Goal: Communication & Community: Answer question/provide support

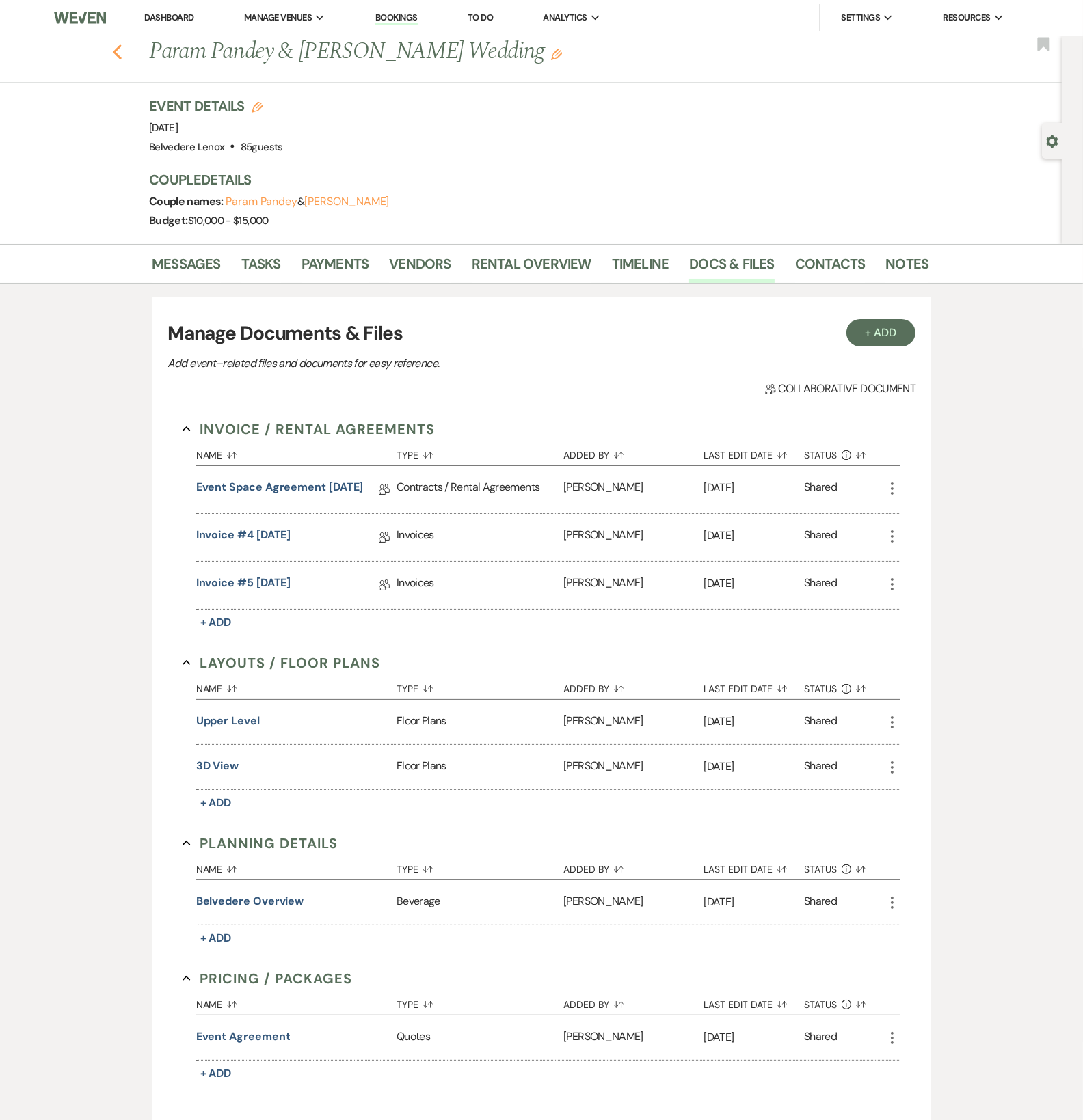
click at [121, 49] on use "button" at bounding box center [116, 52] width 9 height 15
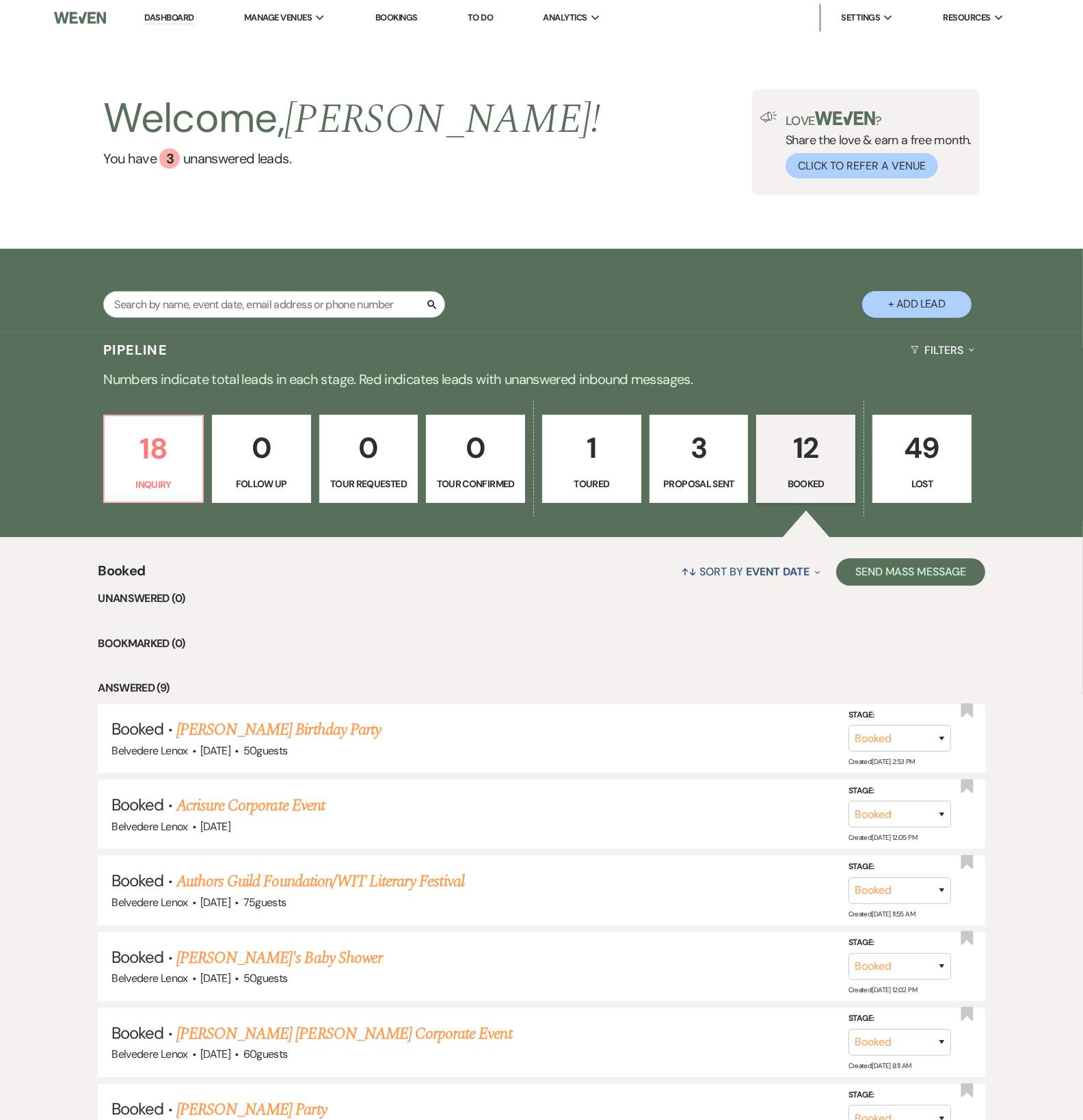
click at [810, 488] on link "12 Booked" at bounding box center [806, 459] width 99 height 89
click at [287, 734] on link "[PERSON_NAME] Birthday Party" at bounding box center [278, 729] width 205 height 24
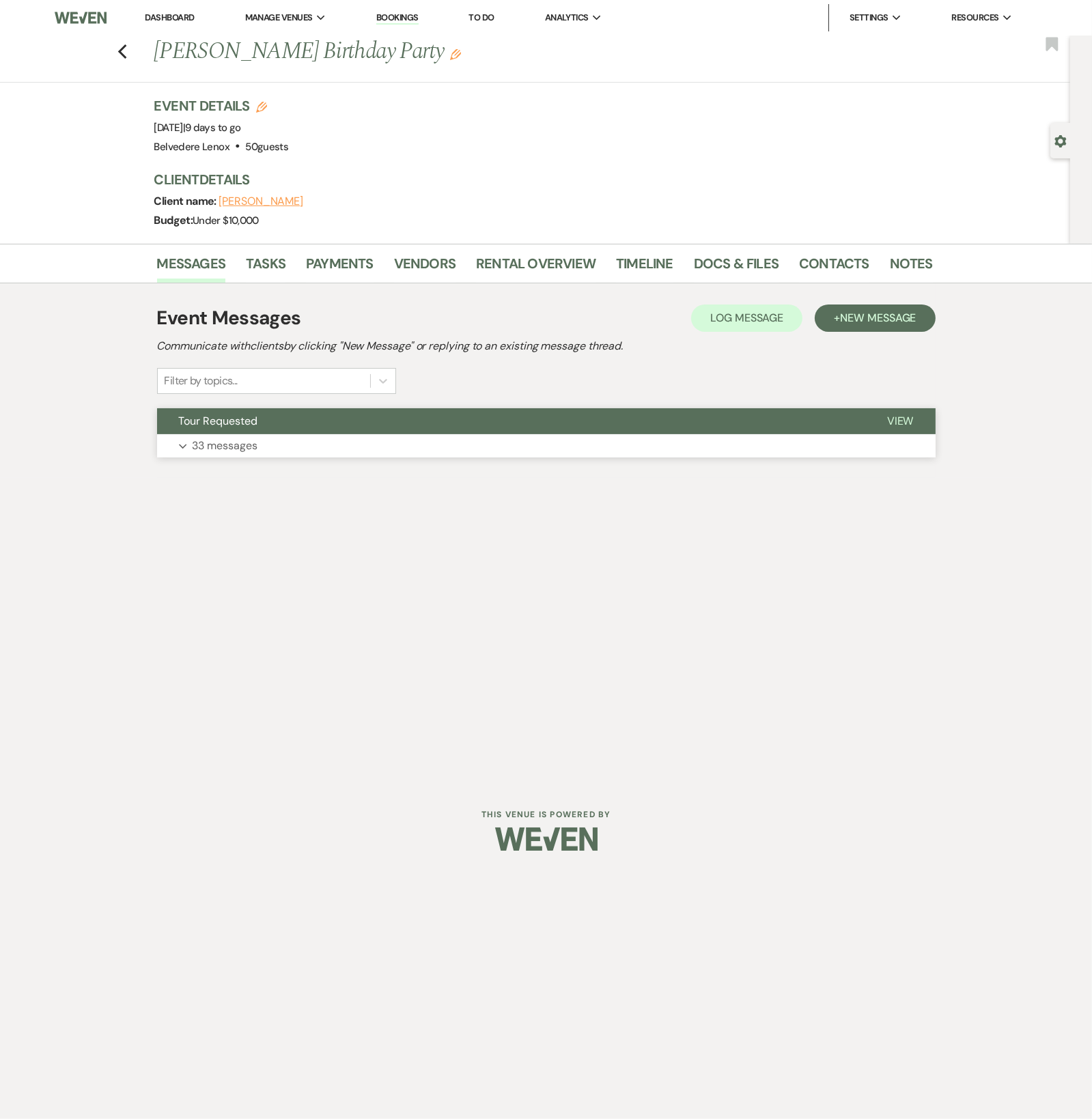
click at [196, 453] on p "33 messages" at bounding box center [225, 446] width 65 height 18
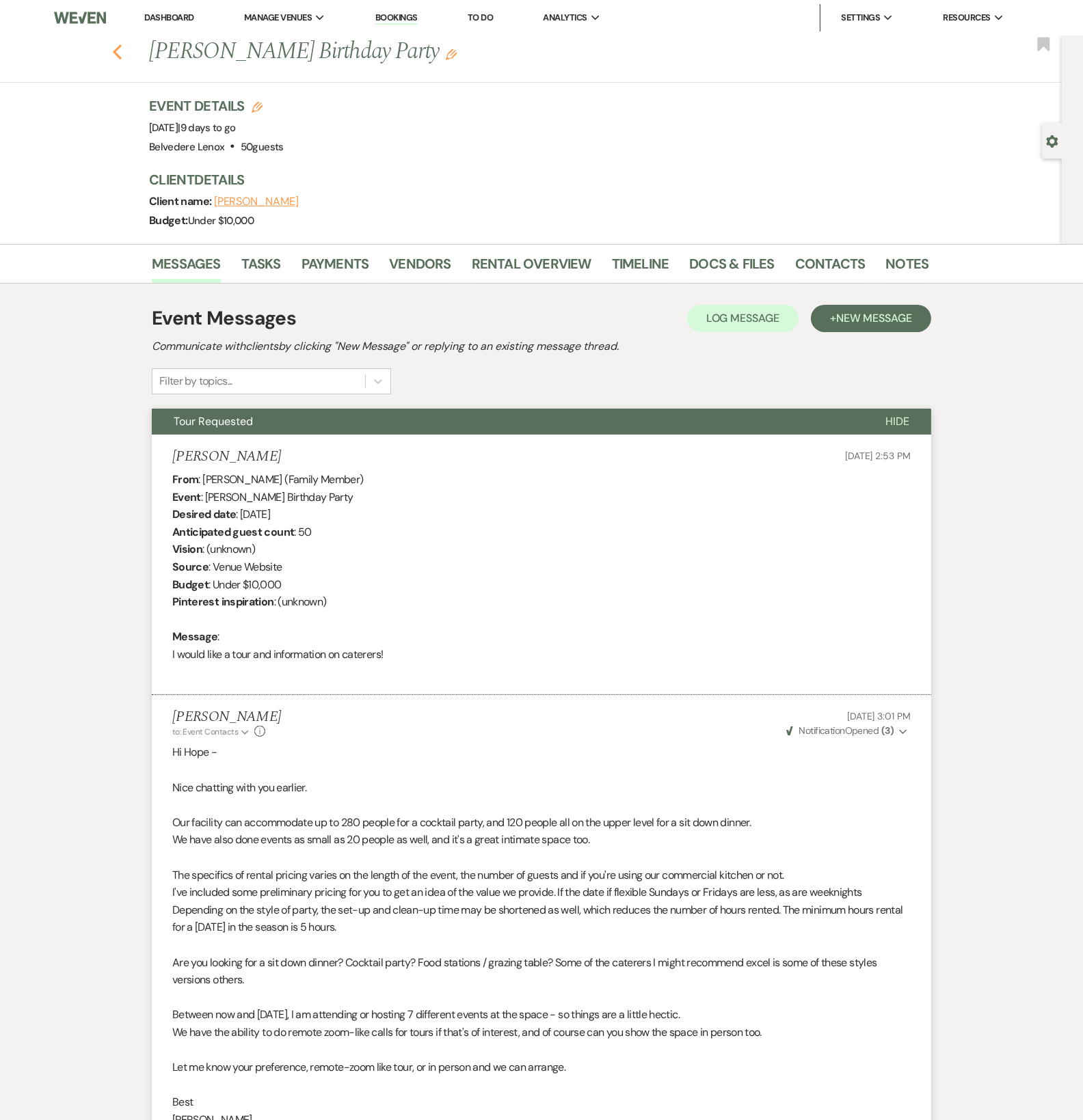
click at [121, 46] on icon "Previous" at bounding box center [117, 52] width 11 height 16
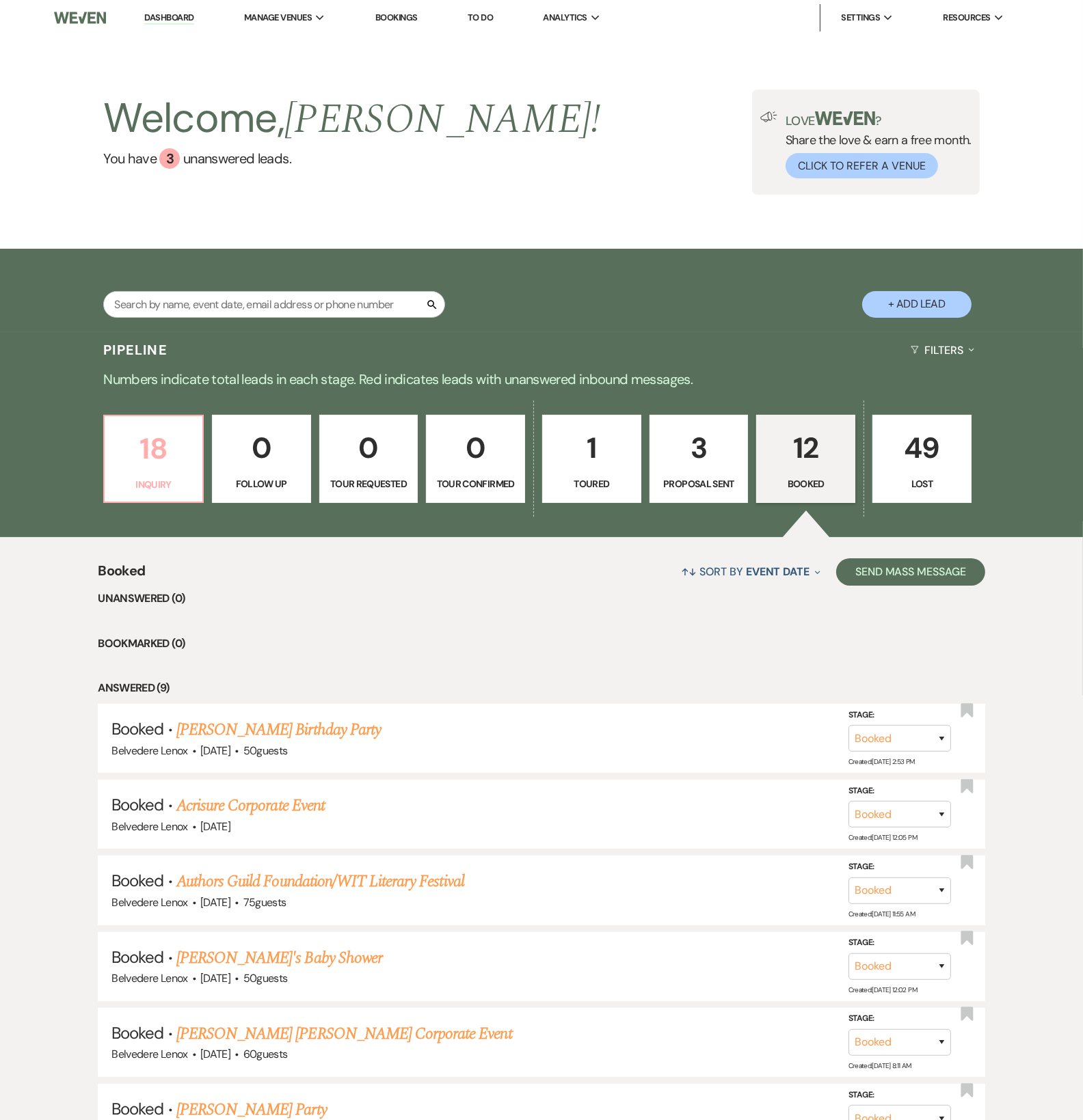
click at [142, 454] on p "18" at bounding box center [153, 448] width 82 height 46
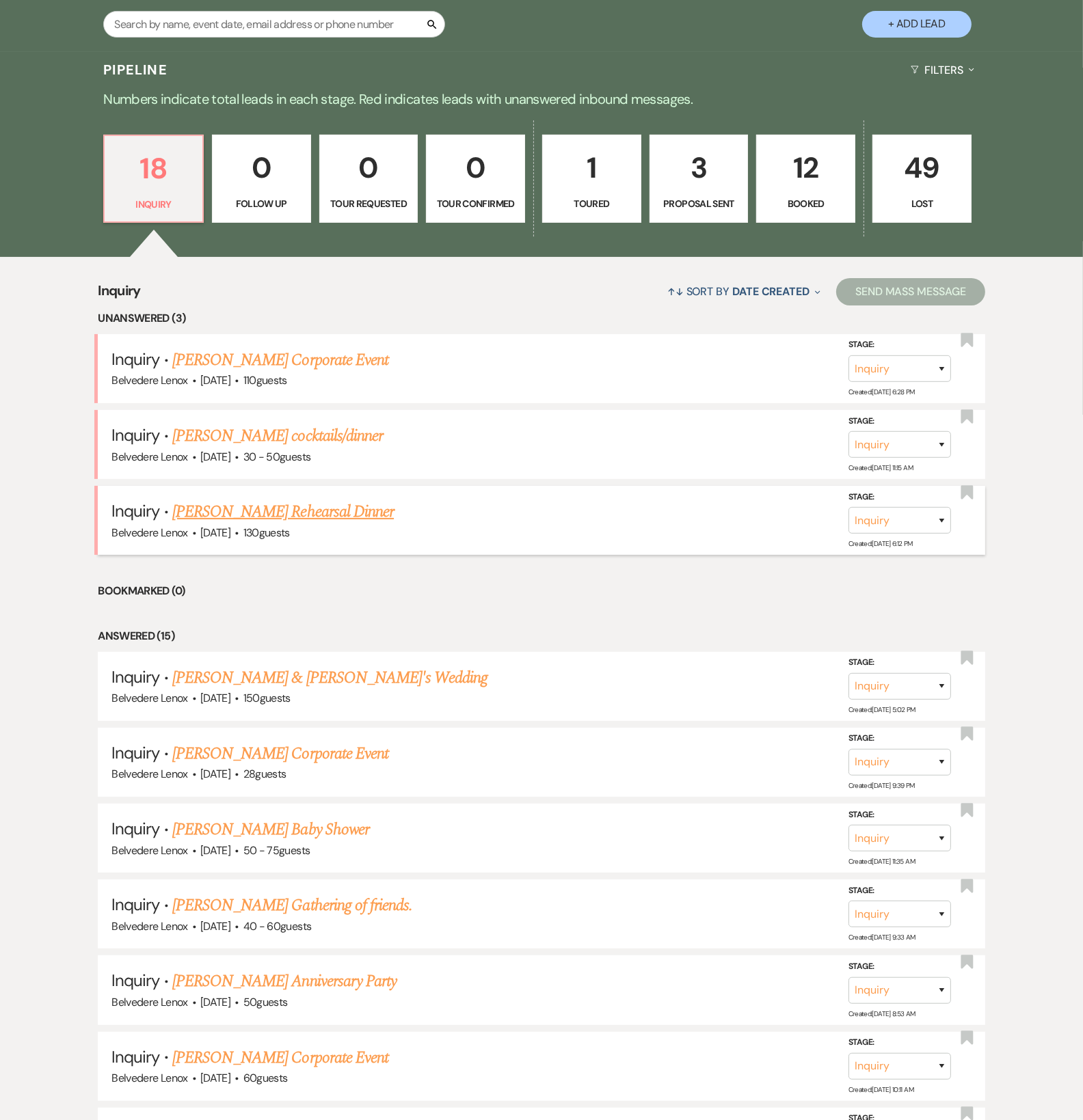
scroll to position [911, 0]
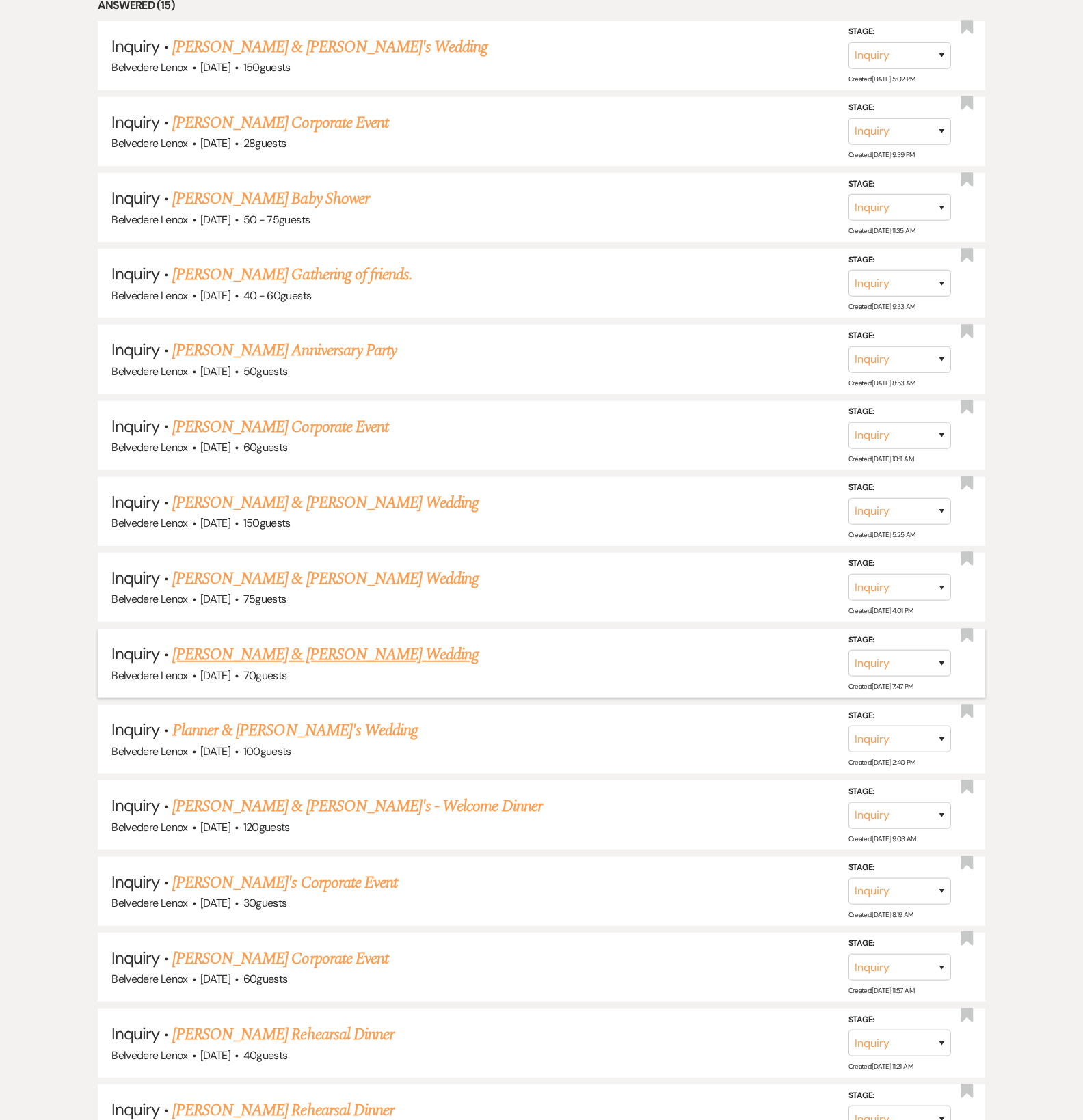
click at [279, 667] on link "[PERSON_NAME] & [PERSON_NAME] Wedding" at bounding box center [325, 654] width 307 height 24
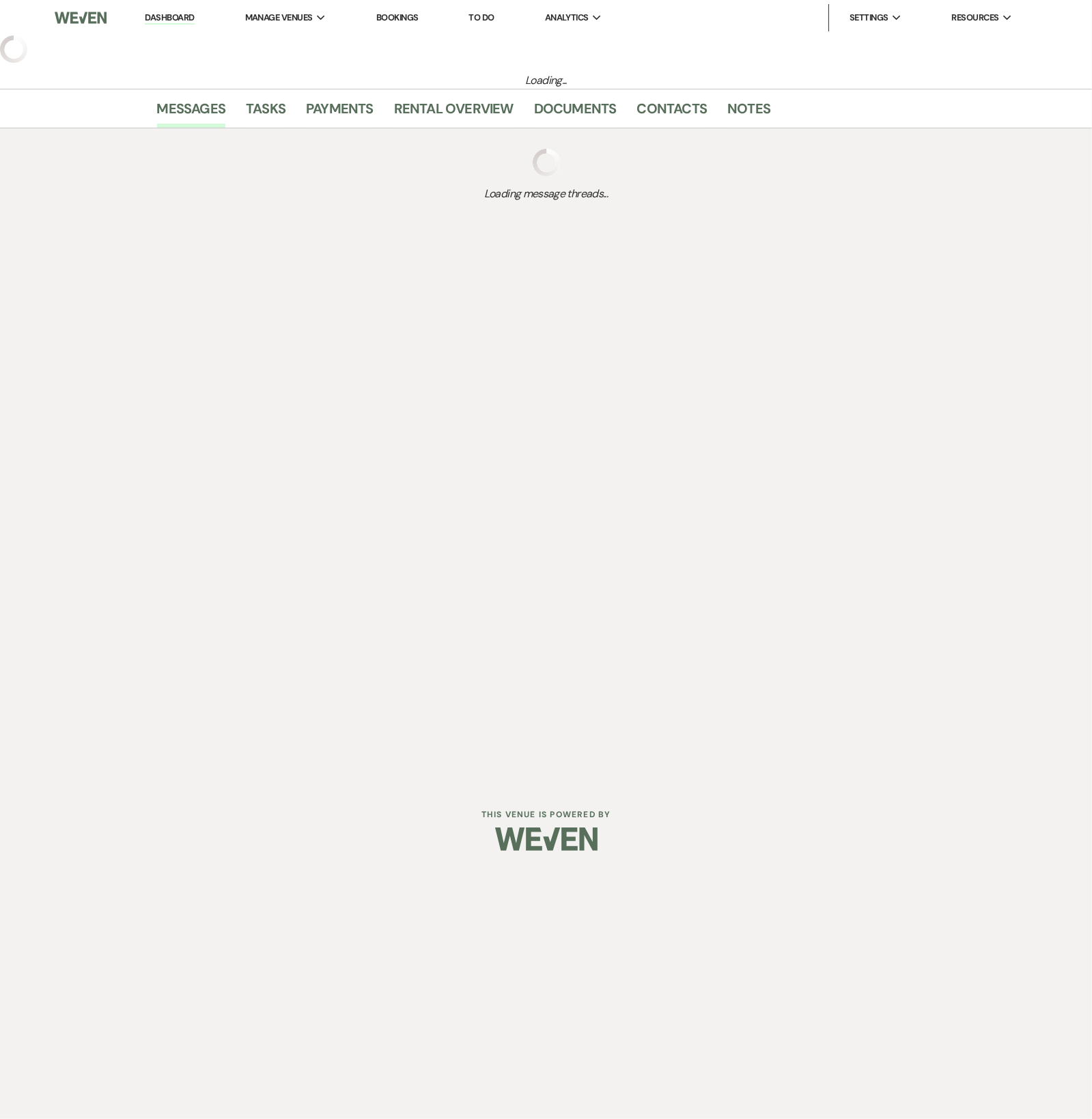
select select "5"
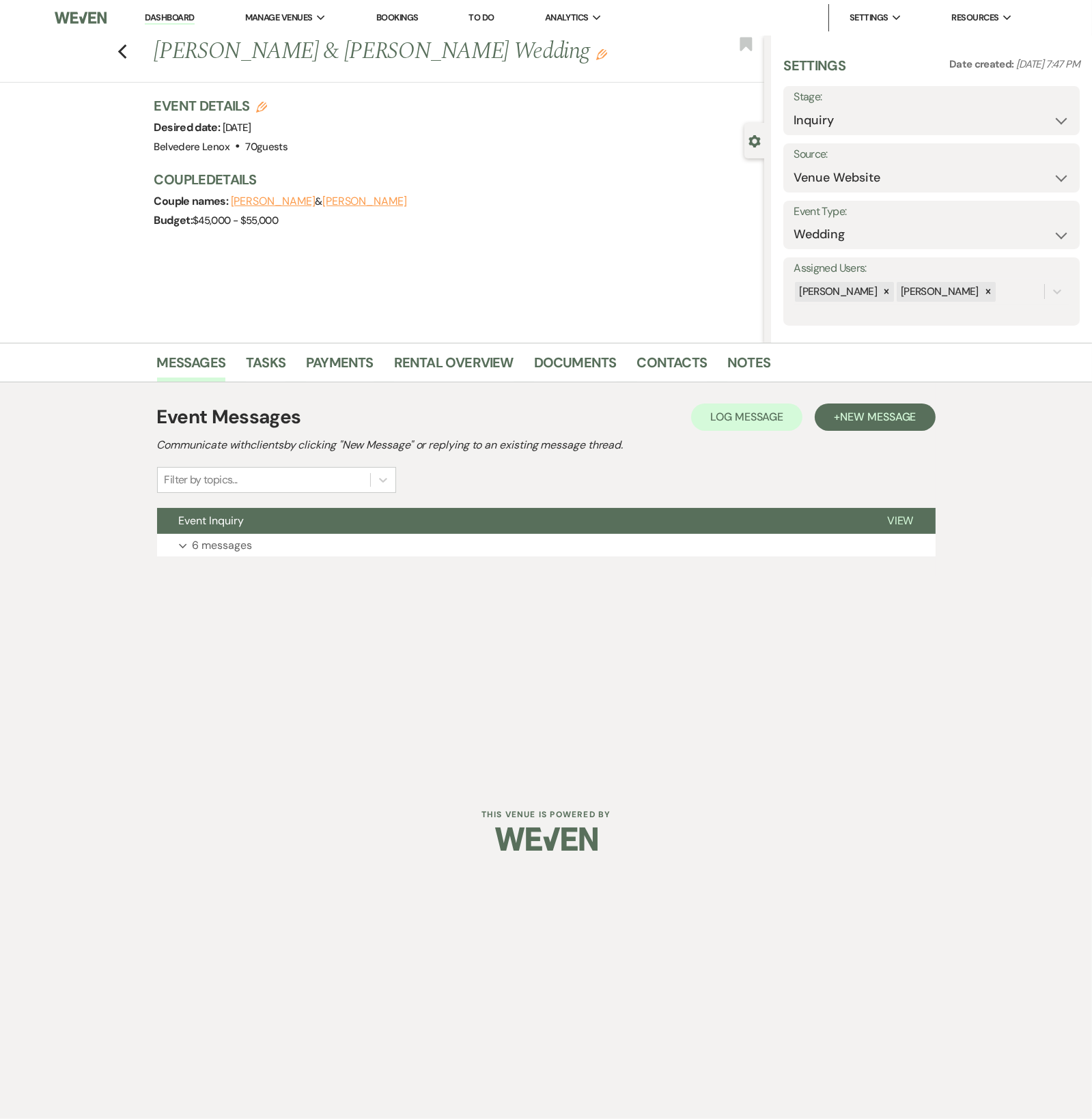
click at [255, 556] on div "Event Messages Log Log Message + New Message Communicate with clients by clicki…" at bounding box center [546, 479] width 778 height 167
click at [670, 359] on link "Contacts" at bounding box center [672, 366] width 70 height 30
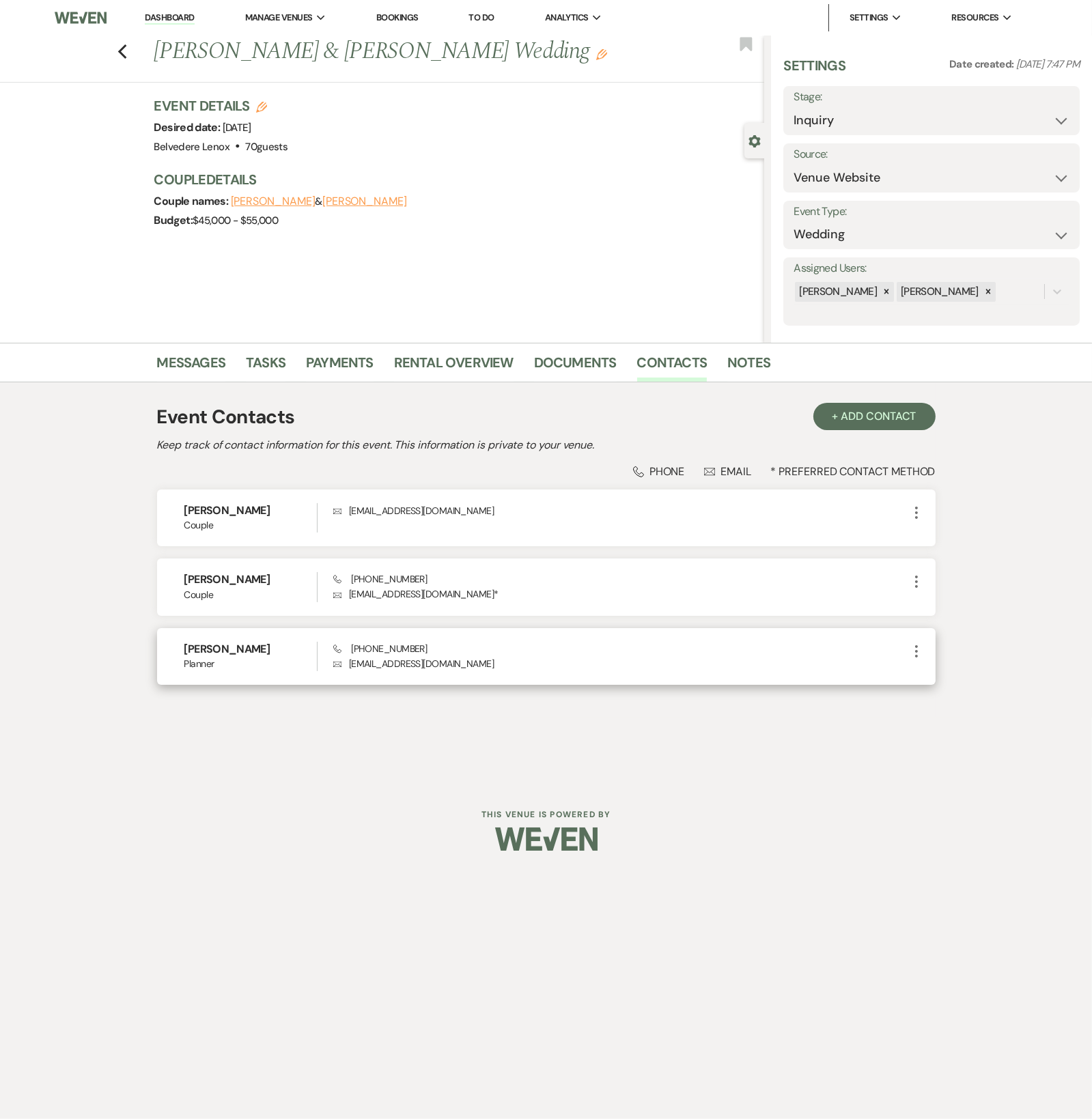
click at [915, 654] on icon "More" at bounding box center [917, 651] width 16 height 16
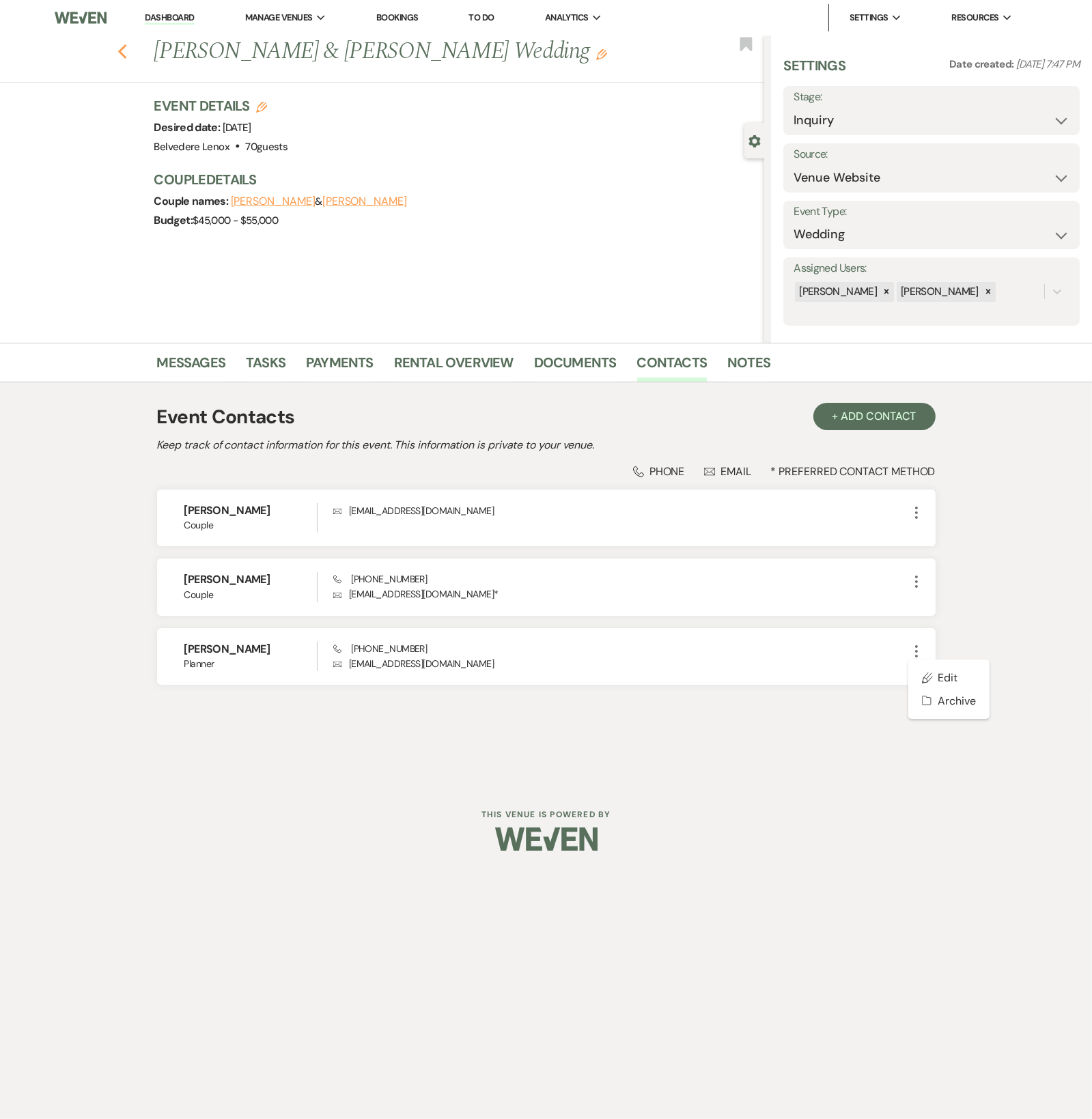
click at [120, 54] on icon "Previous" at bounding box center [122, 52] width 11 height 16
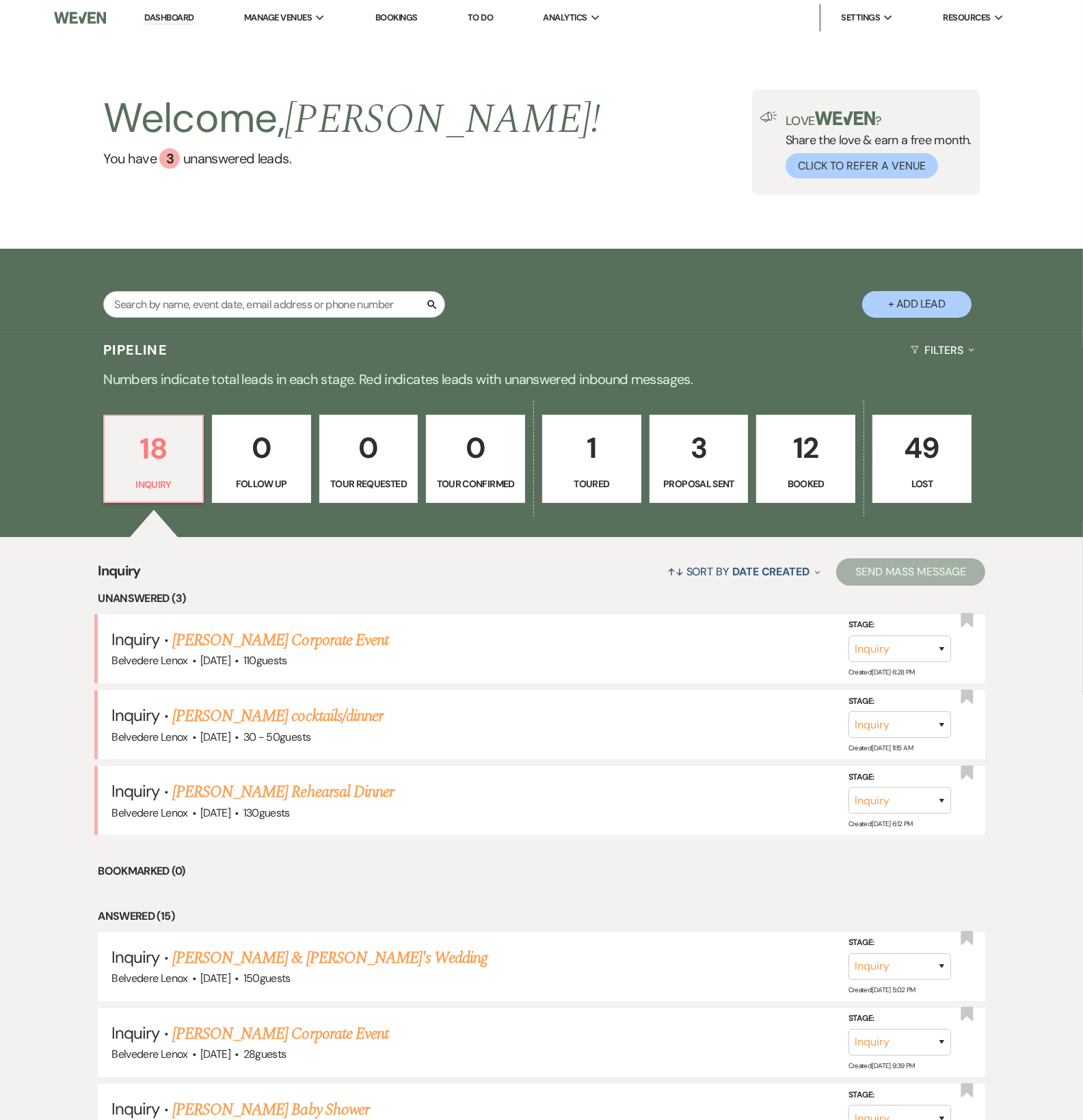
click at [827, 466] on p "12" at bounding box center [806, 448] width 82 height 46
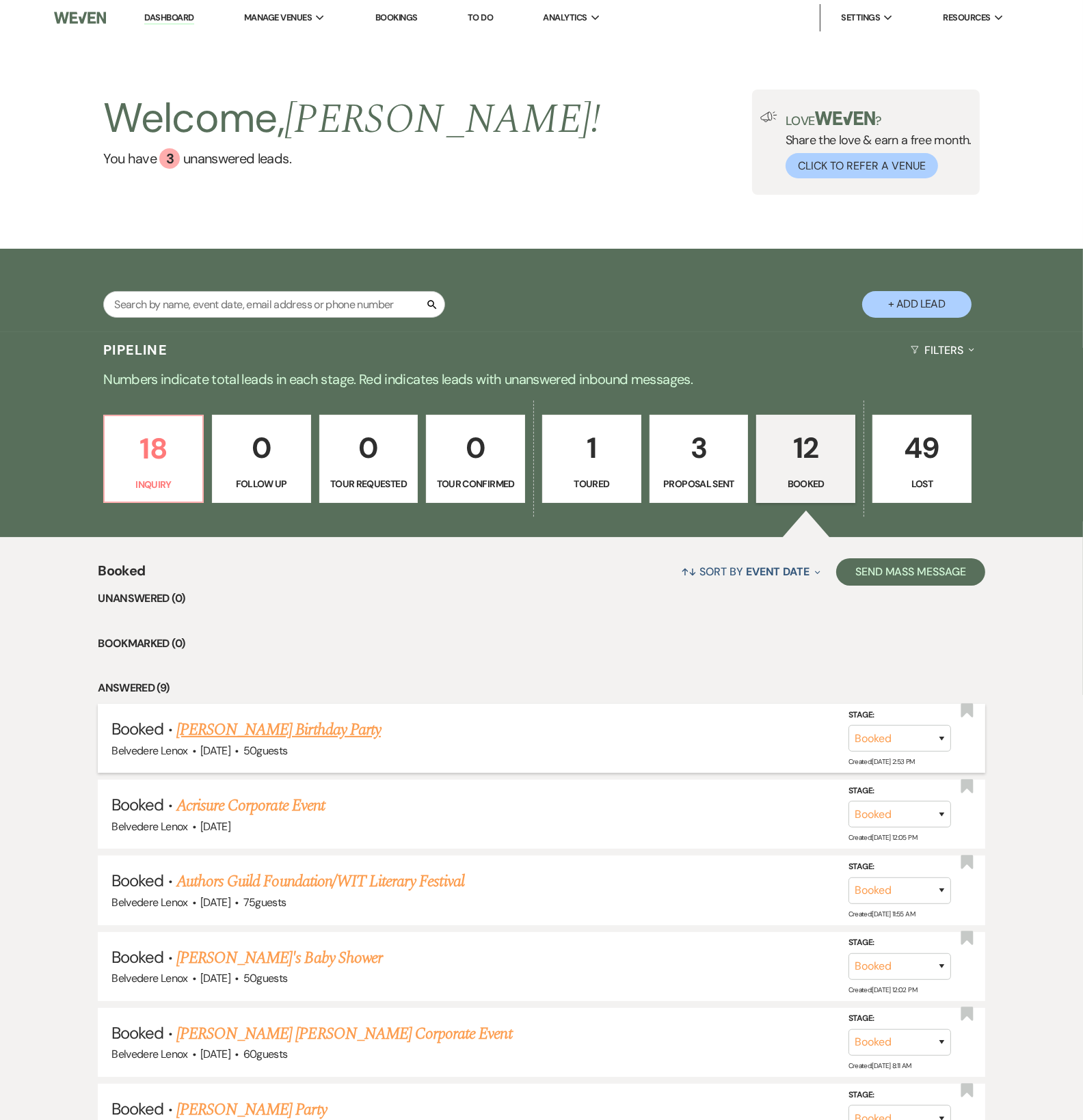
click at [328, 742] on link "[PERSON_NAME] Birthday Party" at bounding box center [278, 729] width 205 height 24
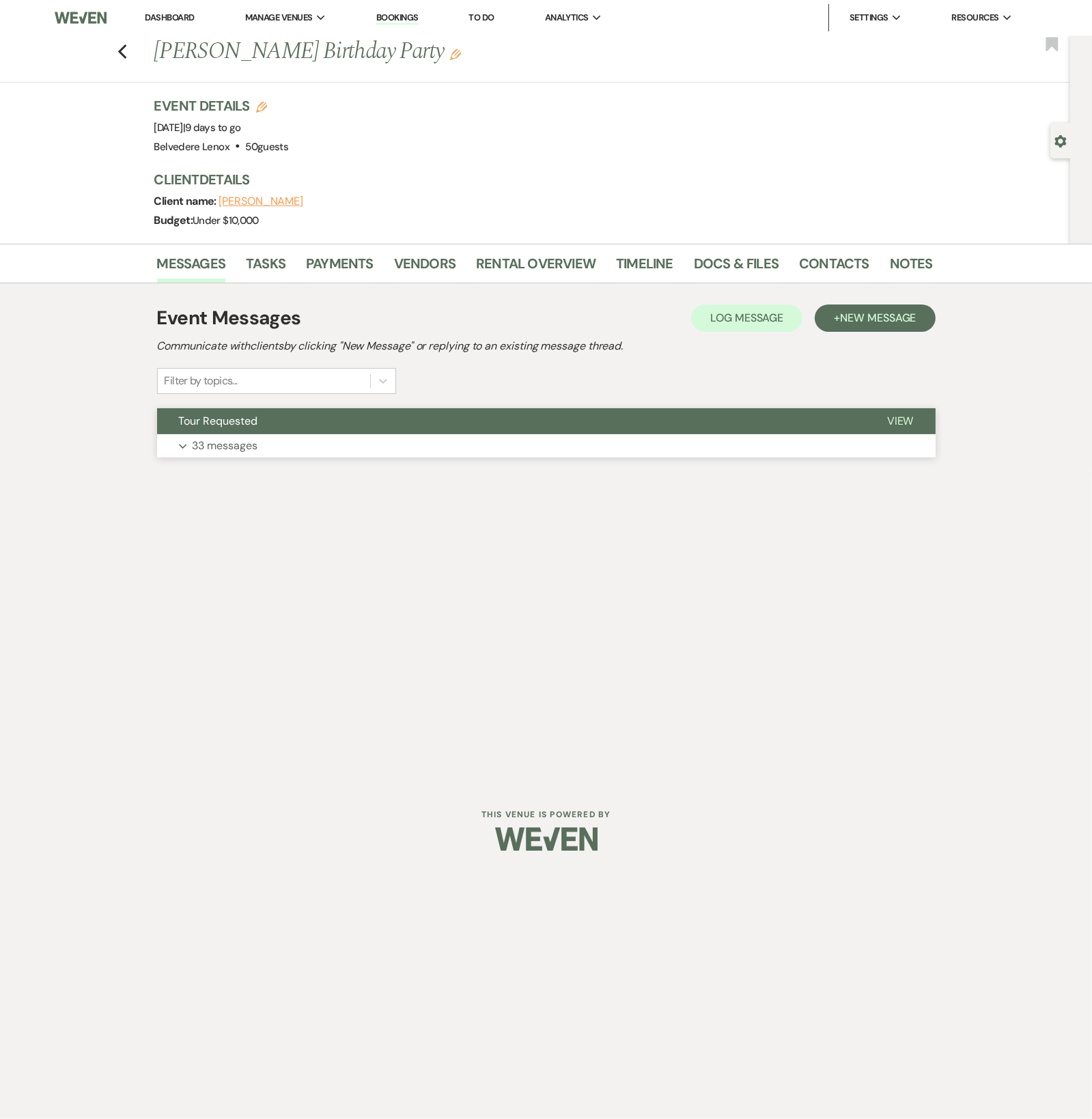
click at [237, 447] on p "33 messages" at bounding box center [225, 446] width 65 height 18
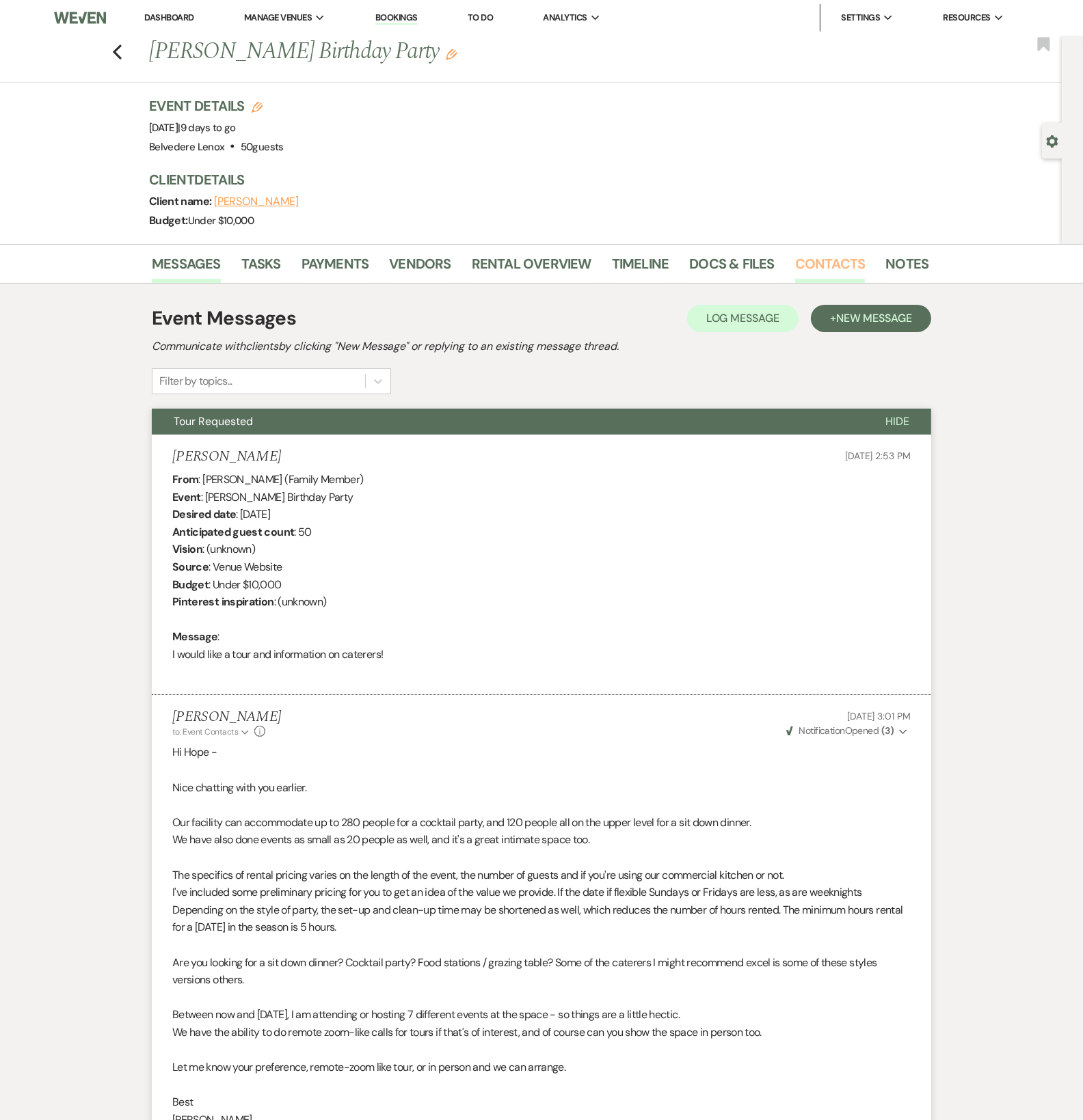
click at [845, 264] on link "Contacts" at bounding box center [830, 268] width 70 height 30
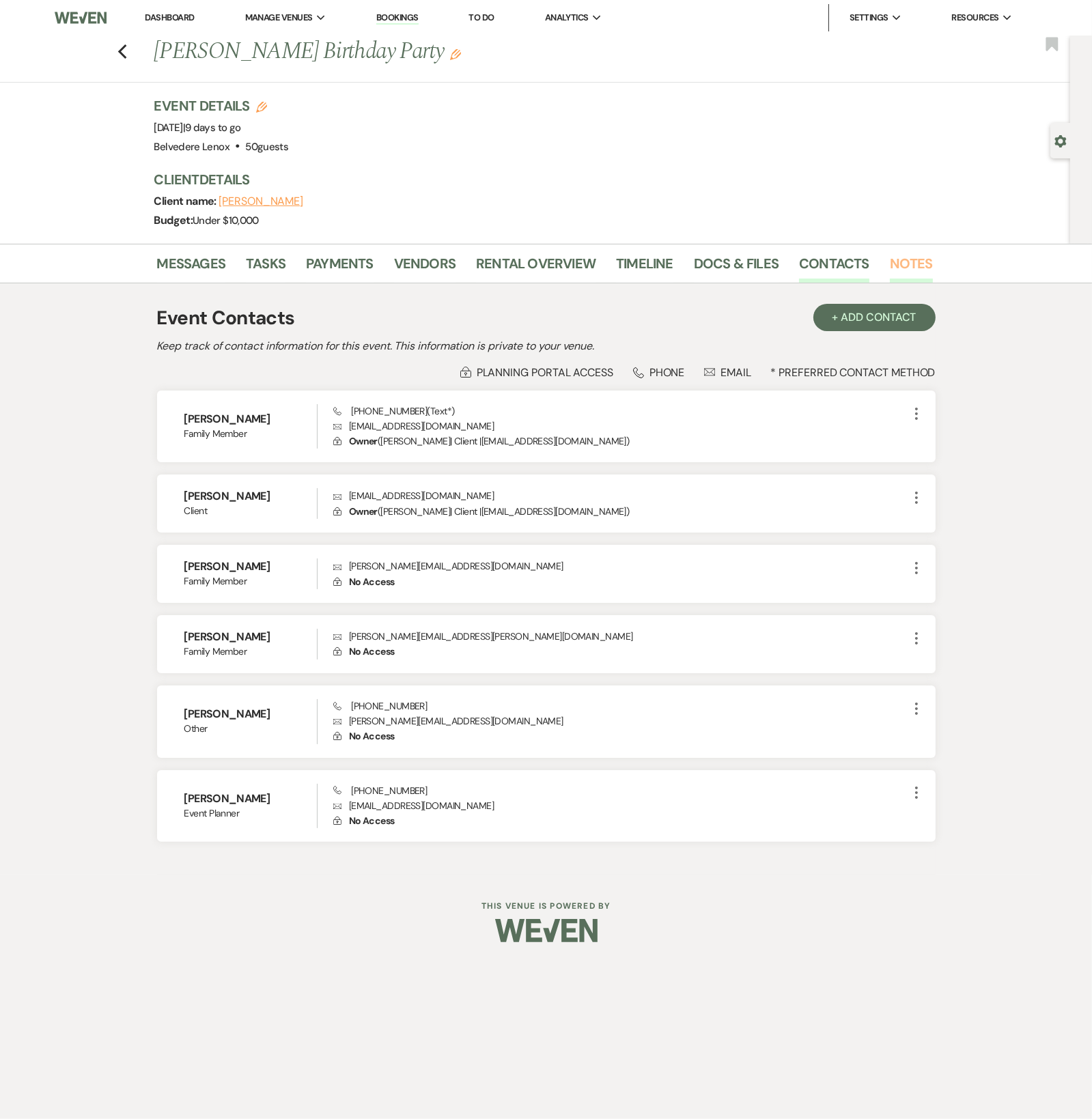
click at [917, 263] on link "Notes" at bounding box center [911, 267] width 43 height 30
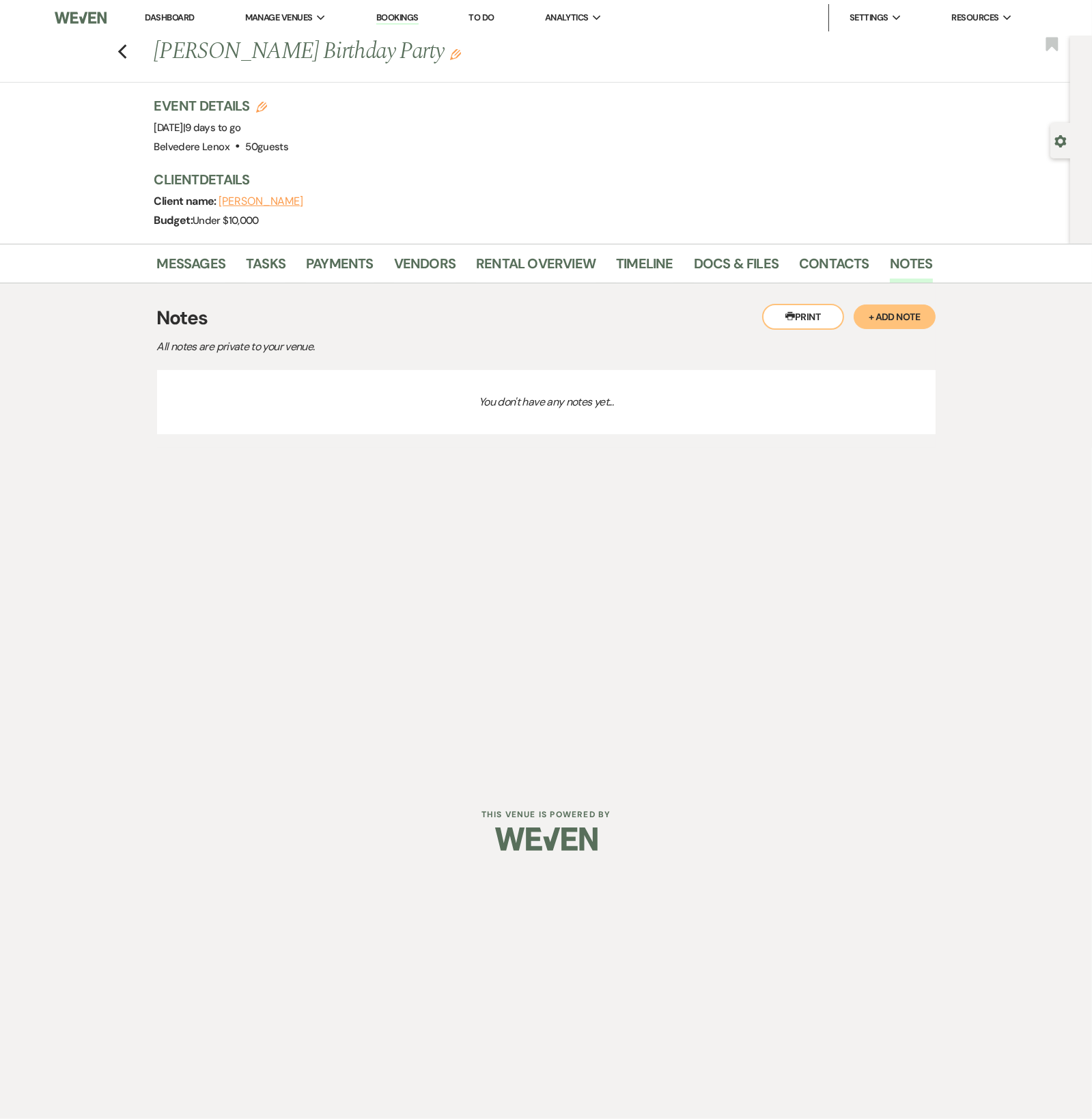
click at [917, 313] on button "+ Add Note" at bounding box center [894, 317] width 82 height 24
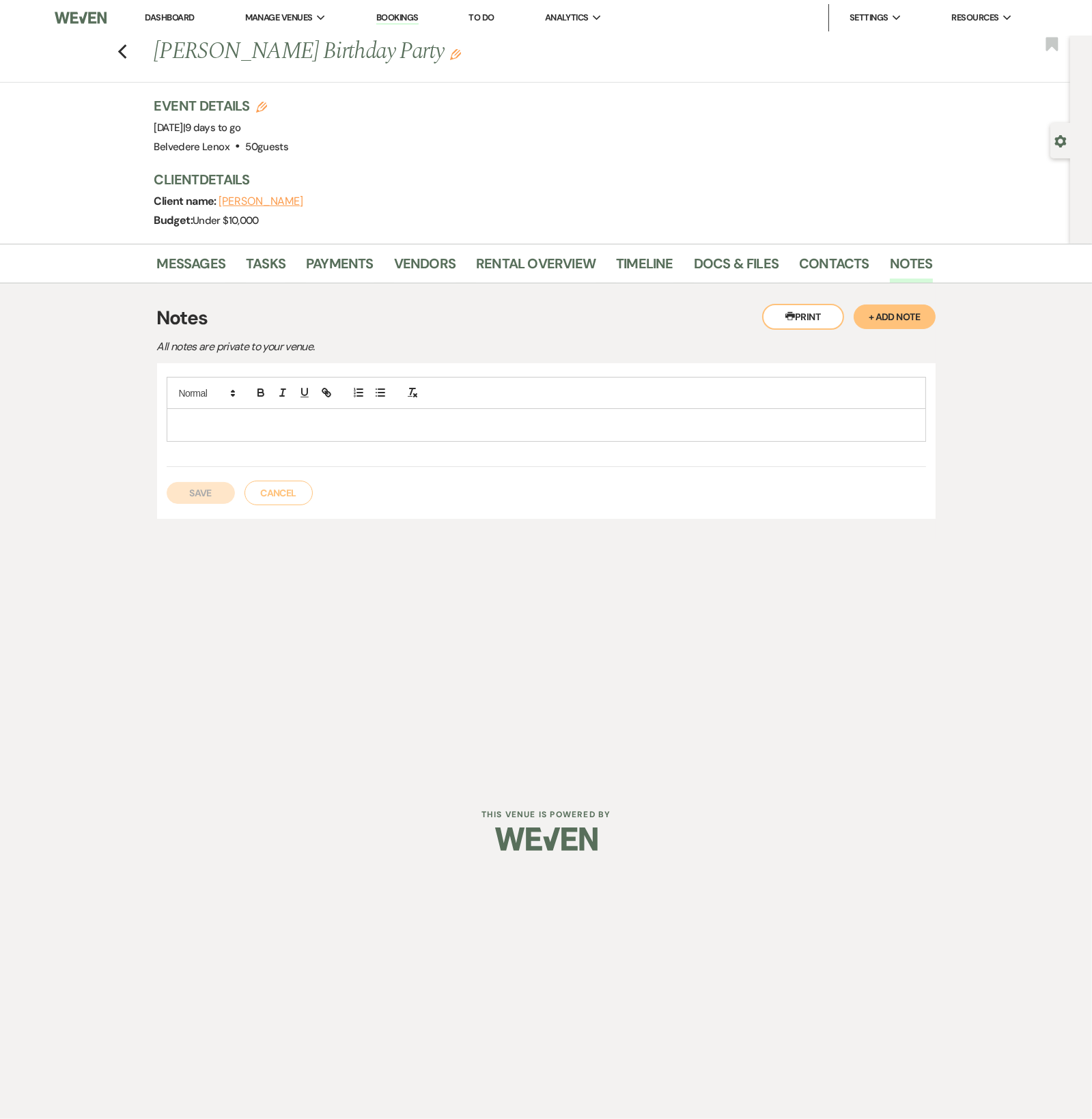
click at [286, 425] on p at bounding box center [546, 424] width 738 height 15
click at [125, 57] on icon "Previous" at bounding box center [122, 52] width 11 height 16
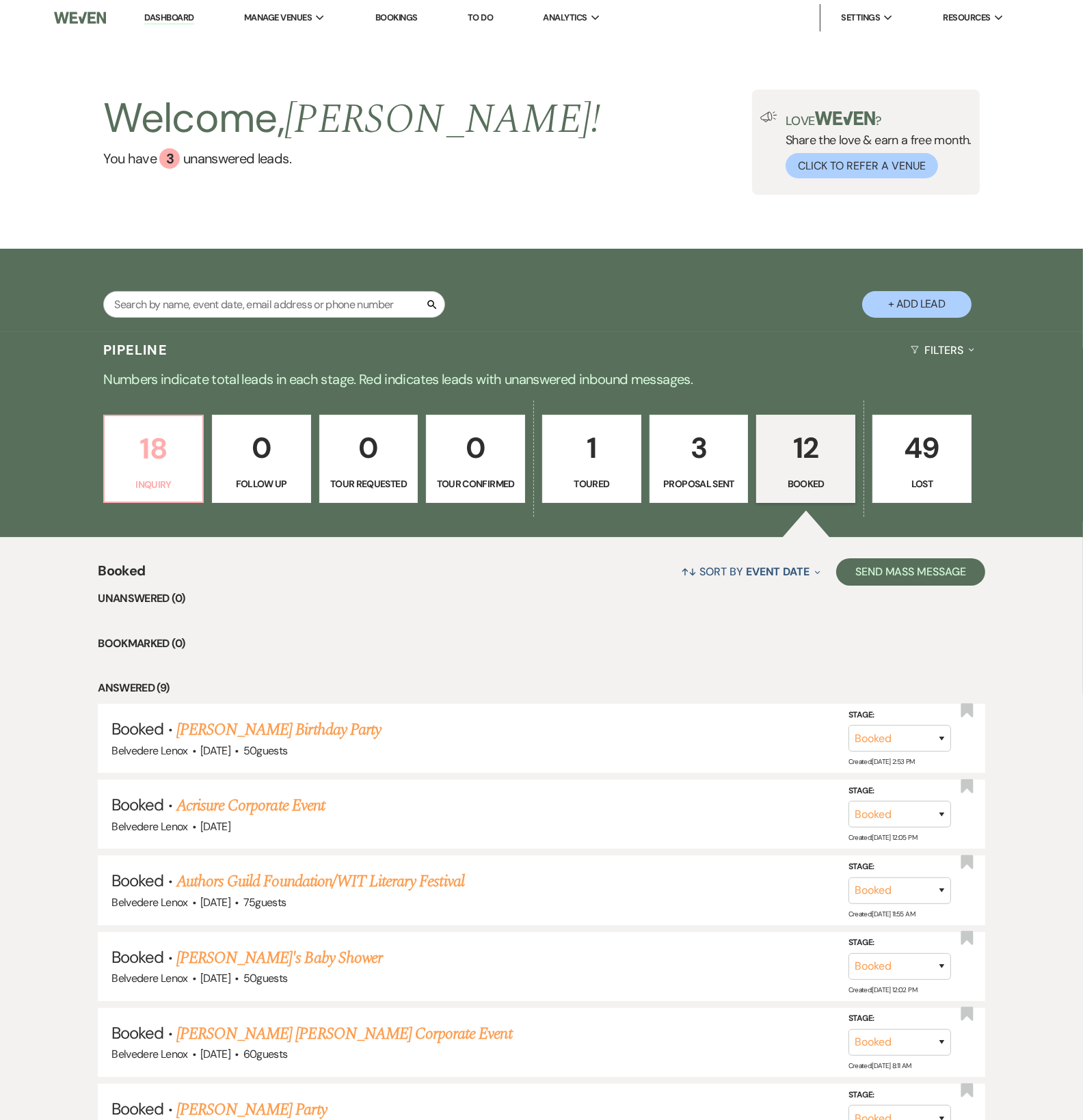
click at [166, 450] on p "18" at bounding box center [153, 448] width 82 height 46
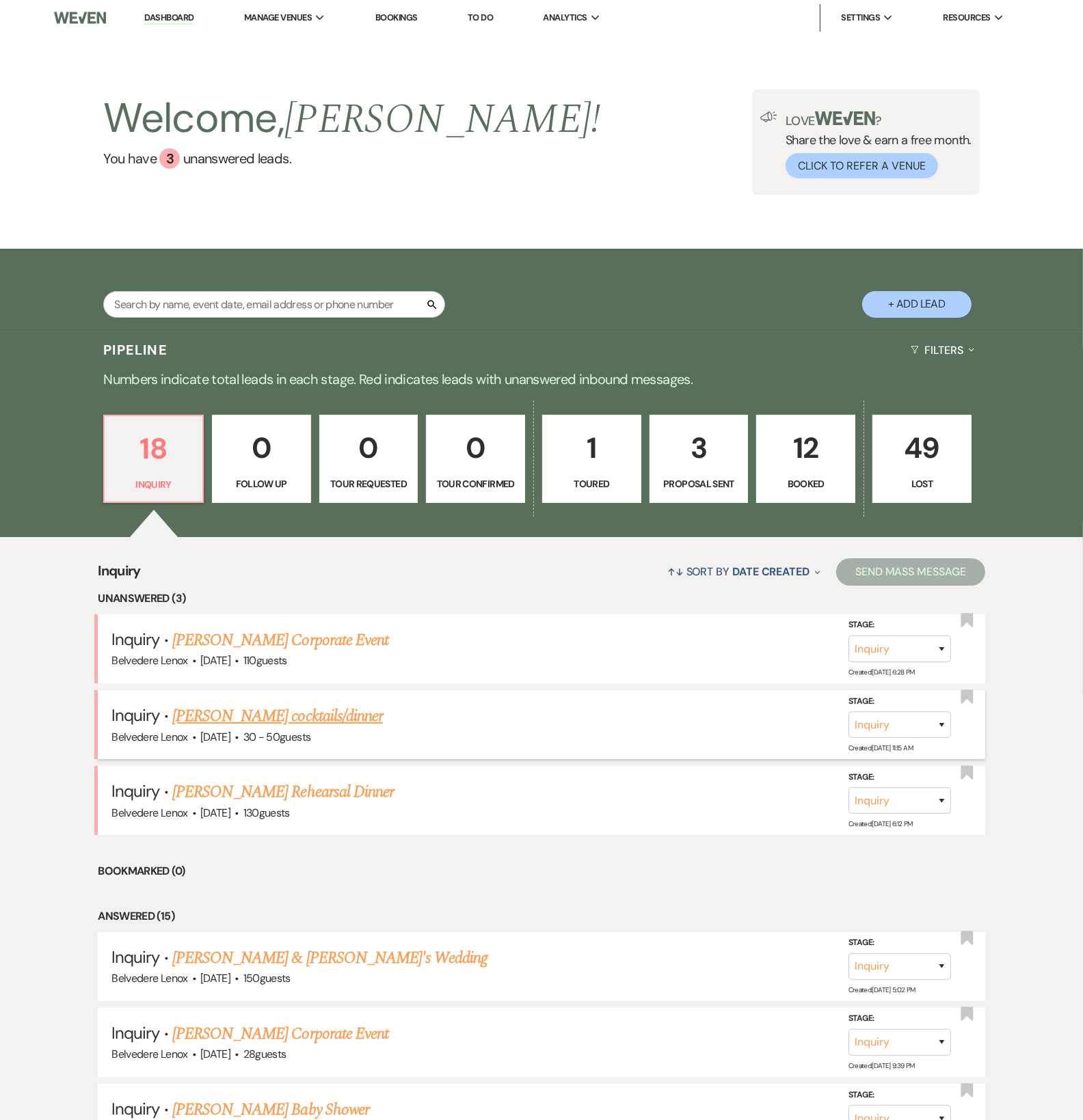
click at [260, 729] on link "[PERSON_NAME] cocktails/dinner" at bounding box center [277, 716] width 210 height 24
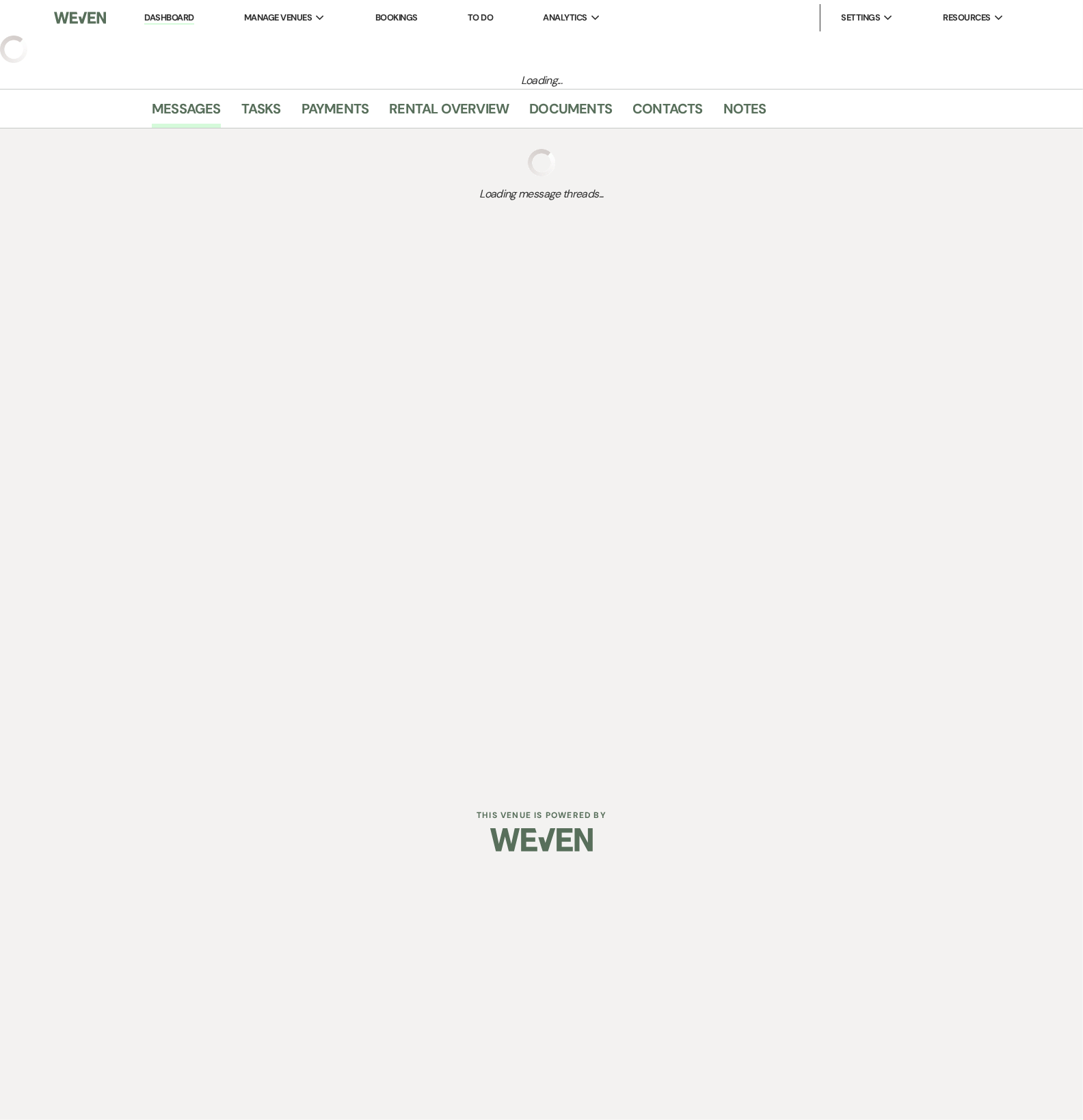
select select "5"
select select "13"
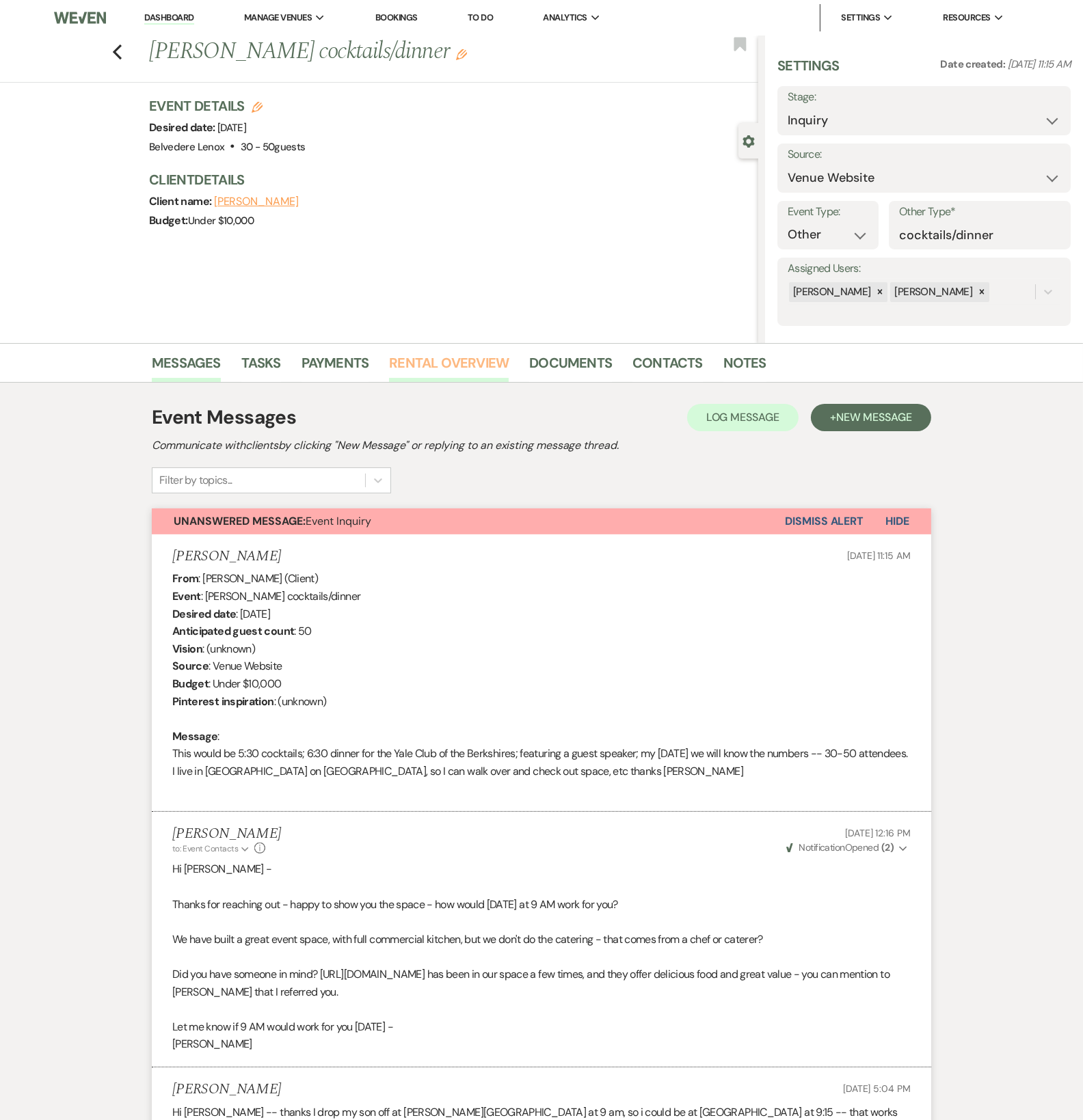
click at [472, 368] on link "Rental Overview" at bounding box center [449, 366] width 120 height 30
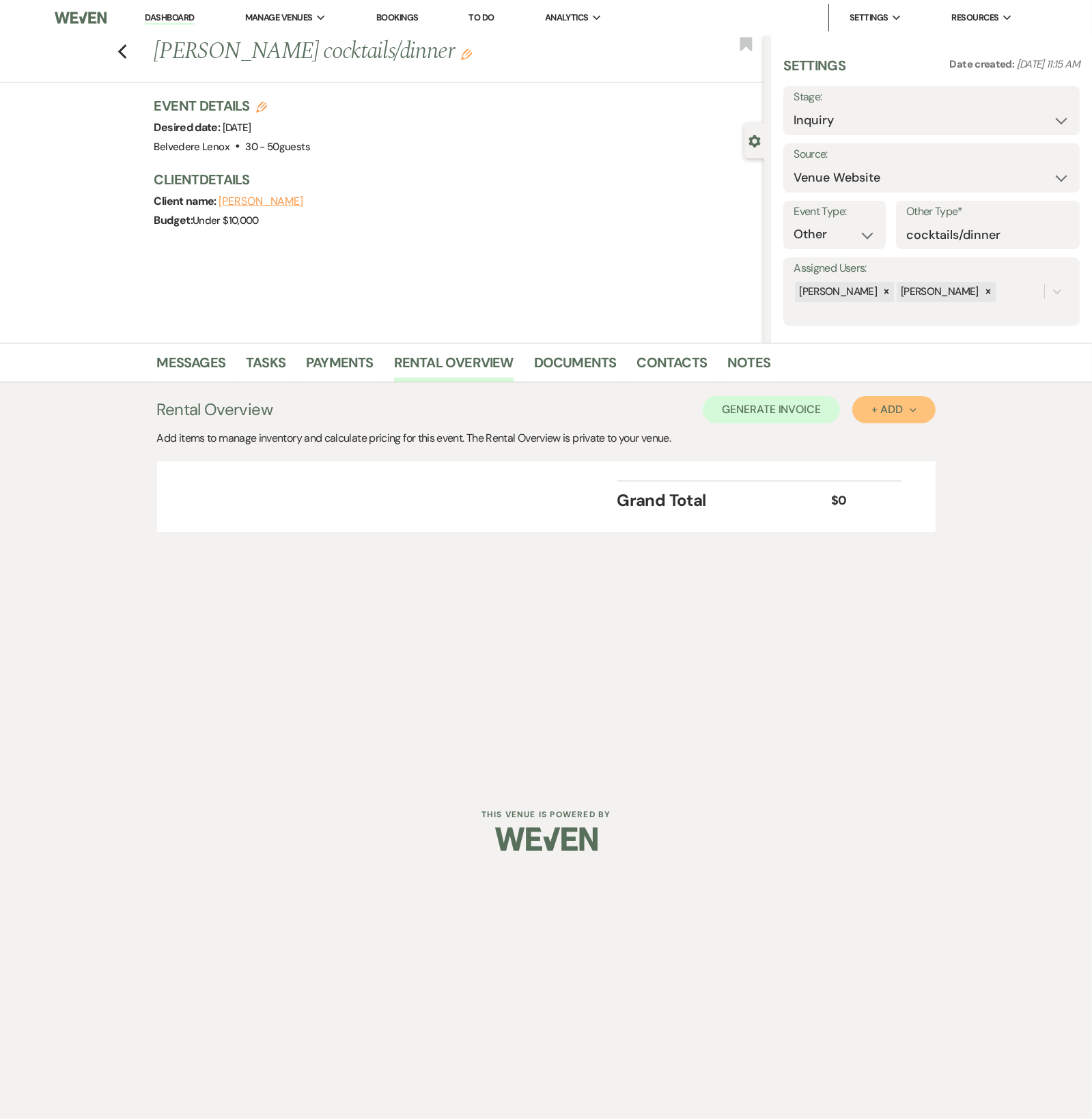
click at [909, 412] on div "+ Add Next" at bounding box center [893, 410] width 44 height 11
click at [880, 461] on button "Category" at bounding box center [888, 462] width 72 height 21
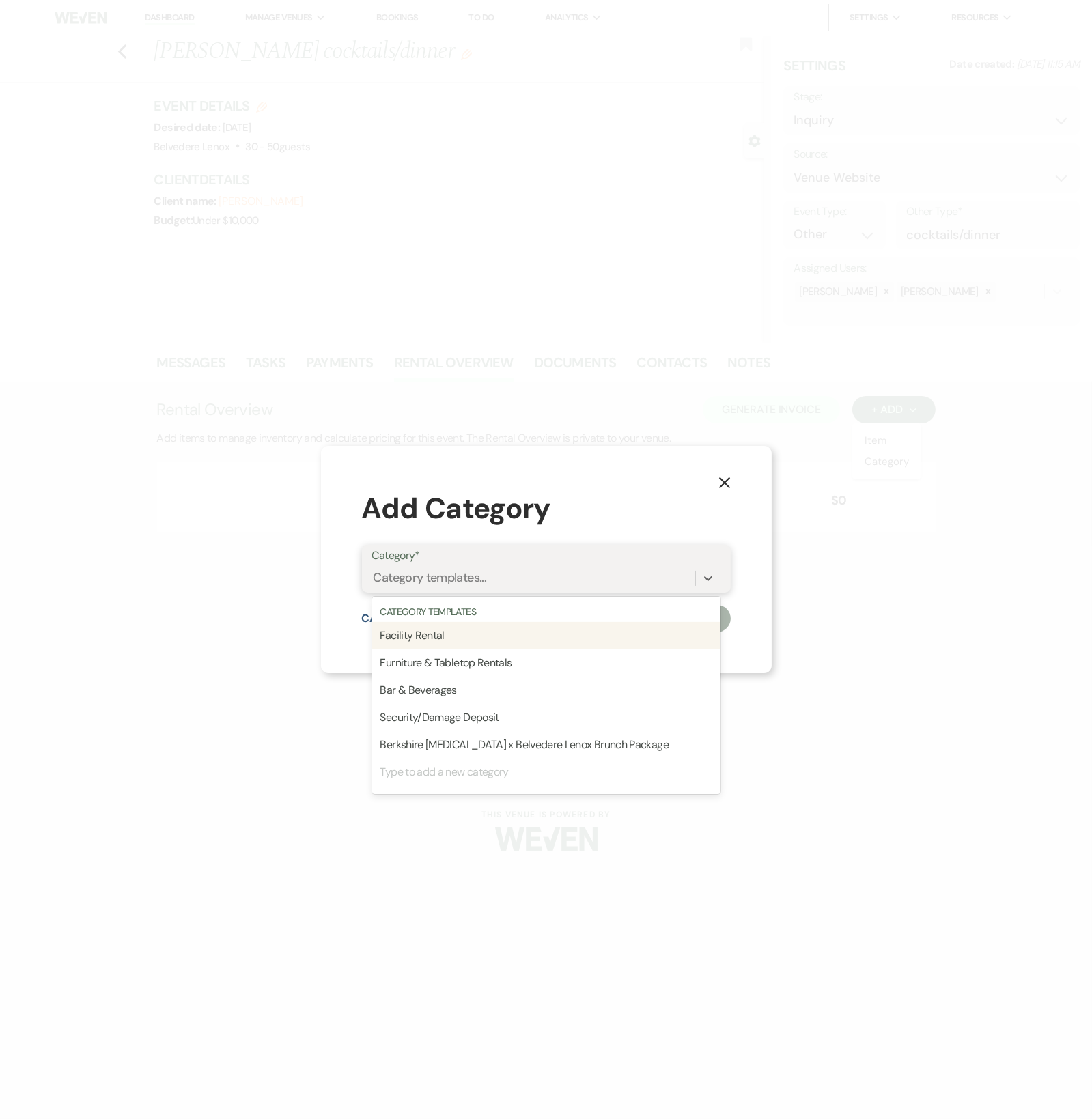
click at [529, 587] on div "Category templates..." at bounding box center [534, 578] width 323 height 24
click at [495, 654] on div "Furniture & Tabletop Rentals" at bounding box center [546, 663] width 348 height 27
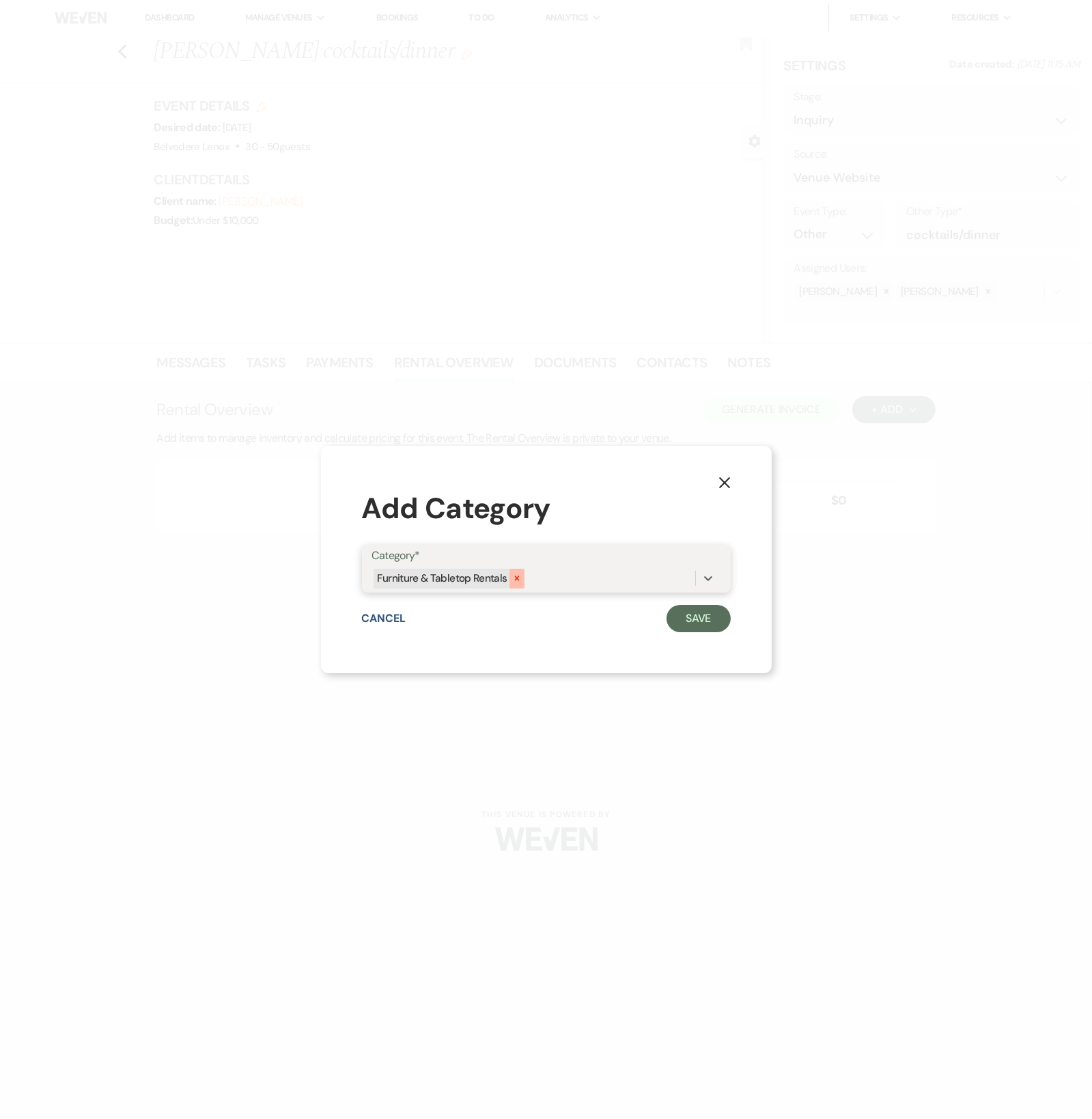
click at [509, 578] on div at bounding box center [516, 578] width 15 height 20
click at [511, 583] on div "Category templates..." at bounding box center [534, 578] width 323 height 24
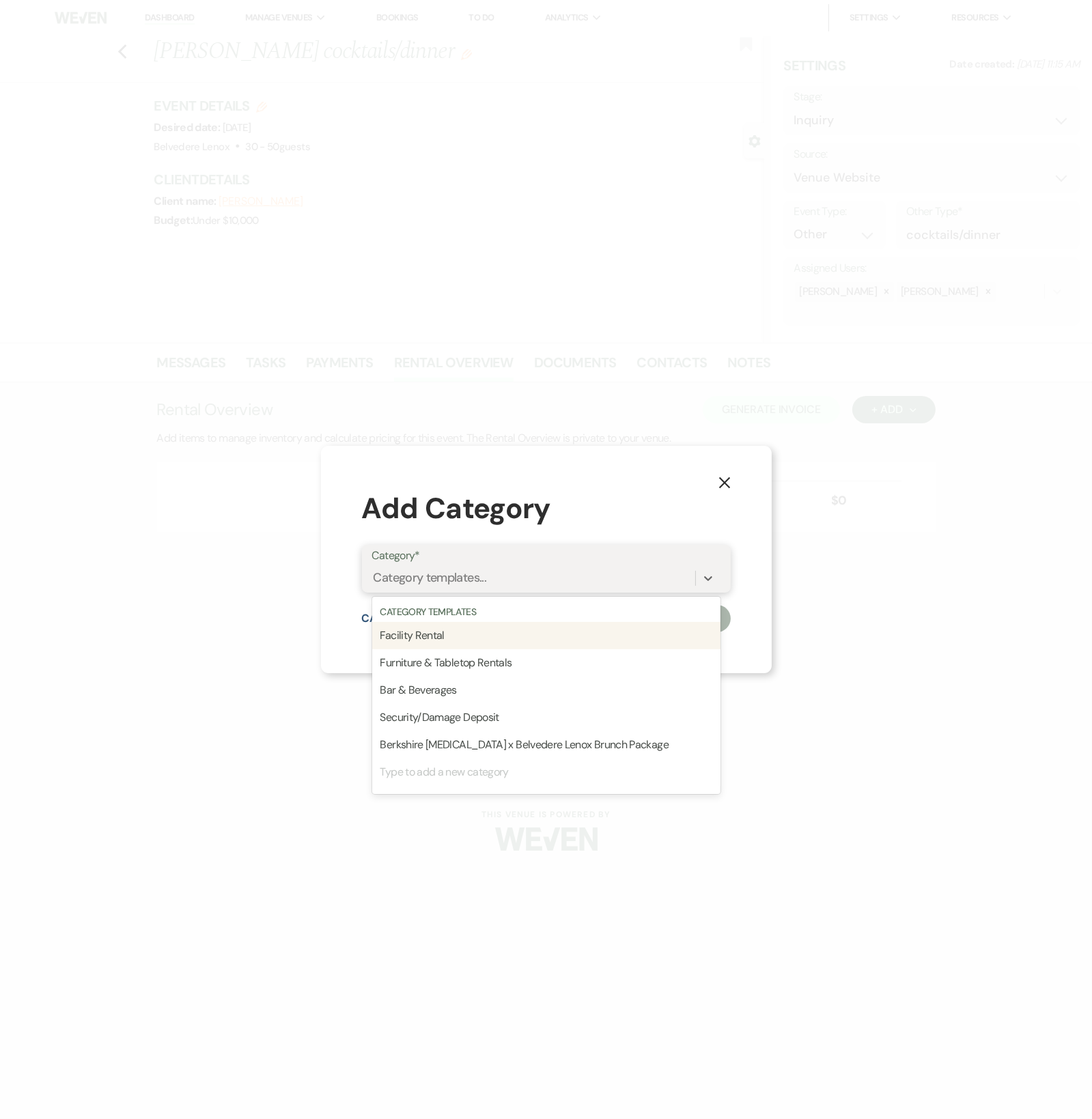
click at [483, 642] on div "Facility Rental" at bounding box center [546, 636] width 348 height 27
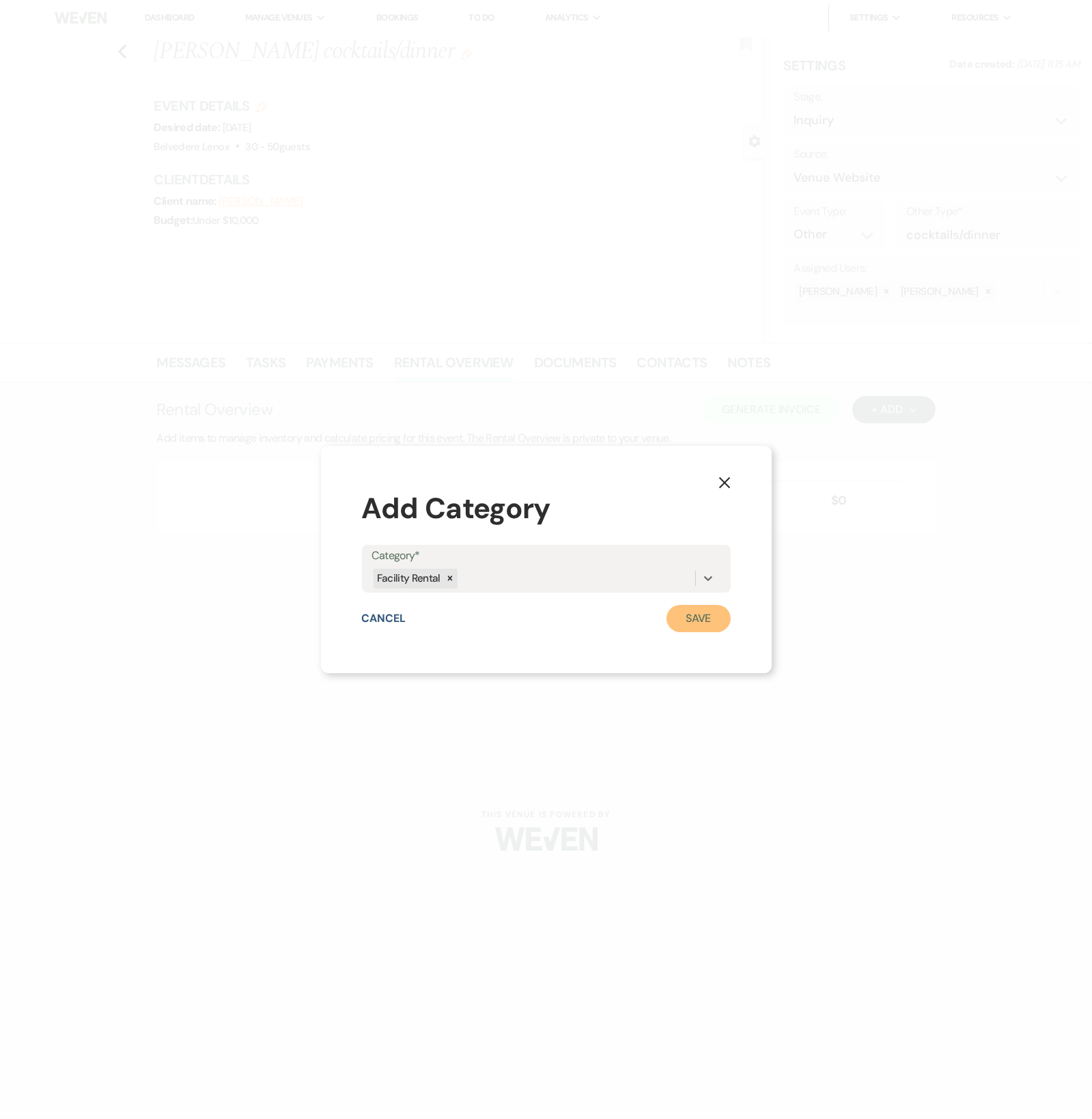
click at [702, 625] on button "Save" at bounding box center [698, 619] width 64 height 27
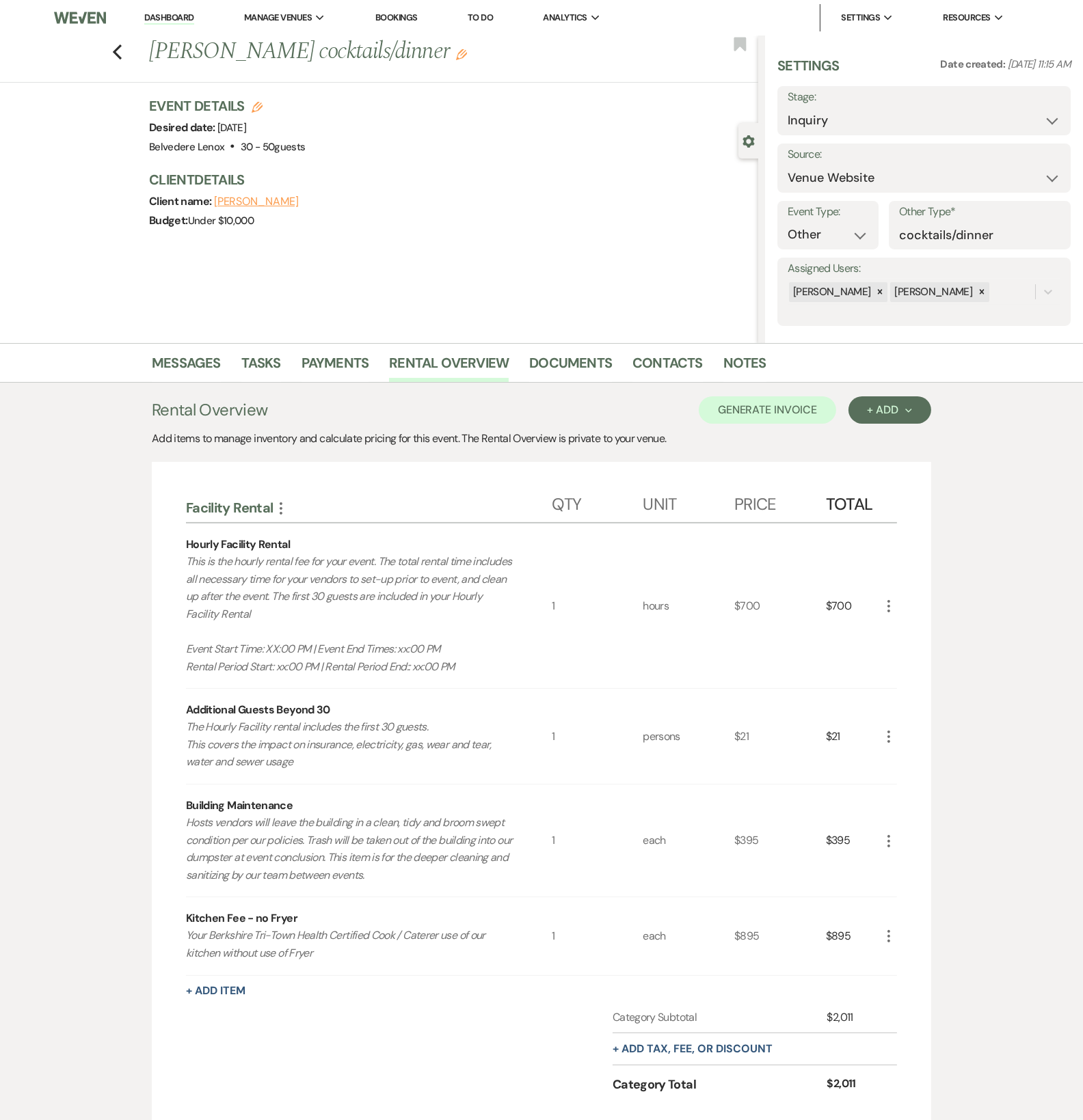
click at [745, 139] on use "button" at bounding box center [748, 141] width 11 height 12
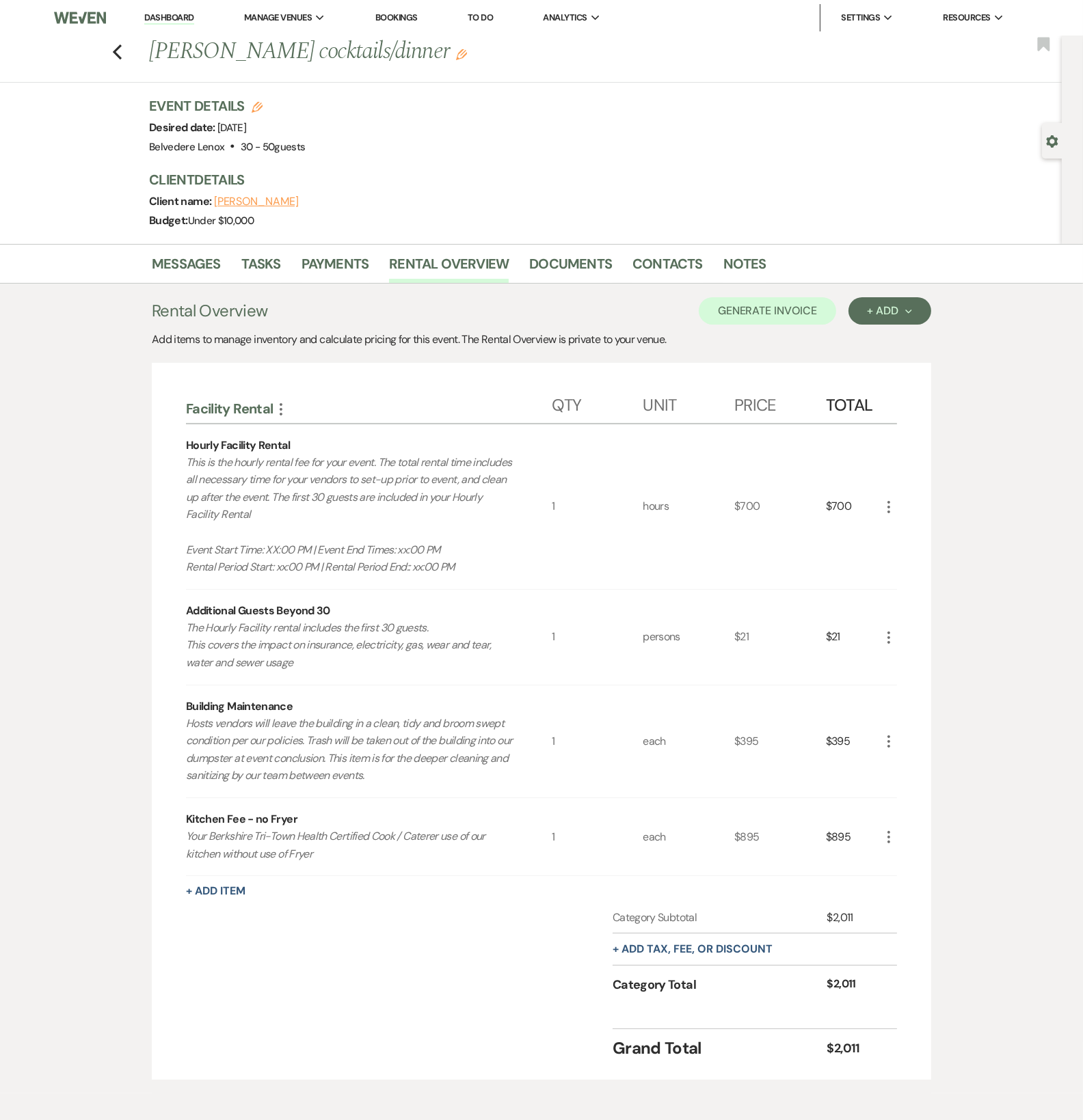
click at [263, 111] on icon "Edit" at bounding box center [257, 108] width 11 height 11
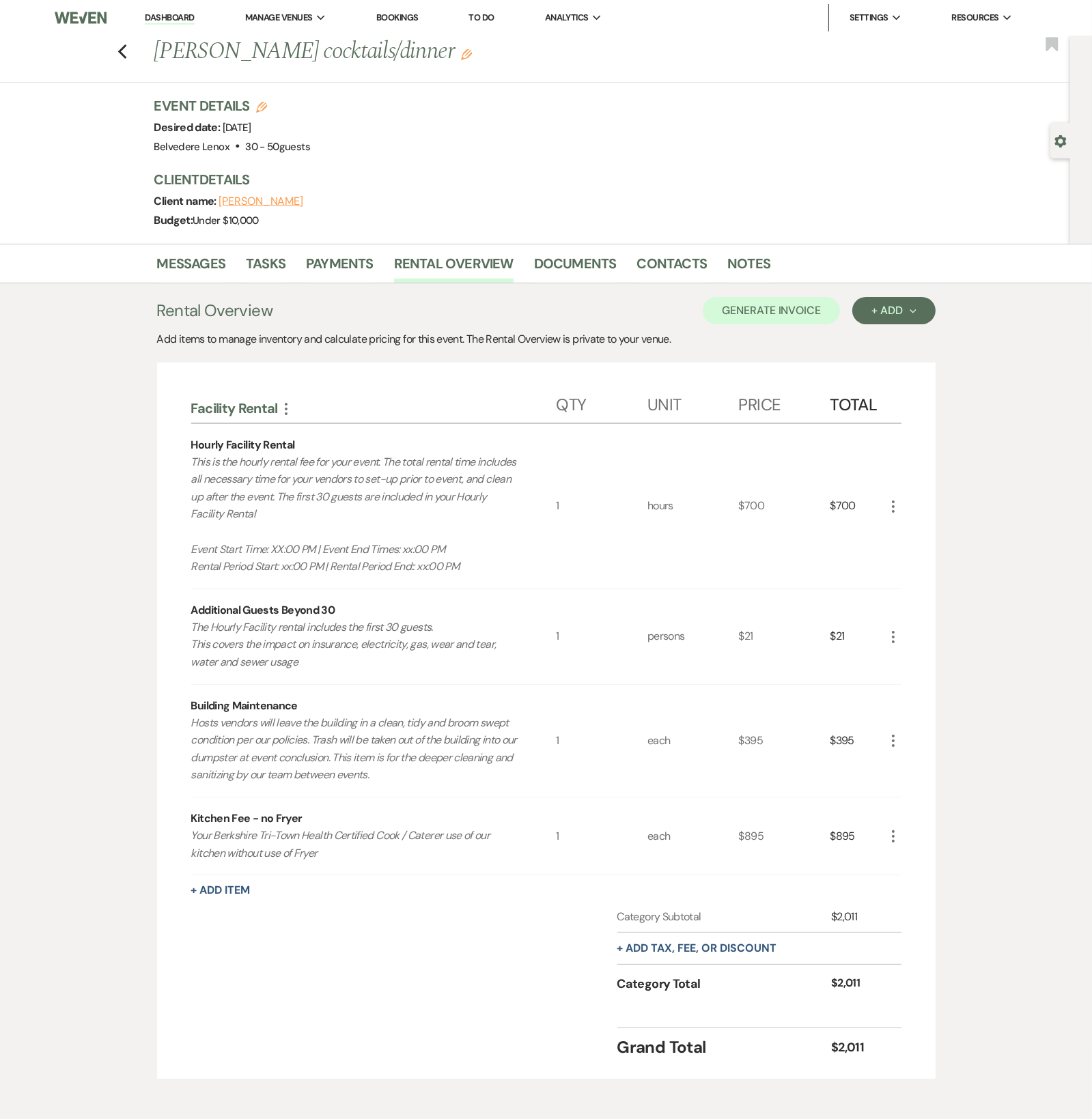
select select "835"
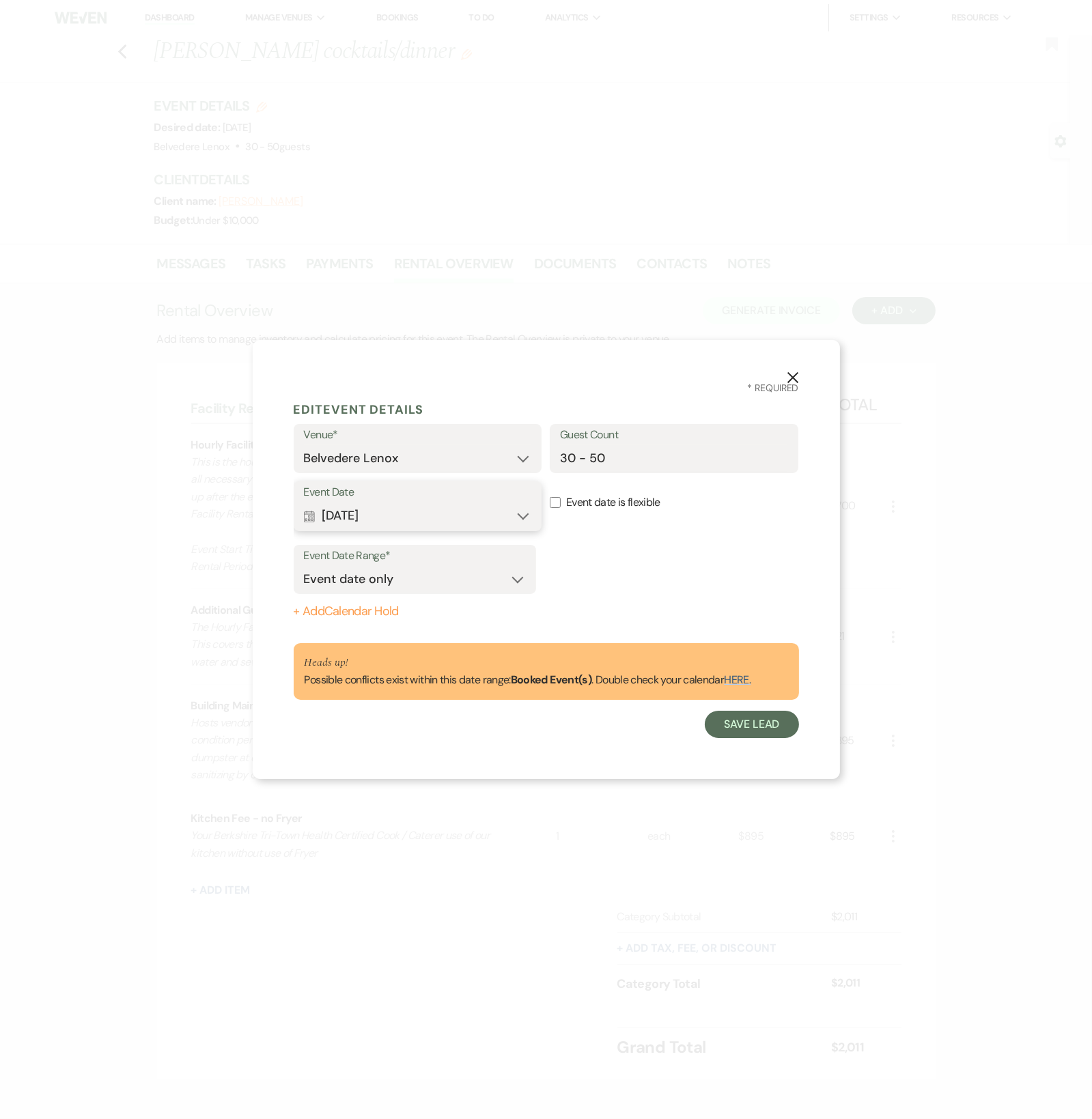
click at [516, 518] on button "Calendar [DATE] Expand" at bounding box center [418, 516] width 228 height 27
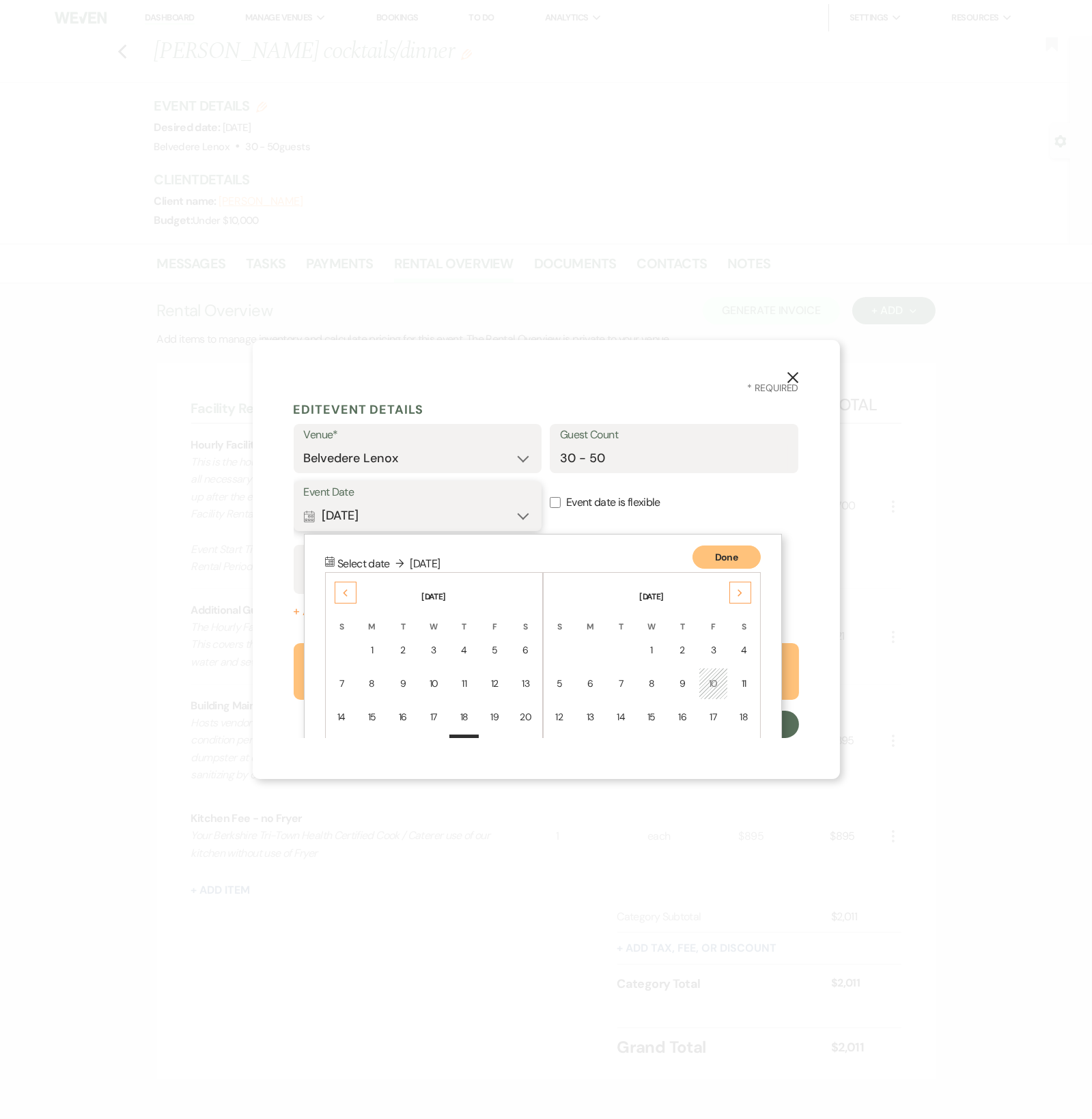
scroll to position [115, 0]
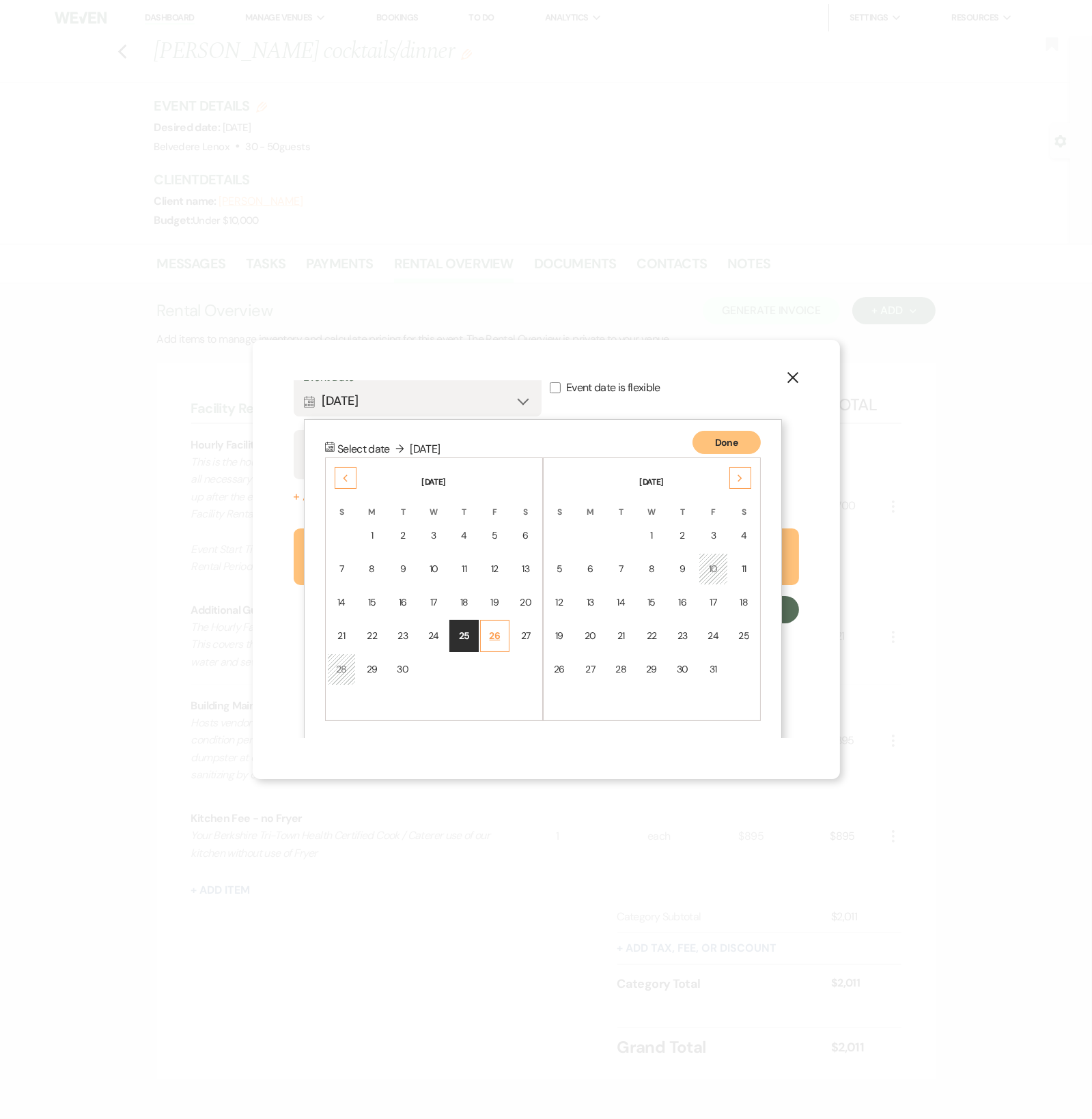
click at [489, 637] on div "26" at bounding box center [495, 636] width 11 height 15
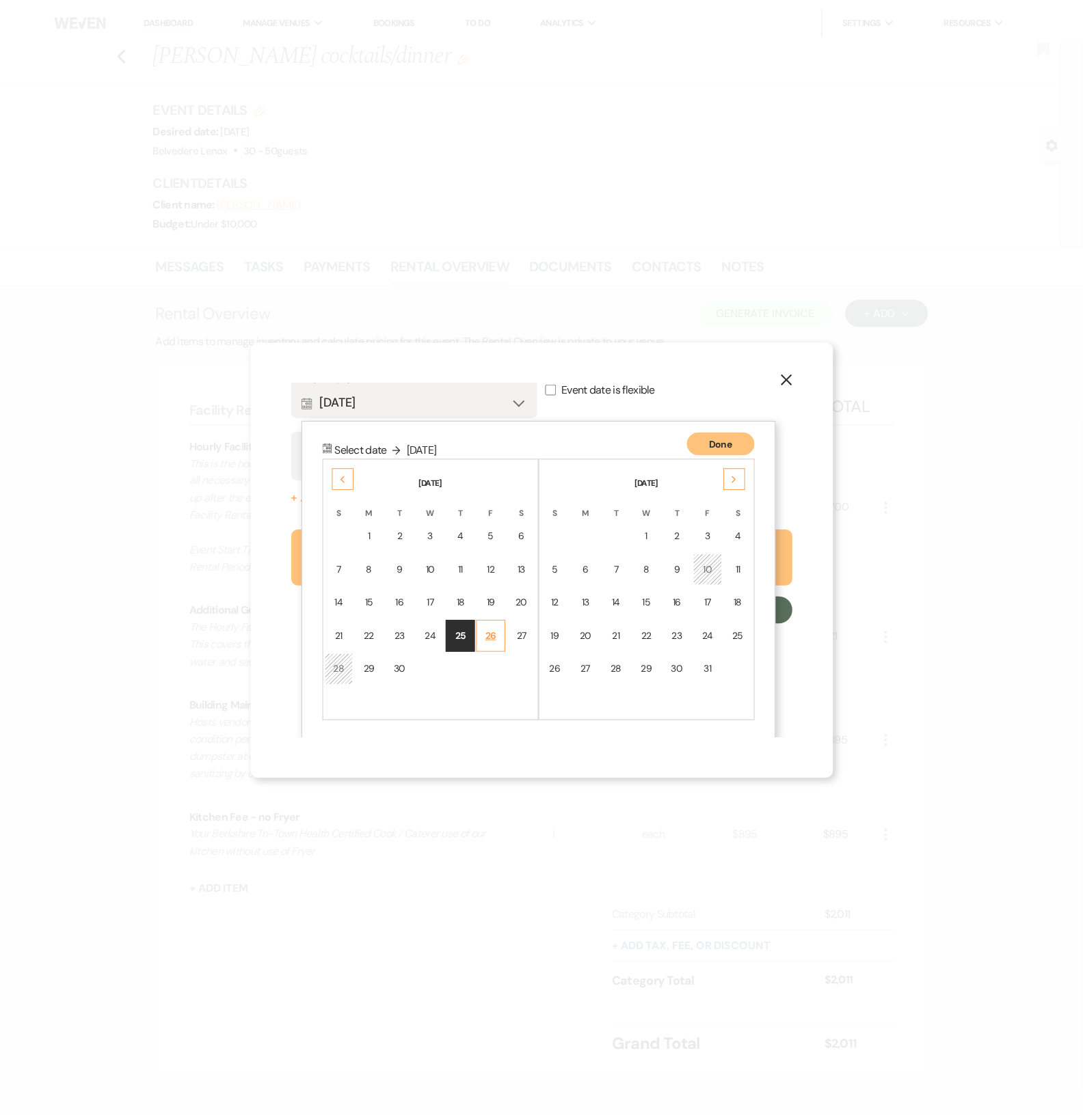
scroll to position [0, 0]
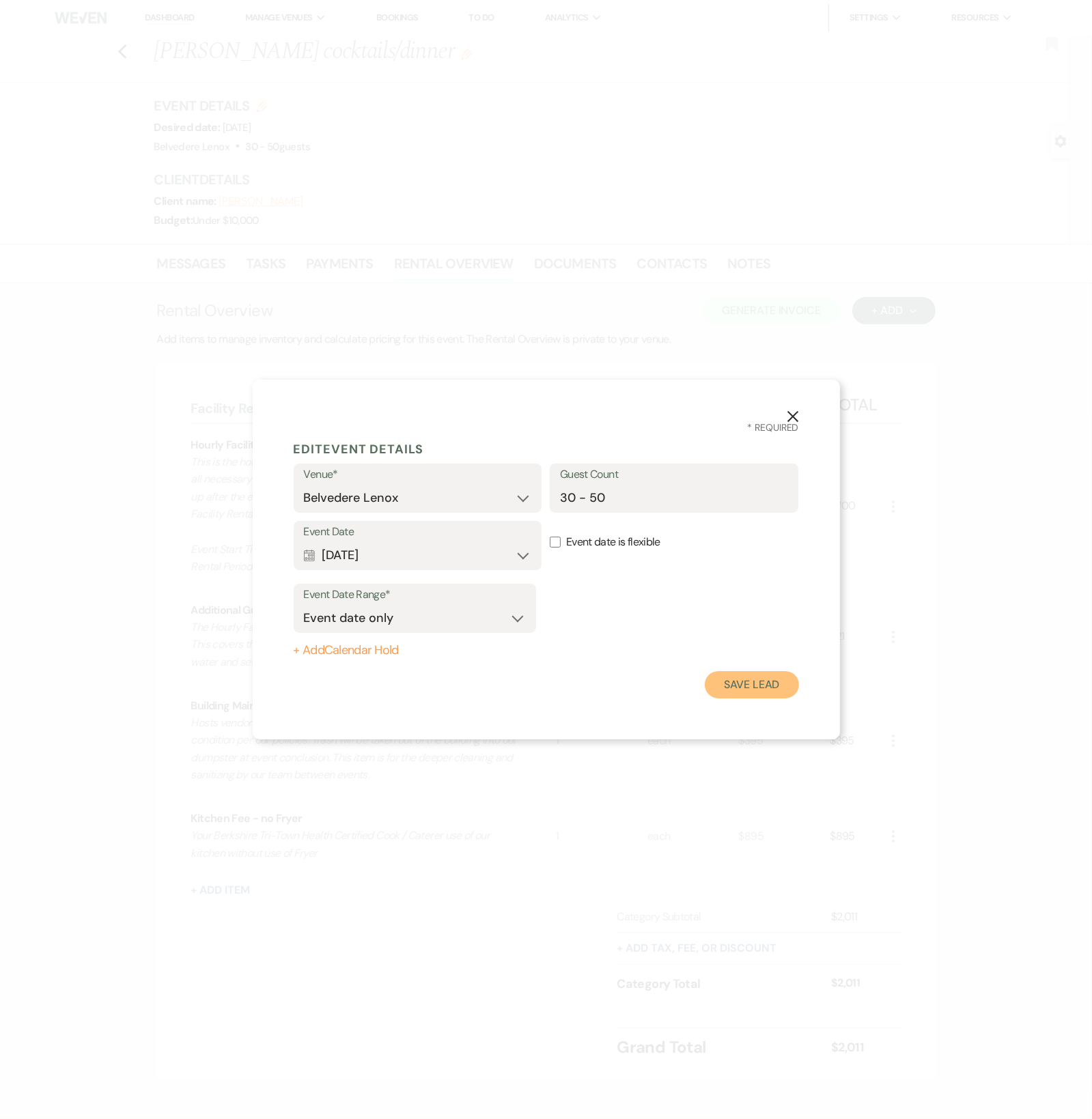
click at [757, 692] on button "Save Lead" at bounding box center [752, 685] width 94 height 27
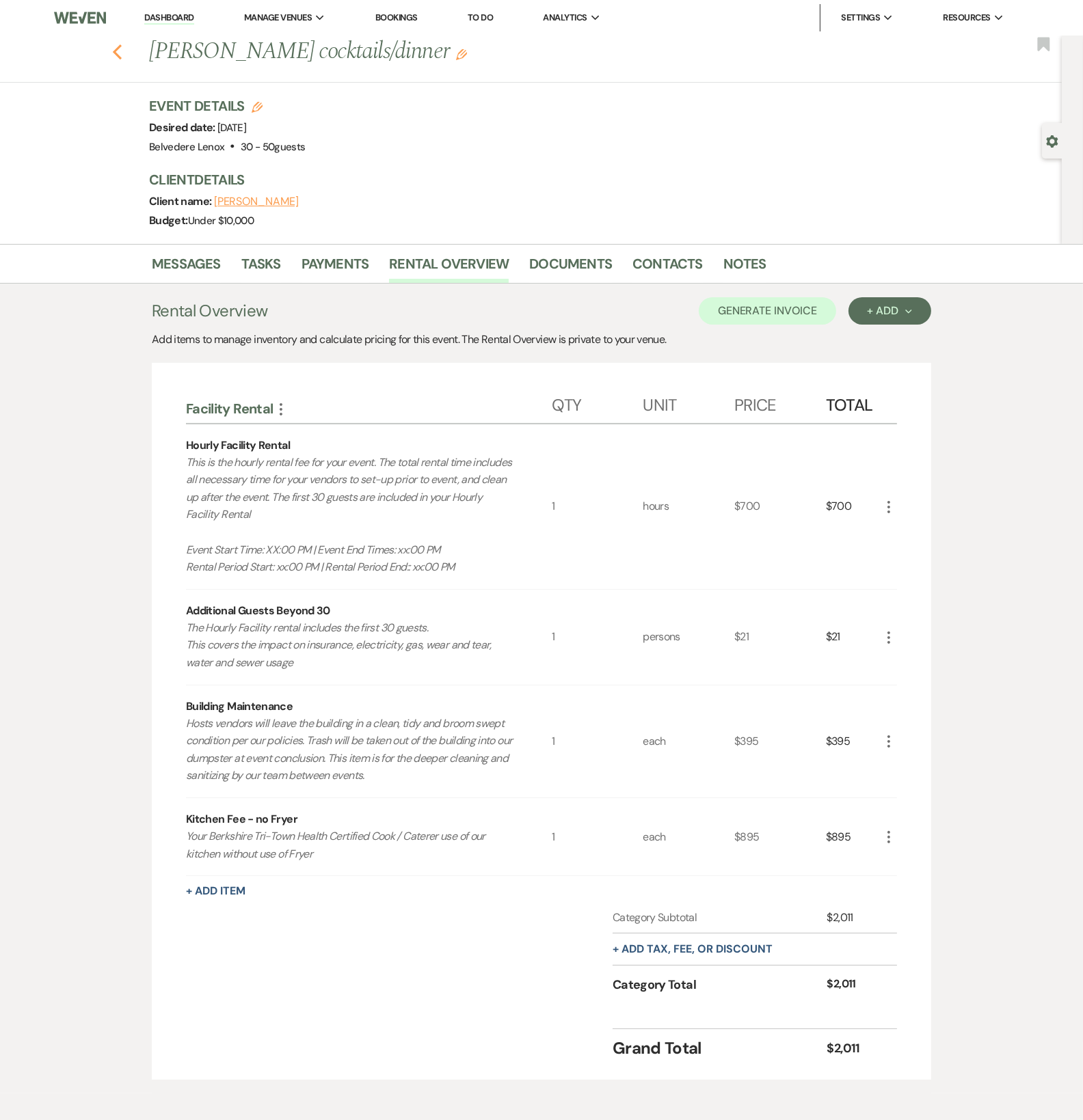
click at [120, 57] on icon "Previous" at bounding box center [117, 52] width 11 height 16
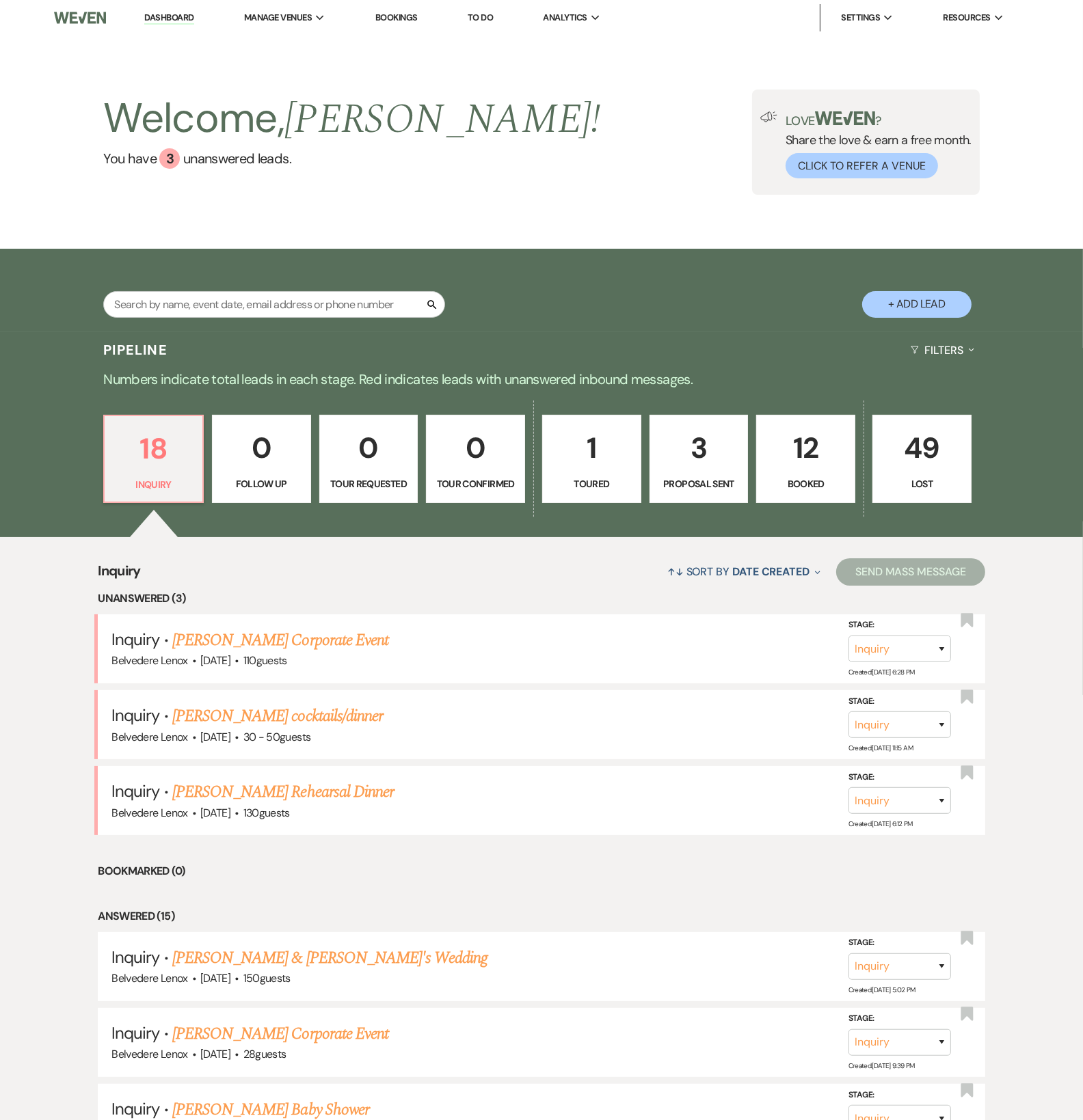
click at [797, 471] on p "12" at bounding box center [806, 448] width 82 height 46
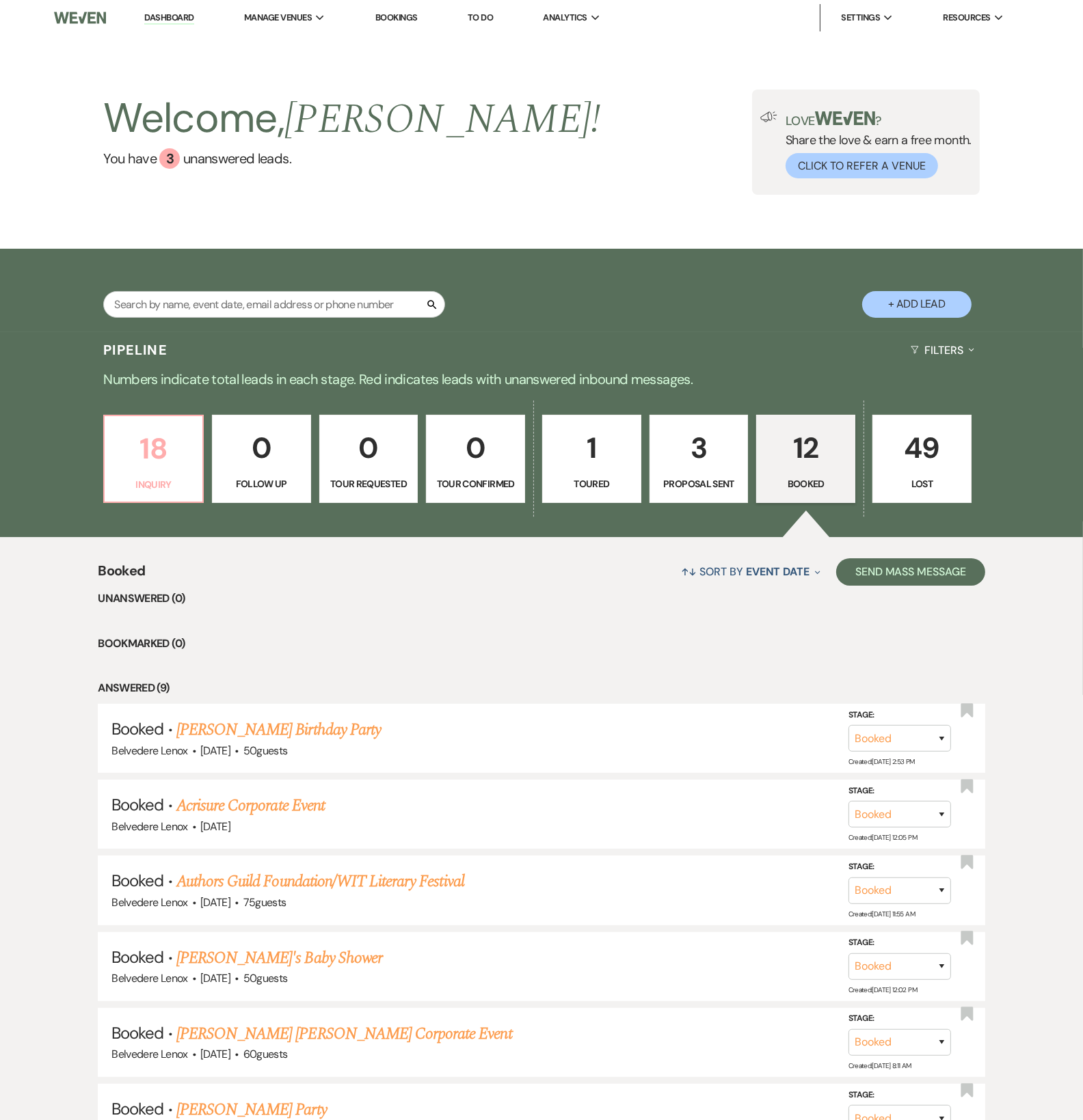
click at [166, 471] on p "18" at bounding box center [153, 448] width 82 height 46
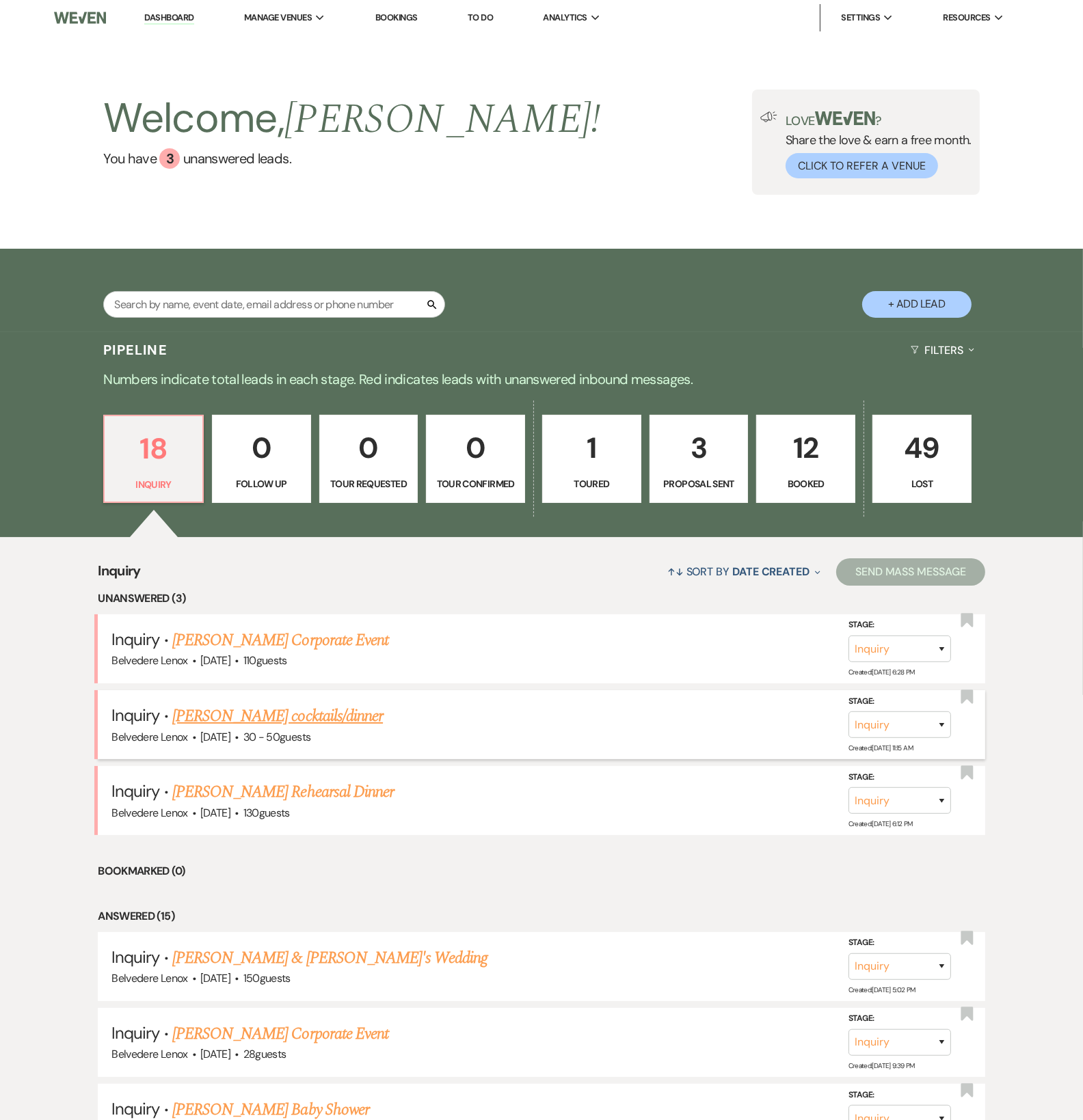
click at [246, 721] on link "[PERSON_NAME] cocktails/dinner" at bounding box center [277, 716] width 210 height 24
select select "5"
select select "13"
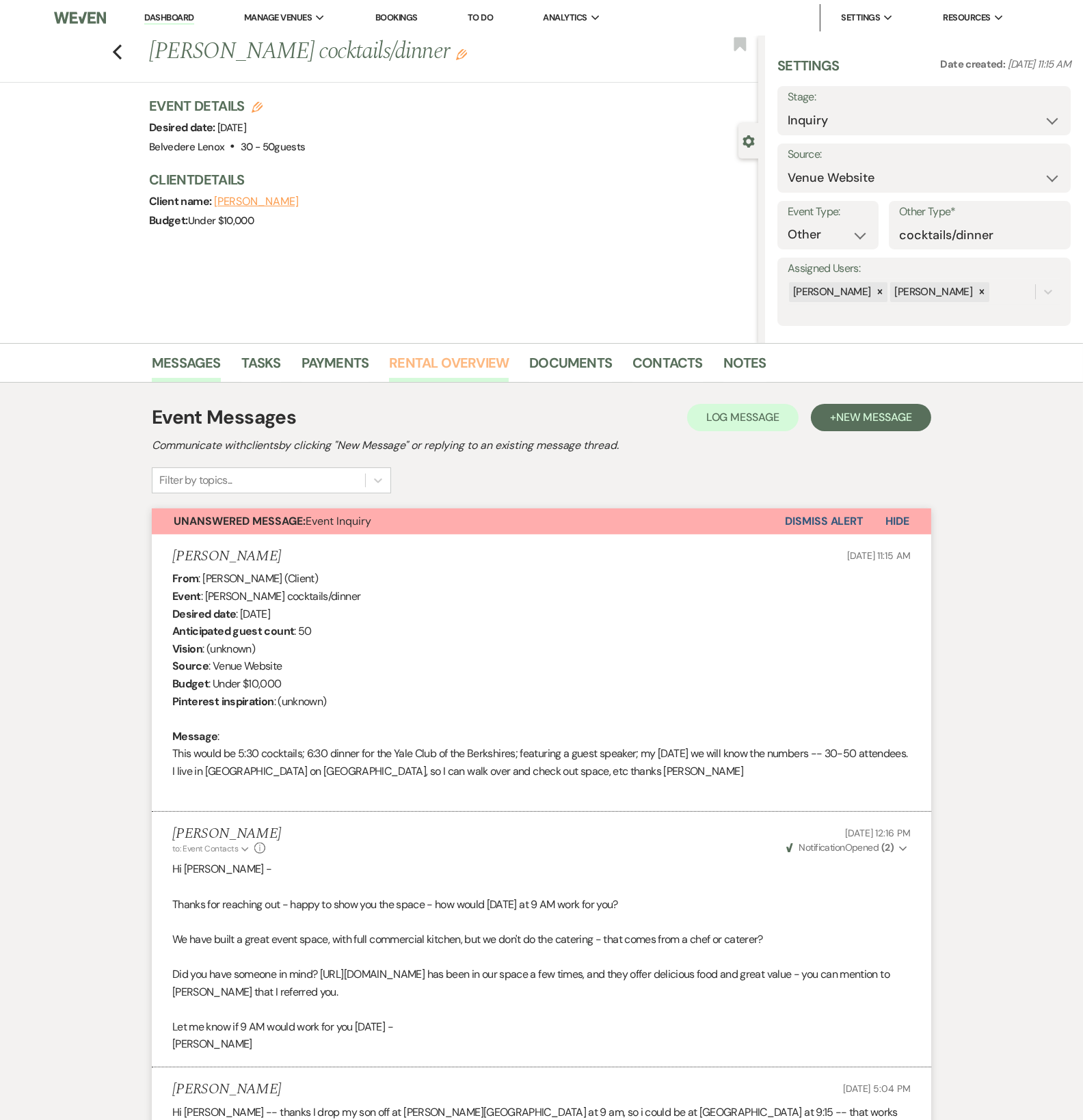
click at [464, 365] on link "Rental Overview" at bounding box center [449, 366] width 120 height 30
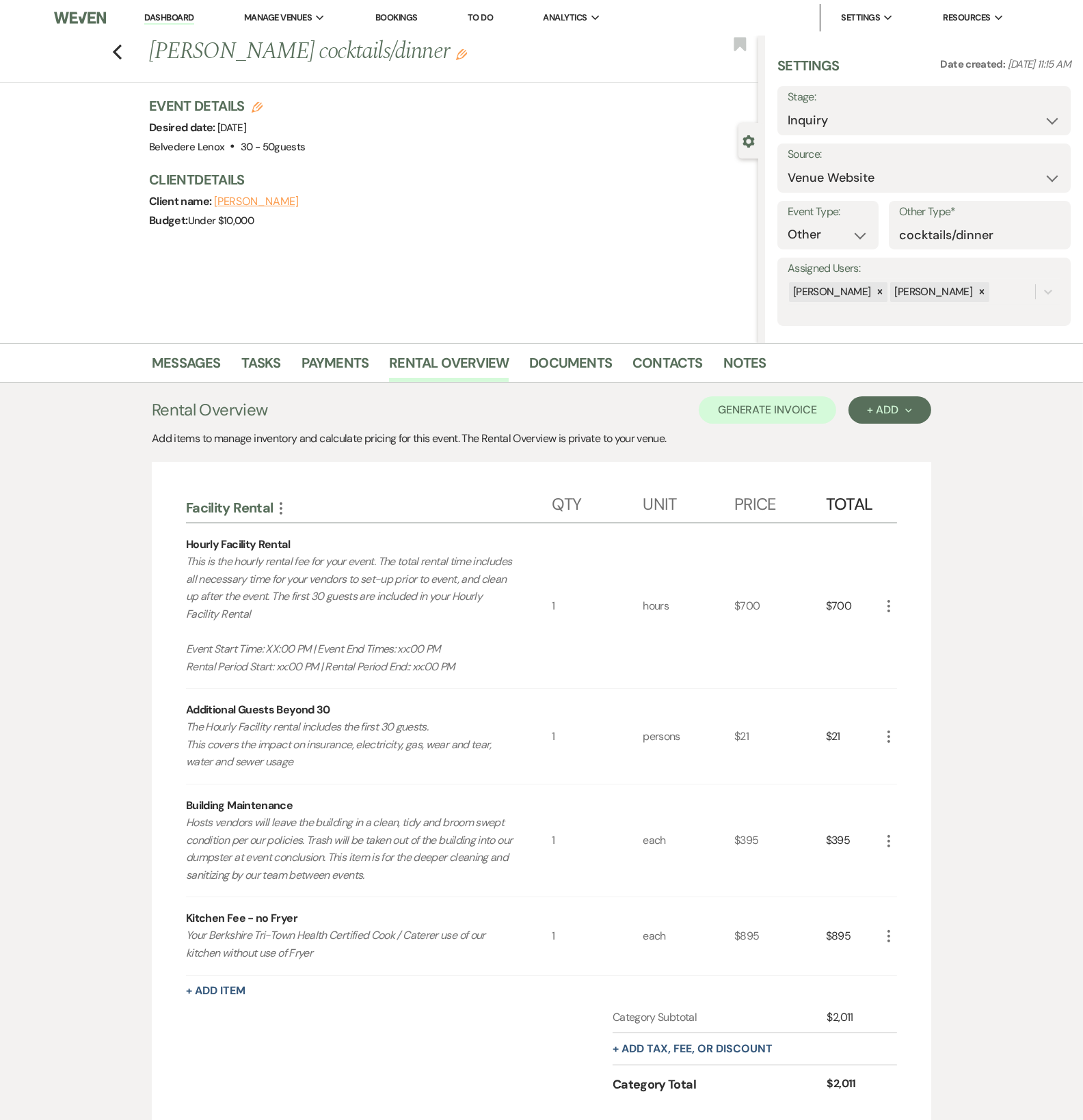
click at [885, 612] on icon "More" at bounding box center [888, 606] width 16 height 16
click at [883, 633] on button "Pencil Edit" at bounding box center [916, 632] width 71 height 22
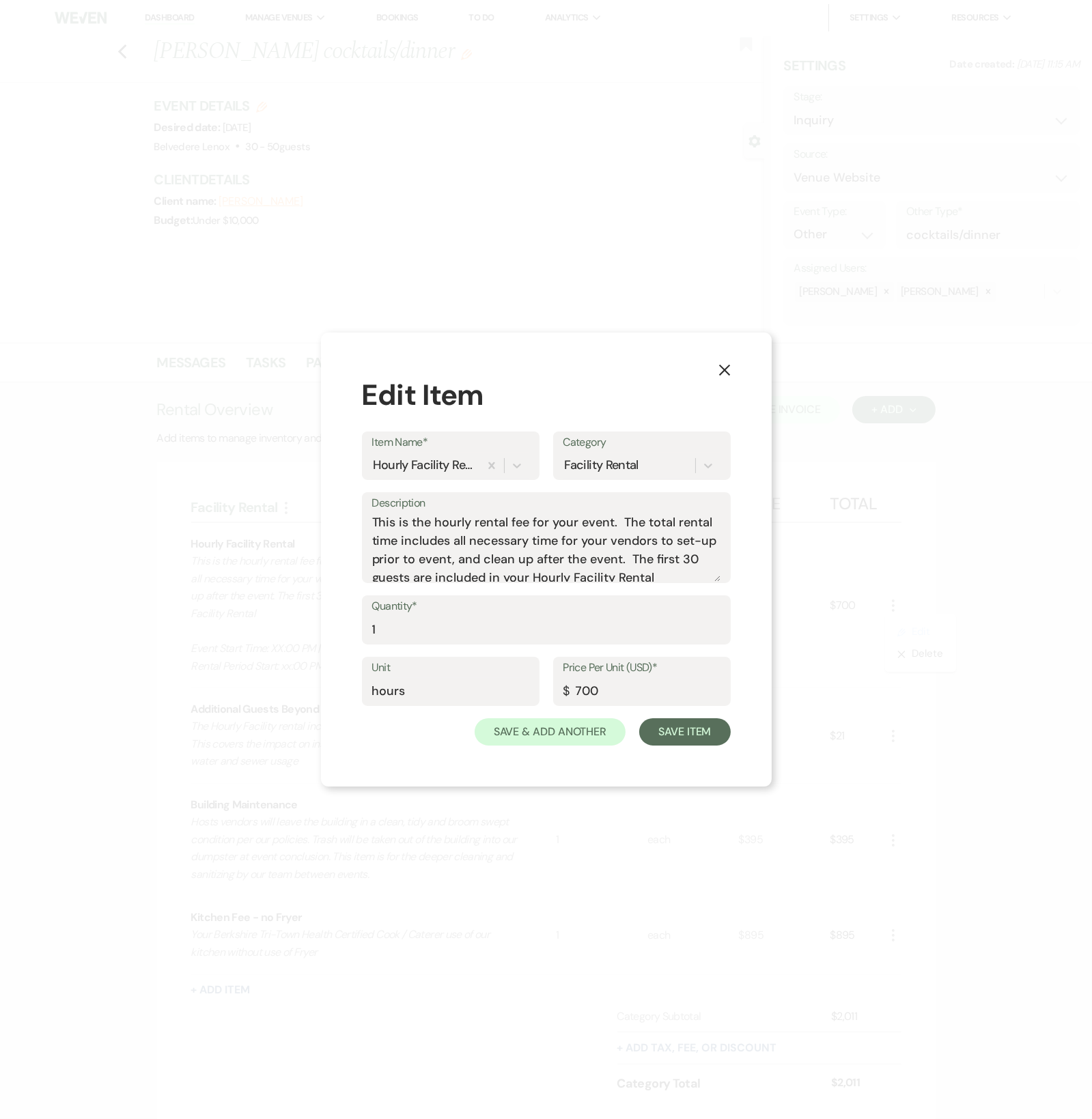
scroll to position [78, 0]
click at [479, 533] on textarea "This is the hourly rental fee for your event. The total rental time includes al…" at bounding box center [546, 547] width 348 height 69
click at [651, 536] on textarea "This is the hourly rental fee for your event. The total rental time includes al…" at bounding box center [546, 547] width 348 height 69
click at [487, 553] on textarea "This is the hourly rental fee for your event. The total rental time includes al…" at bounding box center [546, 547] width 348 height 69
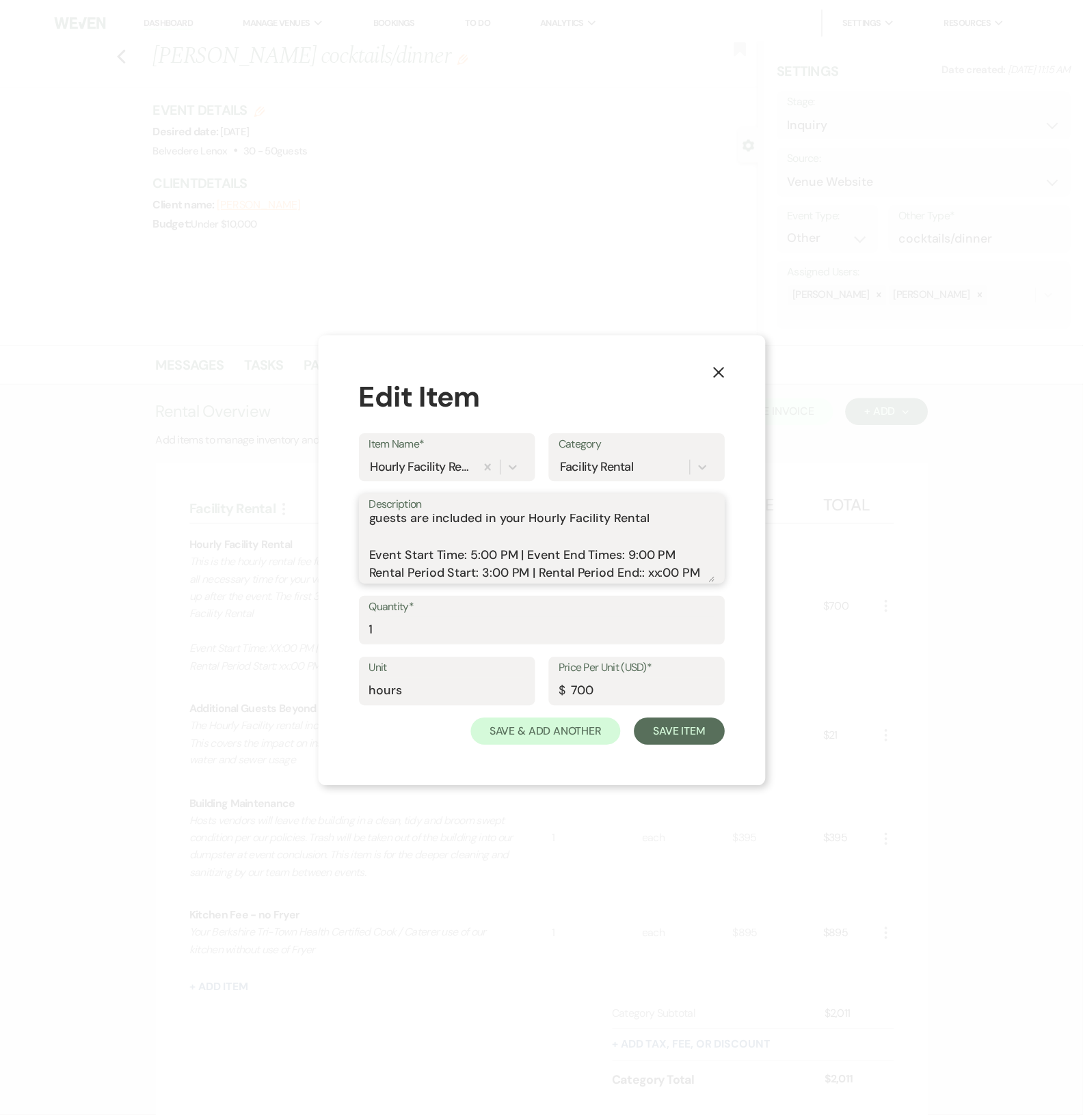
scroll to position [61, 0]
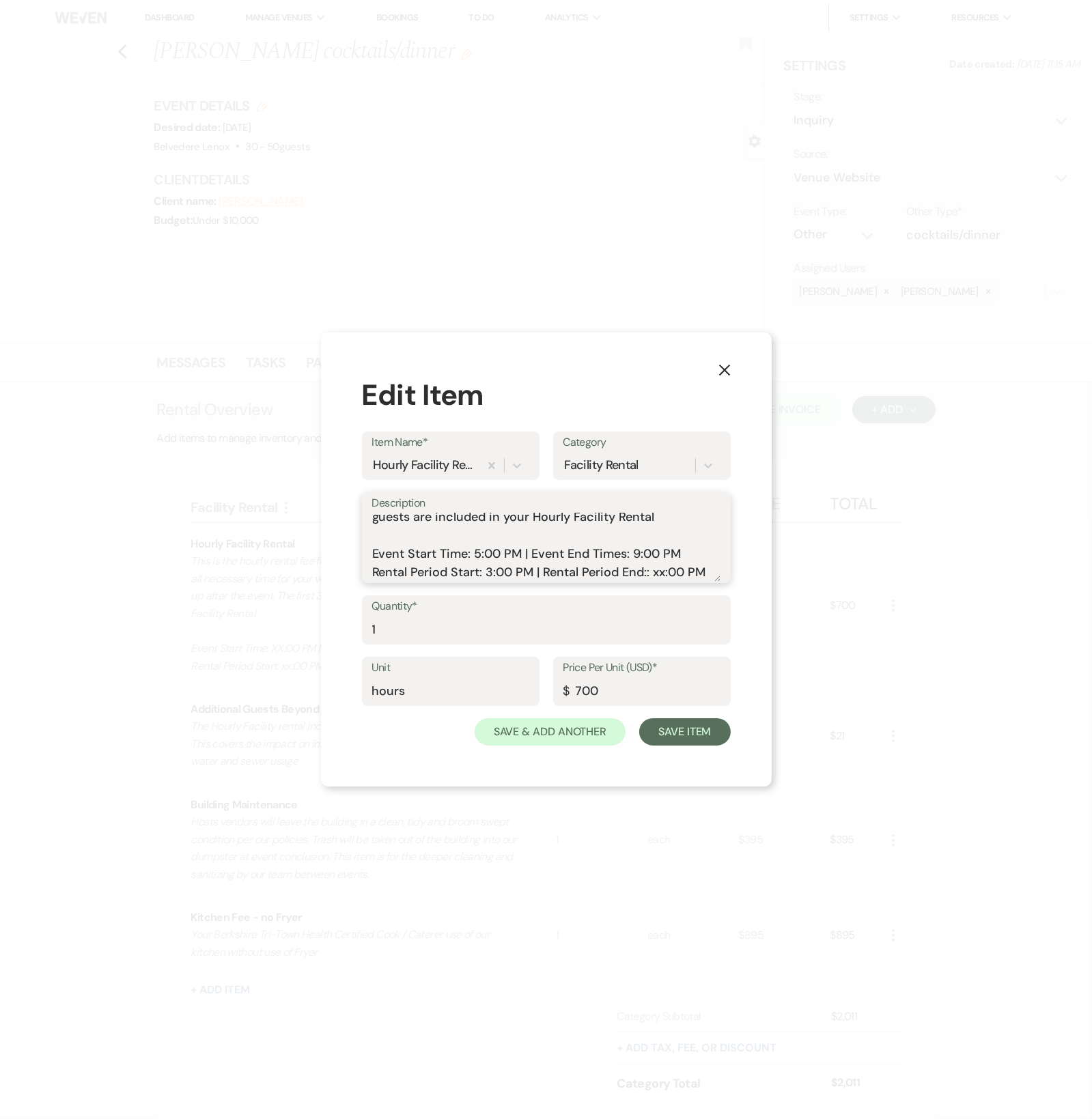
click at [643, 566] on textarea "This is the hourly rental fee for your event. The total rental time includes al…" at bounding box center [546, 547] width 348 height 69
type textarea "This is the hourly rental fee for your event. The total rental time includes al…"
drag, startPoint x: 404, startPoint y: 624, endPoint x: 400, endPoint y: 633, distance: 9.8
click at [404, 624] on input "1" at bounding box center [546, 629] width 348 height 27
drag, startPoint x: 352, startPoint y: 626, endPoint x: 331, endPoint y: 626, distance: 21.0
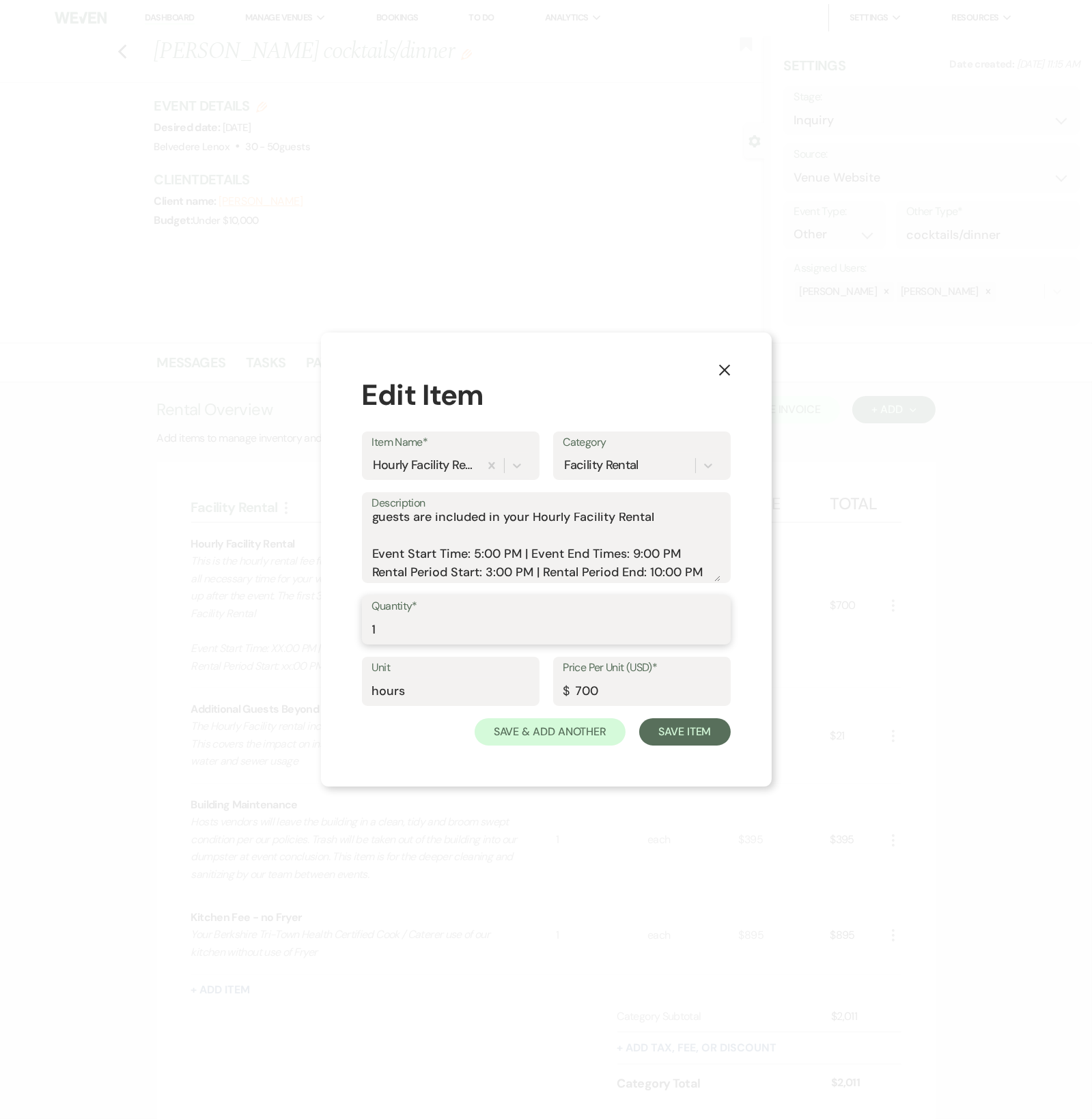
click at [335, 626] on div "X Edit Item Item Name* Hourly Facility Rental Category Facility Rental Descript…" at bounding box center [546, 560] width 451 height 454
click at [331, 626] on div "X Edit Item Item Name* Hourly Facility Rental Category Facility Rental Descript…" at bounding box center [546, 560] width 451 height 454
click at [378, 635] on input "1" at bounding box center [546, 629] width 348 height 27
drag, startPoint x: 395, startPoint y: 631, endPoint x: 333, endPoint y: 631, distance: 62.0
click at [333, 631] on div "X Edit Item Item Name* Hourly Facility Rental Category Facility Rental Descript…" at bounding box center [546, 560] width 451 height 454
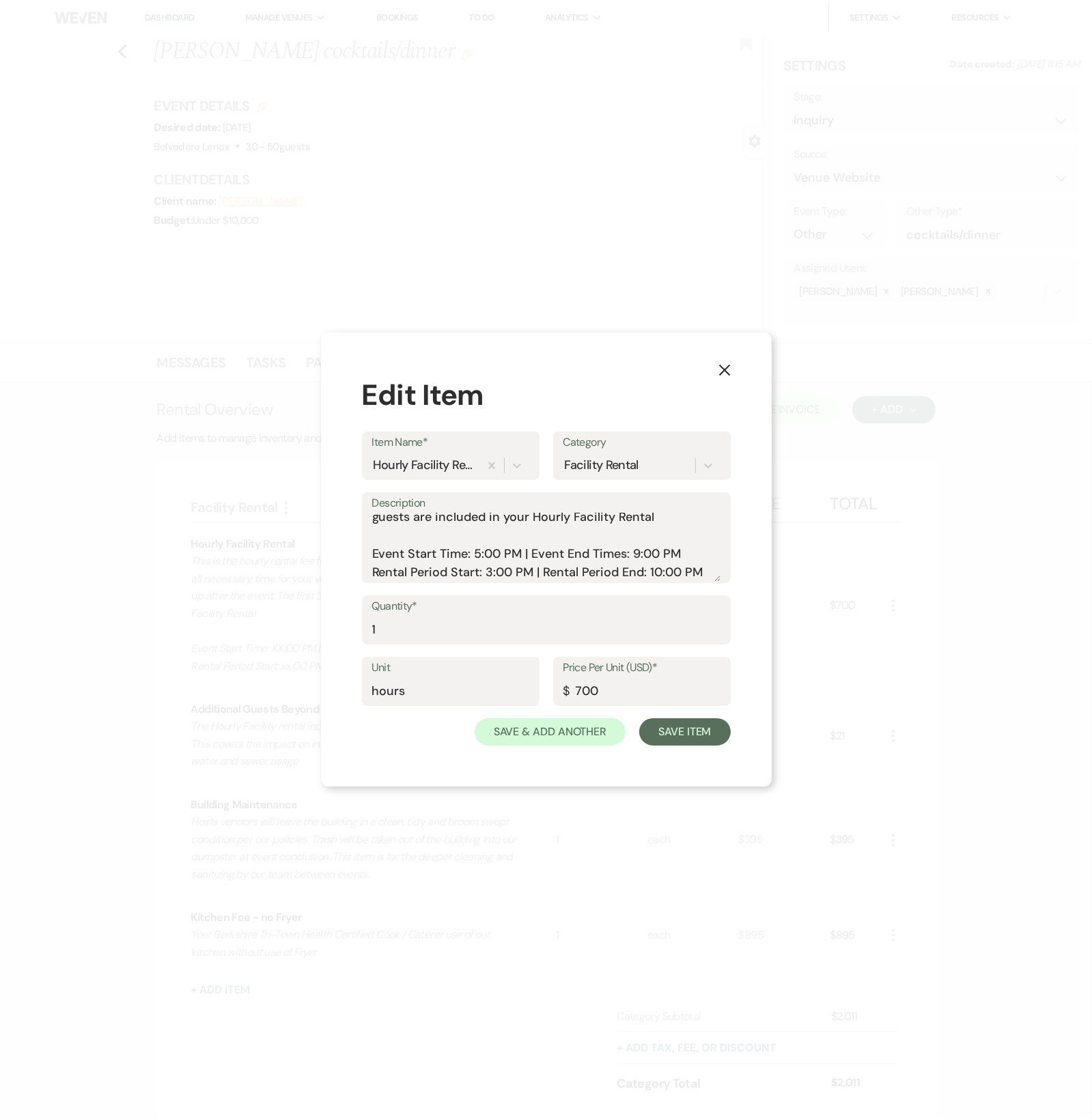
click at [333, 631] on div "X Edit Item Item Name* Hourly Facility Rental Category Facility Rental Descript…" at bounding box center [546, 560] width 451 height 454
drag, startPoint x: 373, startPoint y: 629, endPoint x: 380, endPoint y: 629, distance: 7.0
click at [373, 629] on input "1" at bounding box center [546, 629] width 348 height 27
click at [387, 628] on input "1" at bounding box center [546, 629] width 348 height 27
drag, startPoint x: 387, startPoint y: 628, endPoint x: 352, endPoint y: 631, distance: 35.1
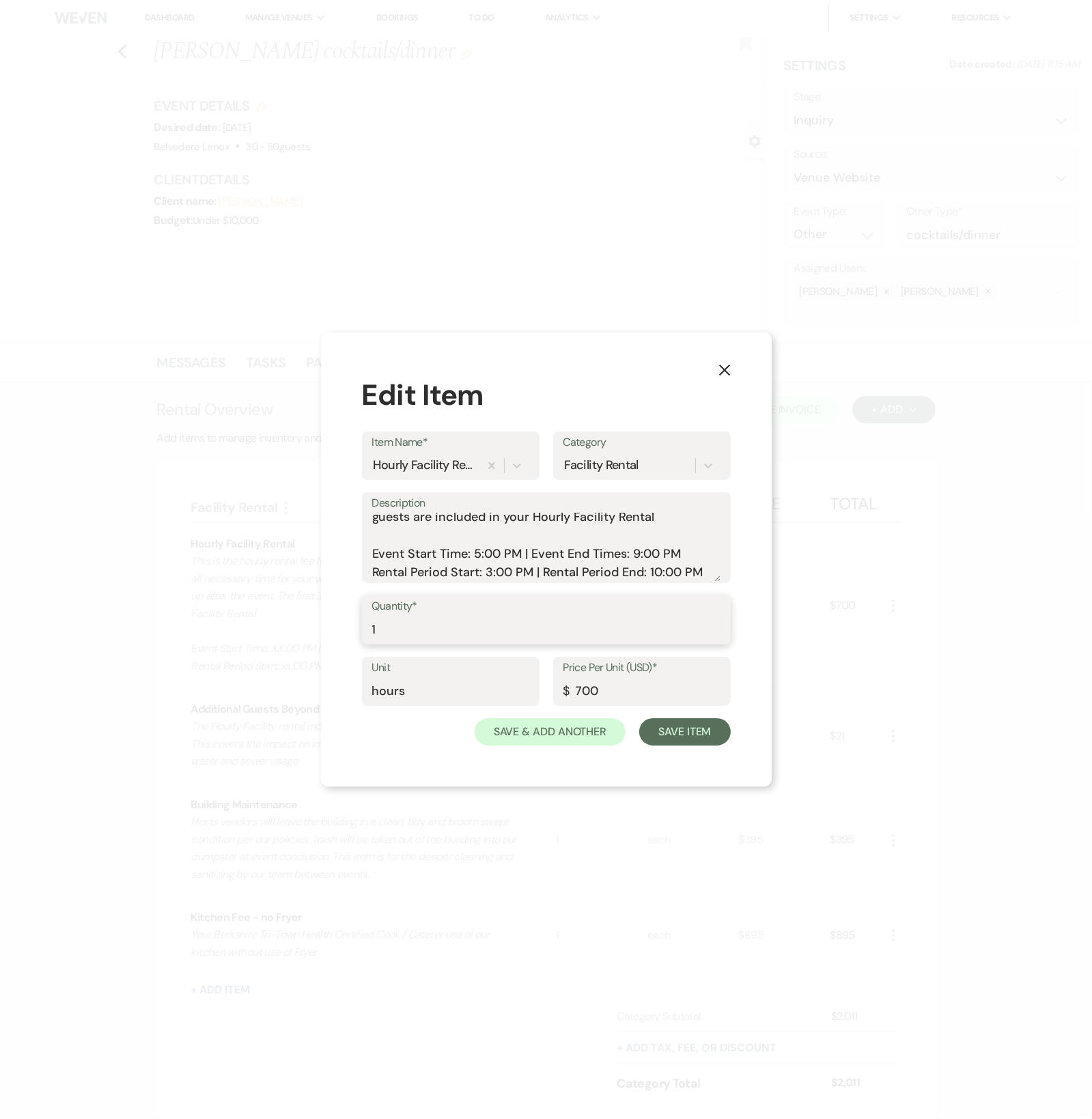
click at [369, 629] on div "Quantity* 1" at bounding box center [546, 620] width 369 height 49
click at [350, 631] on div "X Edit Item Item Name* Hourly Facility Rental Category Facility Rental Descript…" at bounding box center [546, 560] width 451 height 454
click at [346, 631] on div "X Edit Item Item Name* Hourly Facility Rental Category Facility Rental Descript…" at bounding box center [546, 560] width 451 height 454
click at [387, 628] on input "1" at bounding box center [546, 629] width 348 height 27
drag, startPoint x: 403, startPoint y: 624, endPoint x: 365, endPoint y: 628, distance: 38.2
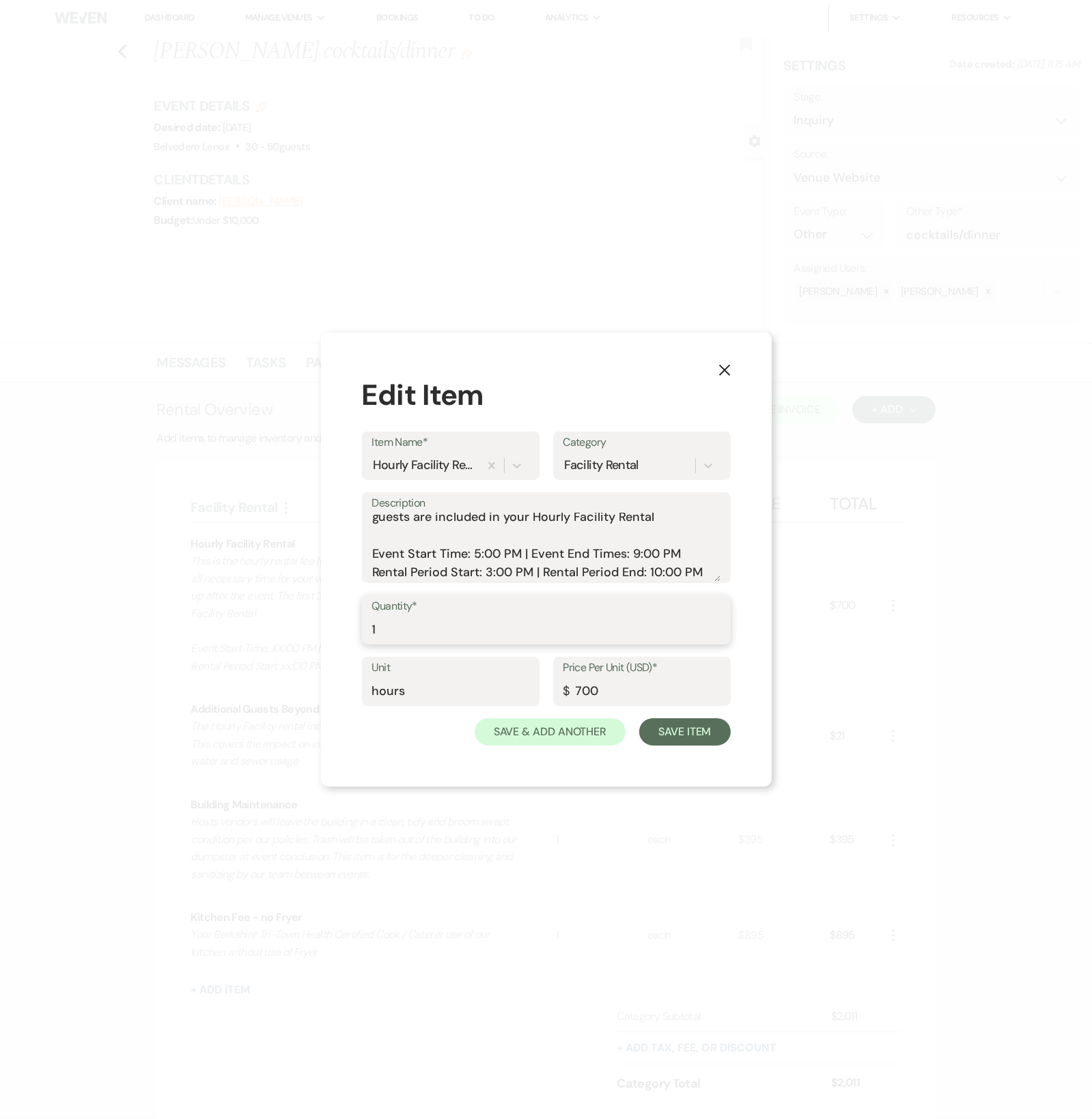
click at [365, 628] on div "Quantity* 1" at bounding box center [546, 620] width 369 height 49
type input "7"
click at [638, 690] on input "700" at bounding box center [642, 691] width 157 height 27
drag, startPoint x: 625, startPoint y: 690, endPoint x: 549, endPoint y: 689, distance: 76.0
click at [549, 689] on div "Unit hours Price Per Unit (USD)* $ 700" at bounding box center [546, 688] width 369 height 61
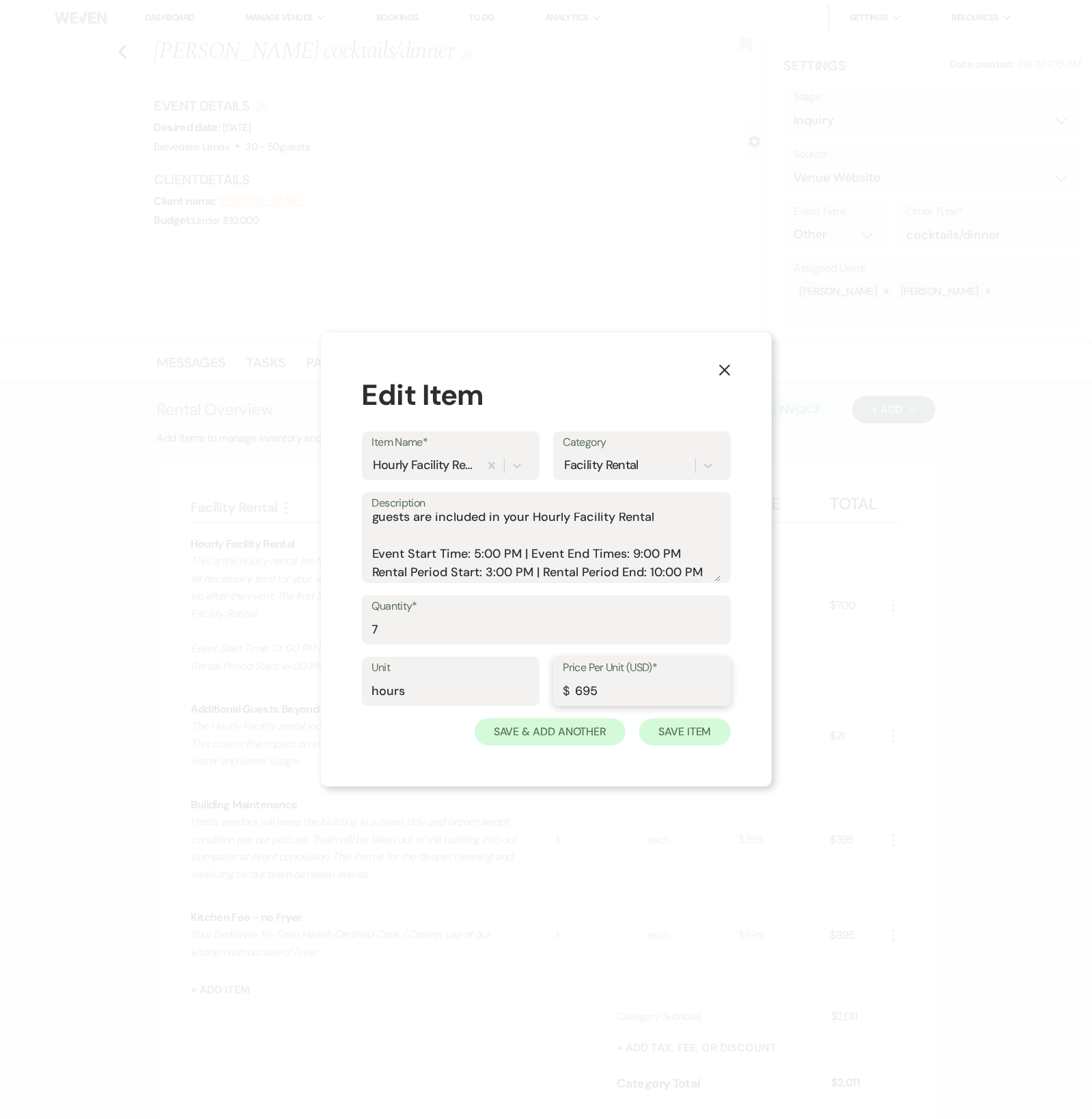
type input "695"
click at [707, 734] on button "Save Item" at bounding box center [685, 732] width 91 height 27
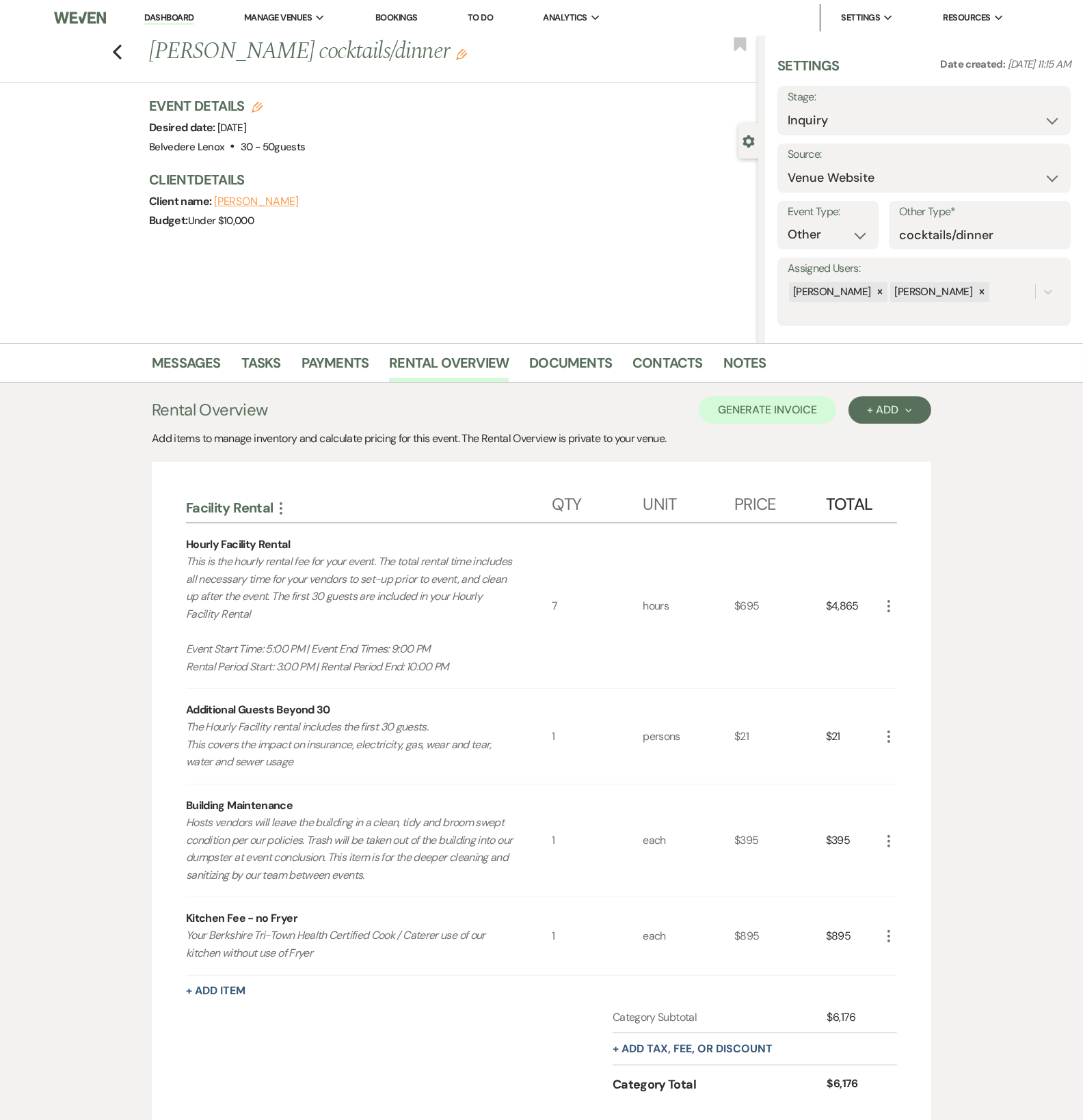
click at [884, 738] on icon "More" at bounding box center [888, 737] width 16 height 16
click at [896, 759] on icon "Pencil" at bounding box center [899, 763] width 8 height 11
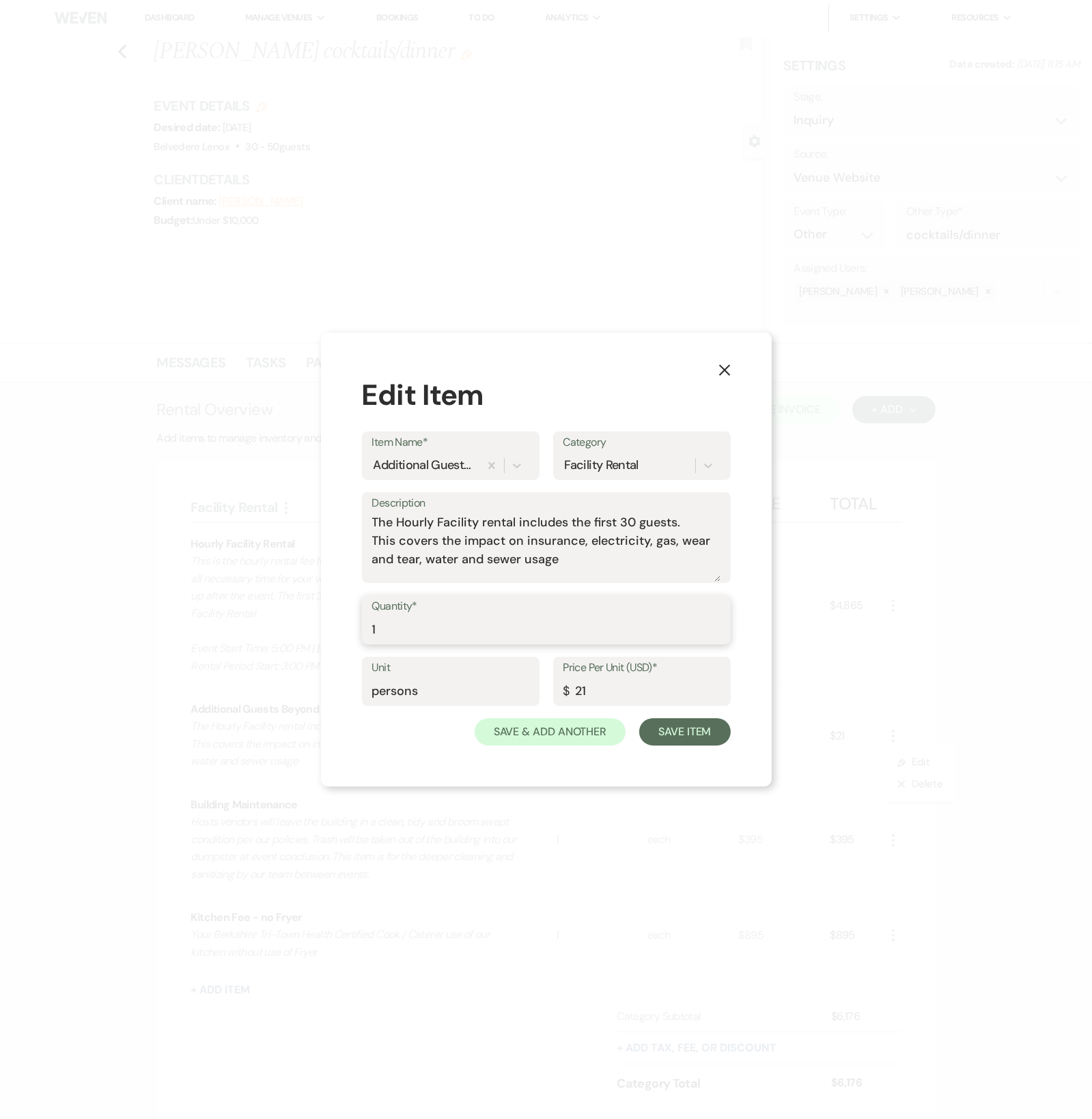
drag, startPoint x: 393, startPoint y: 619, endPoint x: 393, endPoint y: 627, distance: 8.0
click at [393, 619] on input "1" at bounding box center [546, 629] width 348 height 27
drag, startPoint x: 391, startPoint y: 634, endPoint x: 352, endPoint y: 638, distance: 39.2
click at [343, 637] on div "X Edit Item Item Name* Additional Guests Beyond 30 Category Facility Rental Des…" at bounding box center [546, 560] width 451 height 454
type input "20"
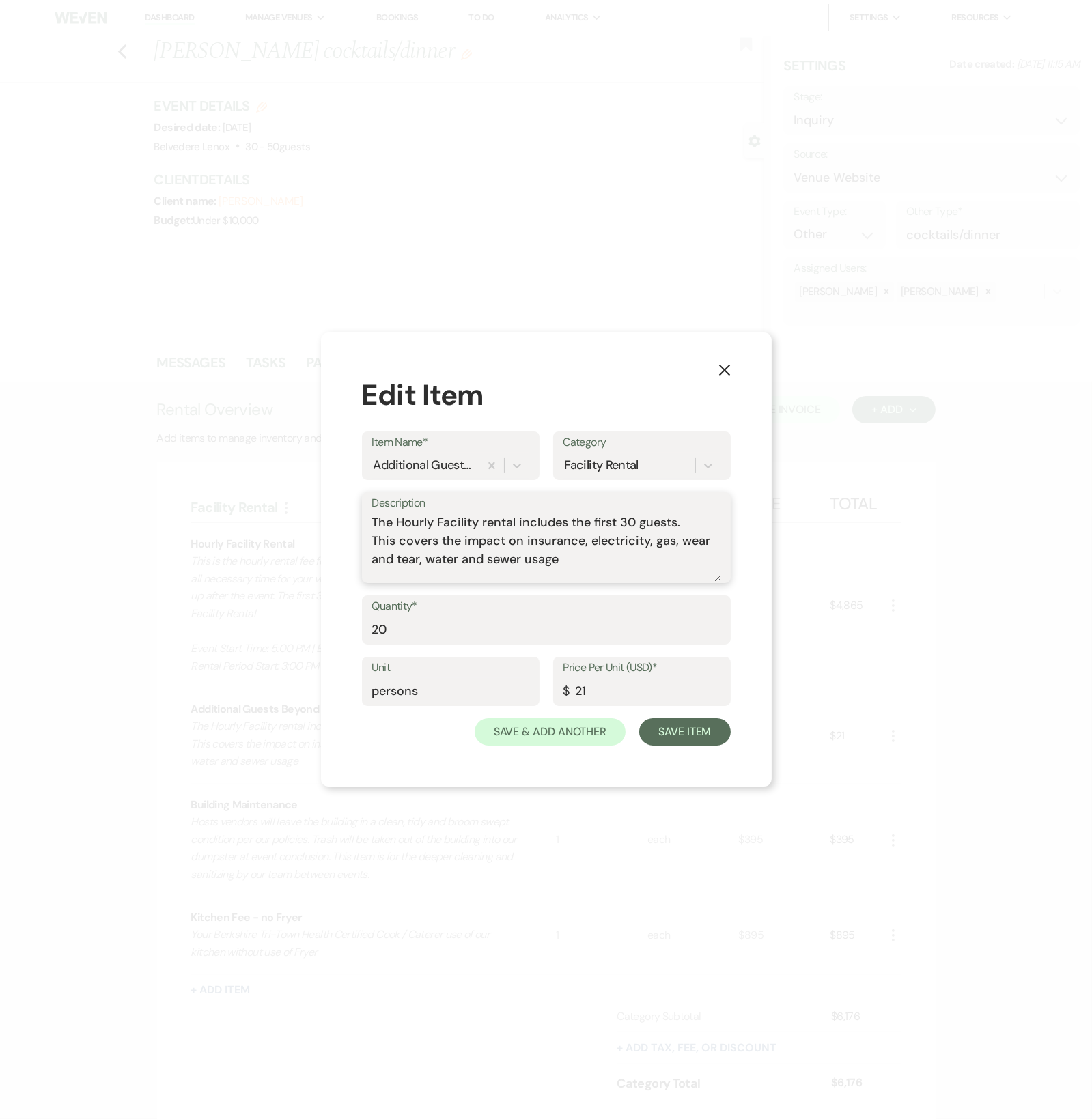
click at [628, 567] on textarea "The Hourly Facility rental includes the first 30 guests. This covers the impact…" at bounding box center [546, 547] width 348 height 69
type textarea "The Hourly Facility rental includes the first 30 guests. This covers the impact…"
click at [691, 731] on button "Save Item" at bounding box center [685, 732] width 91 height 27
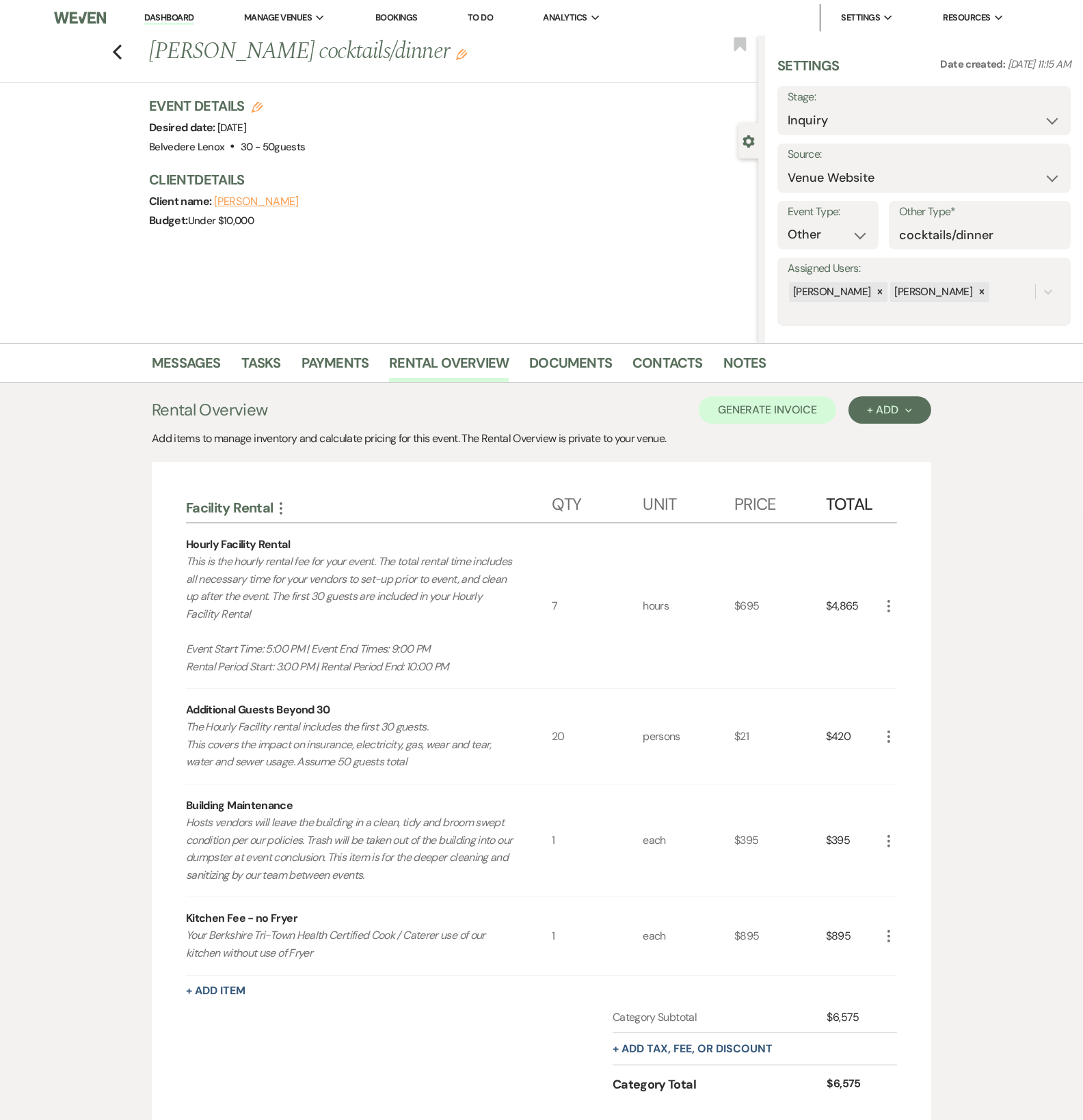
scroll to position [159, 0]
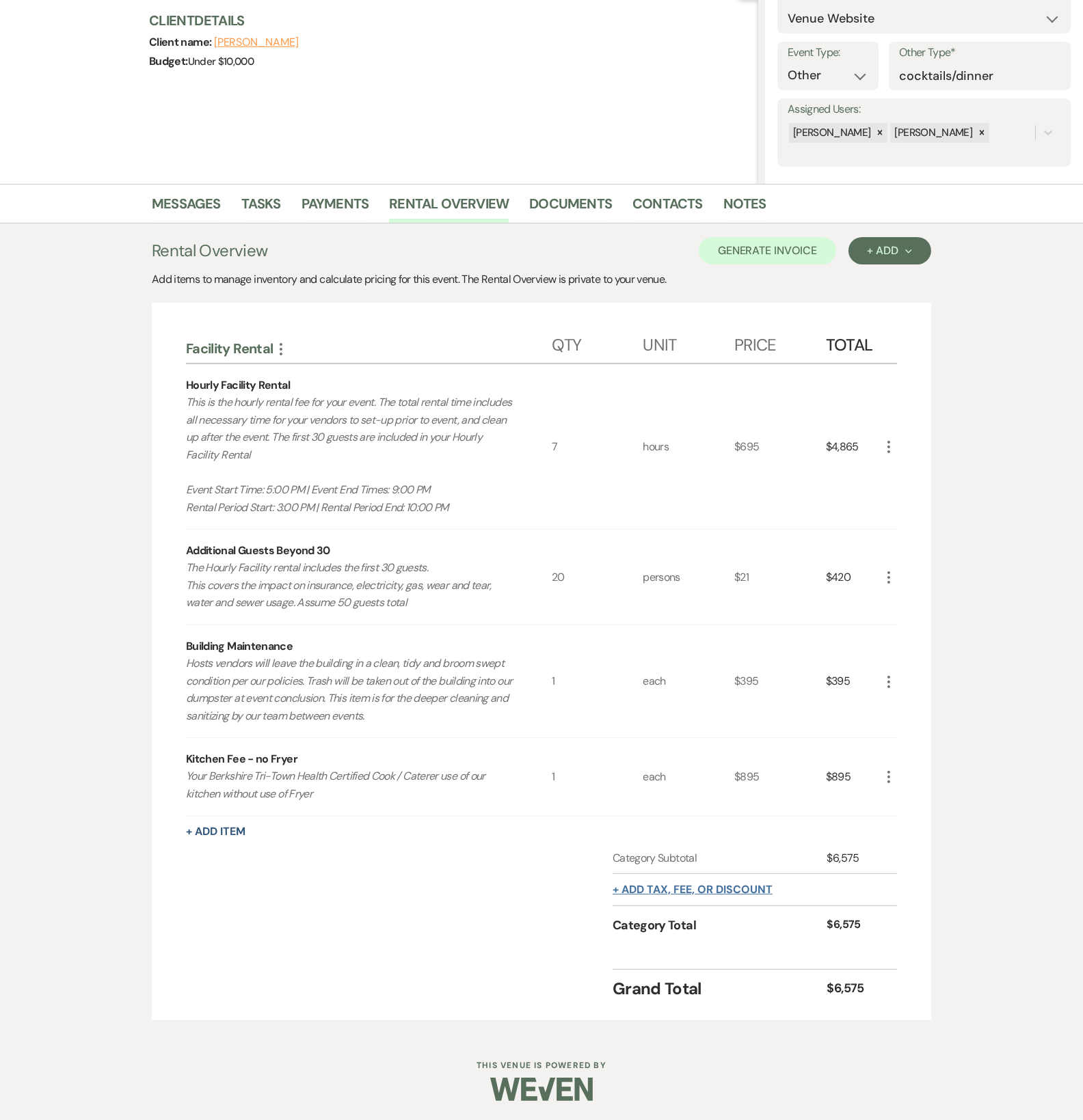
click at [725, 884] on button "+ Add tax, fee, or discount" at bounding box center [692, 890] width 160 height 11
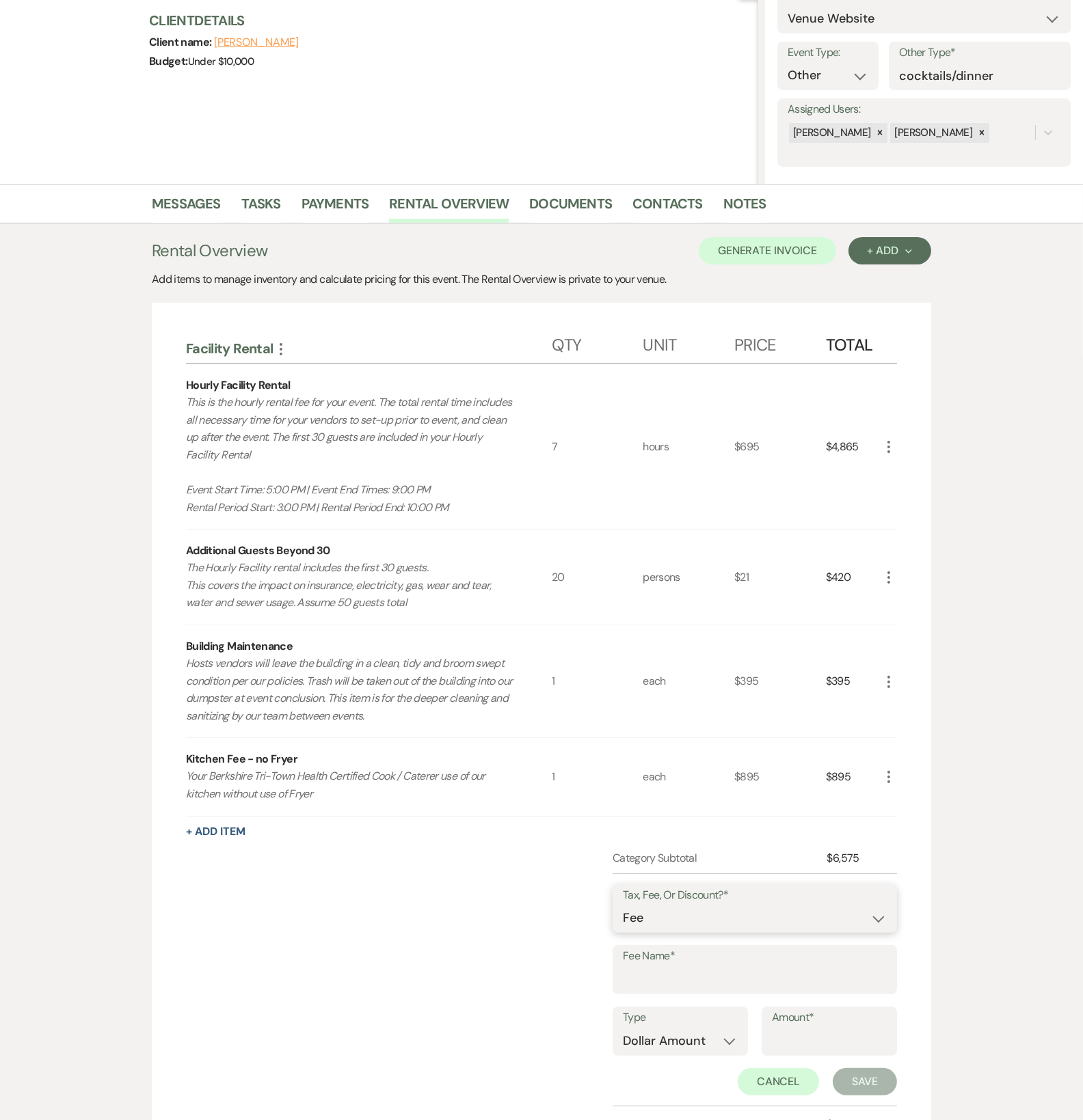
click at [703, 919] on select "Fee Discount Tax" at bounding box center [755, 918] width 264 height 27
select select "2"
click at [623, 905] on select "Fee Discount Tax" at bounding box center [755, 918] width 264 height 27
click at [666, 973] on input "Fee Name*" at bounding box center [755, 979] width 264 height 27
type input "Event [DATE]"
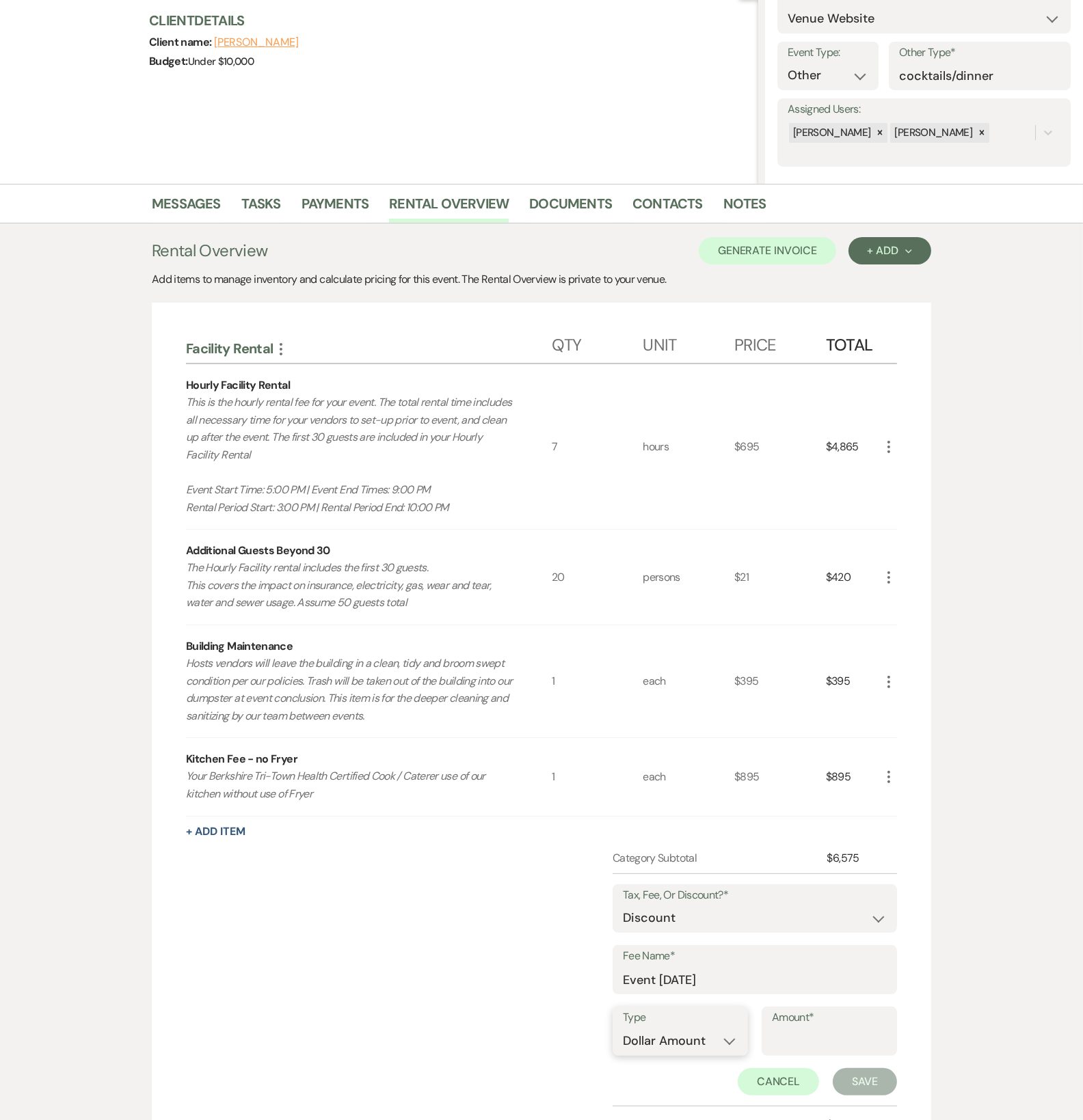
click at [694, 1034] on select "Dollar Amount Percentage" at bounding box center [680, 1041] width 115 height 27
click at [819, 1034] on input "Amount*" at bounding box center [829, 1041] width 115 height 27
click at [820, 1034] on input "Amount*" at bounding box center [829, 1041] width 115 height 27
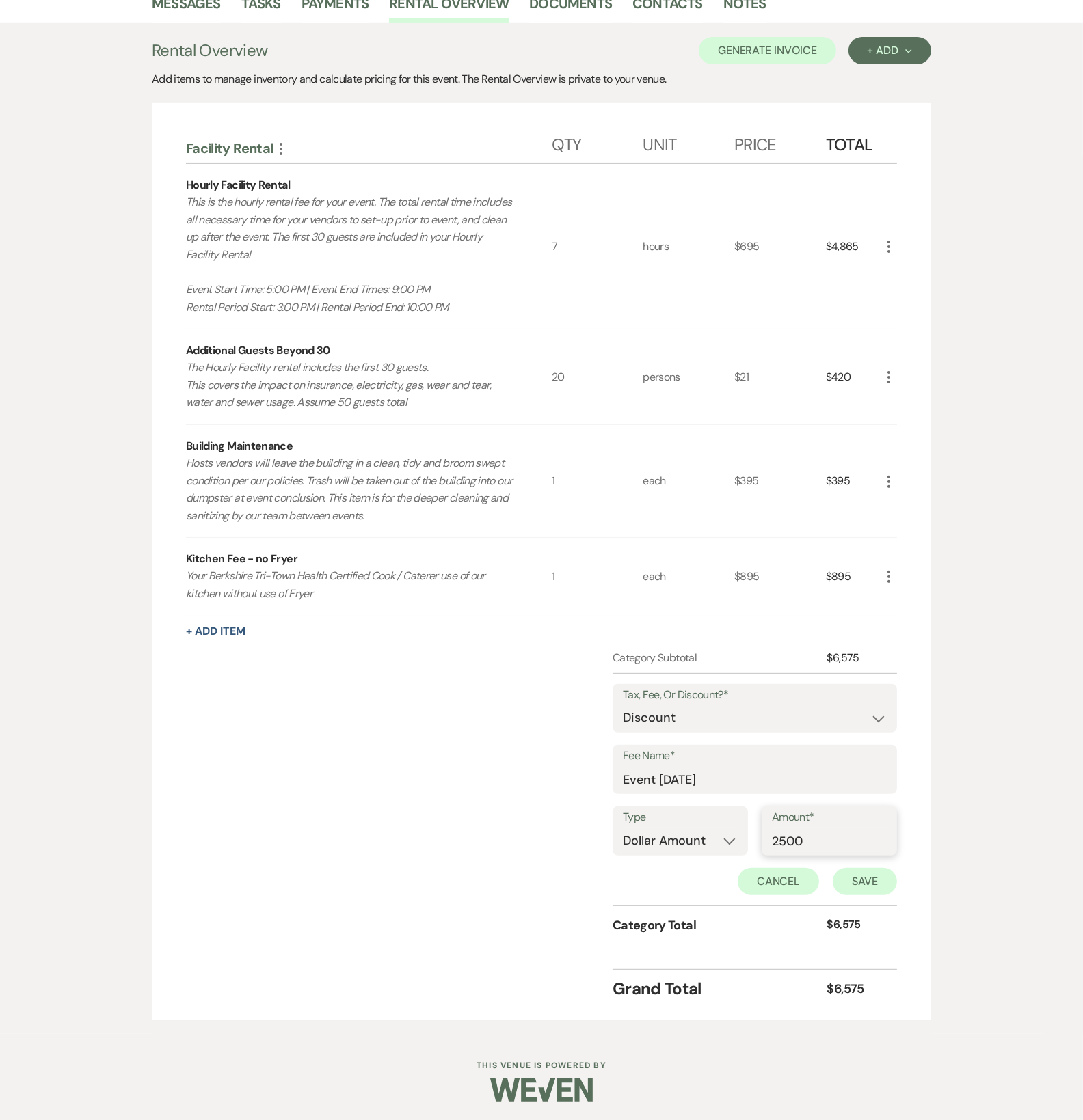
type input "2500"
click at [869, 874] on button "Save" at bounding box center [864, 881] width 64 height 27
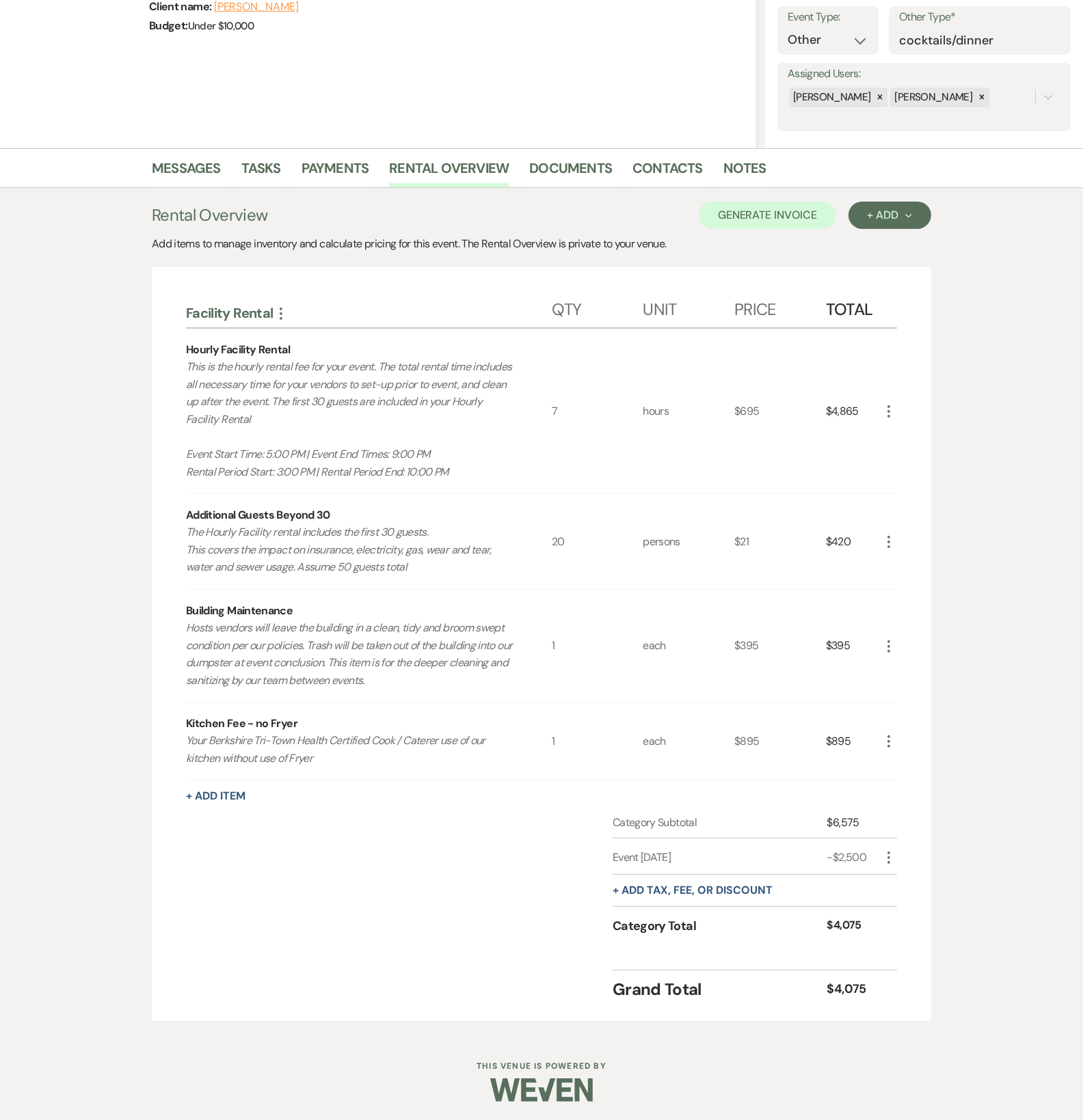
click at [893, 857] on icon "More" at bounding box center [888, 857] width 16 height 16
click at [902, 877] on button "Pencil Edit" at bounding box center [916, 885] width 71 height 22
select select "2"
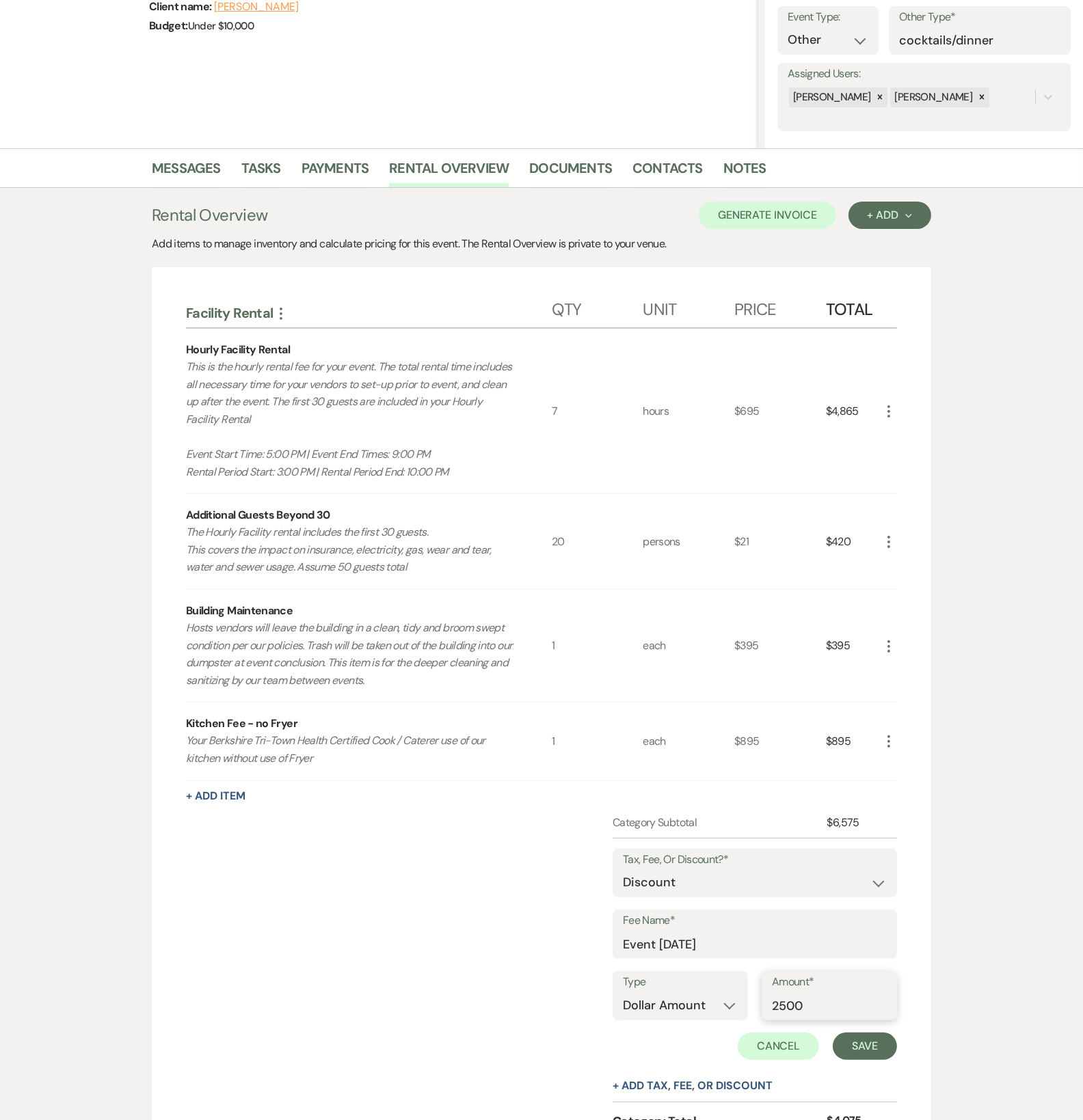
click at [834, 999] on input "2500" at bounding box center [829, 1005] width 115 height 27
type input "2585"
click at [865, 1044] on button "Save" at bounding box center [864, 1046] width 64 height 27
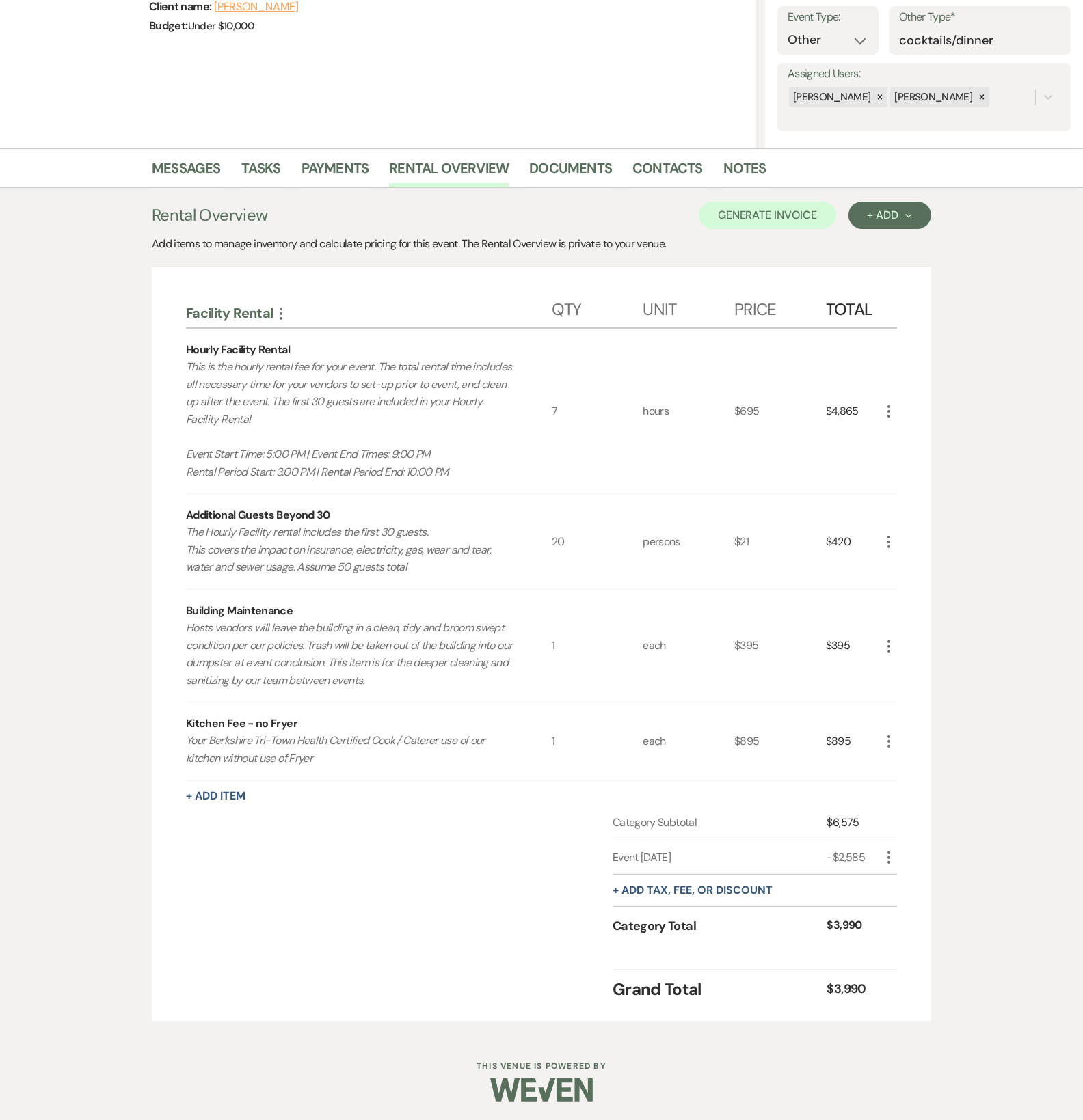
scroll to position [0, 0]
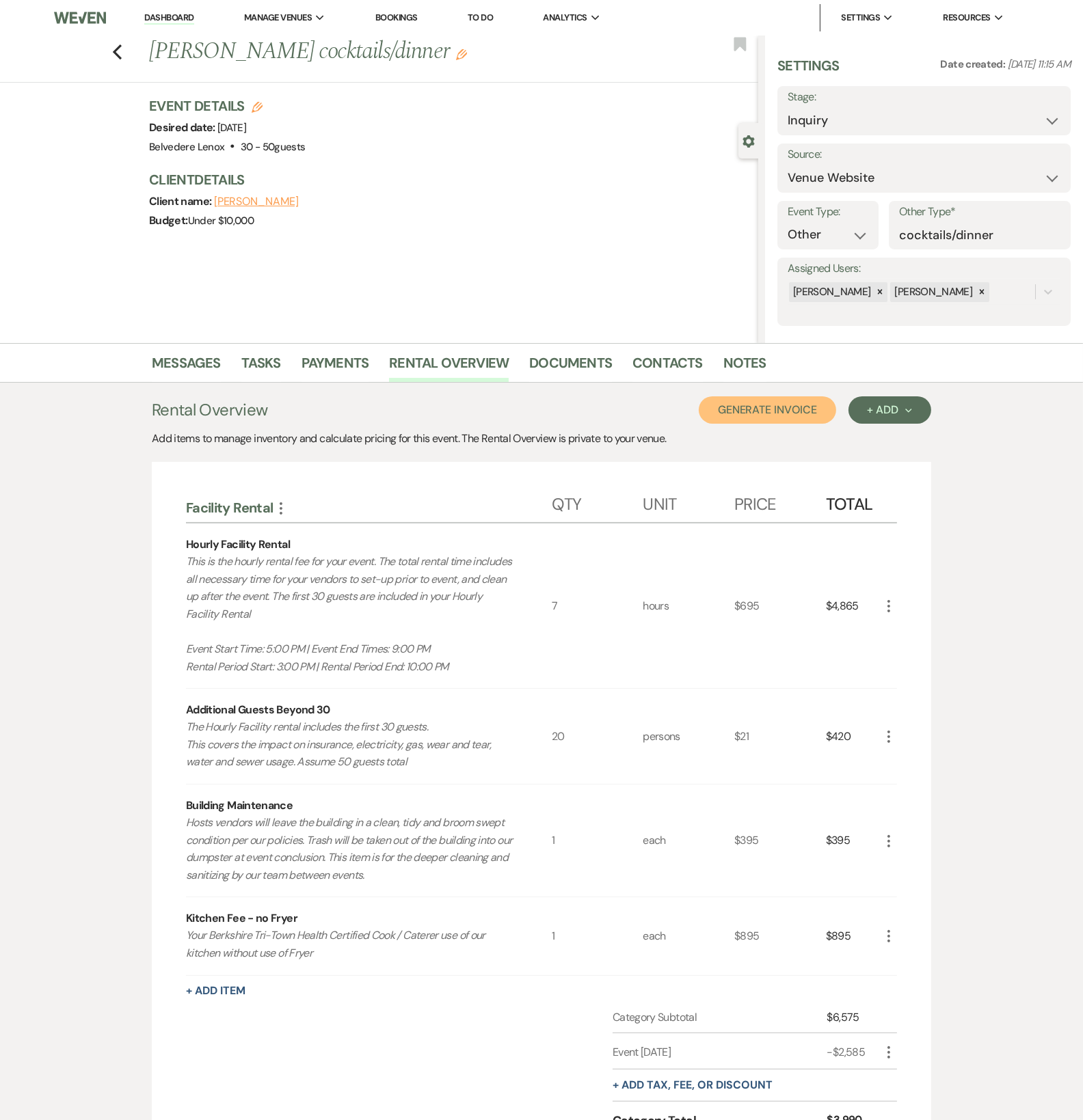
click at [791, 411] on button "Generate Invoice" at bounding box center [768, 410] width 137 height 27
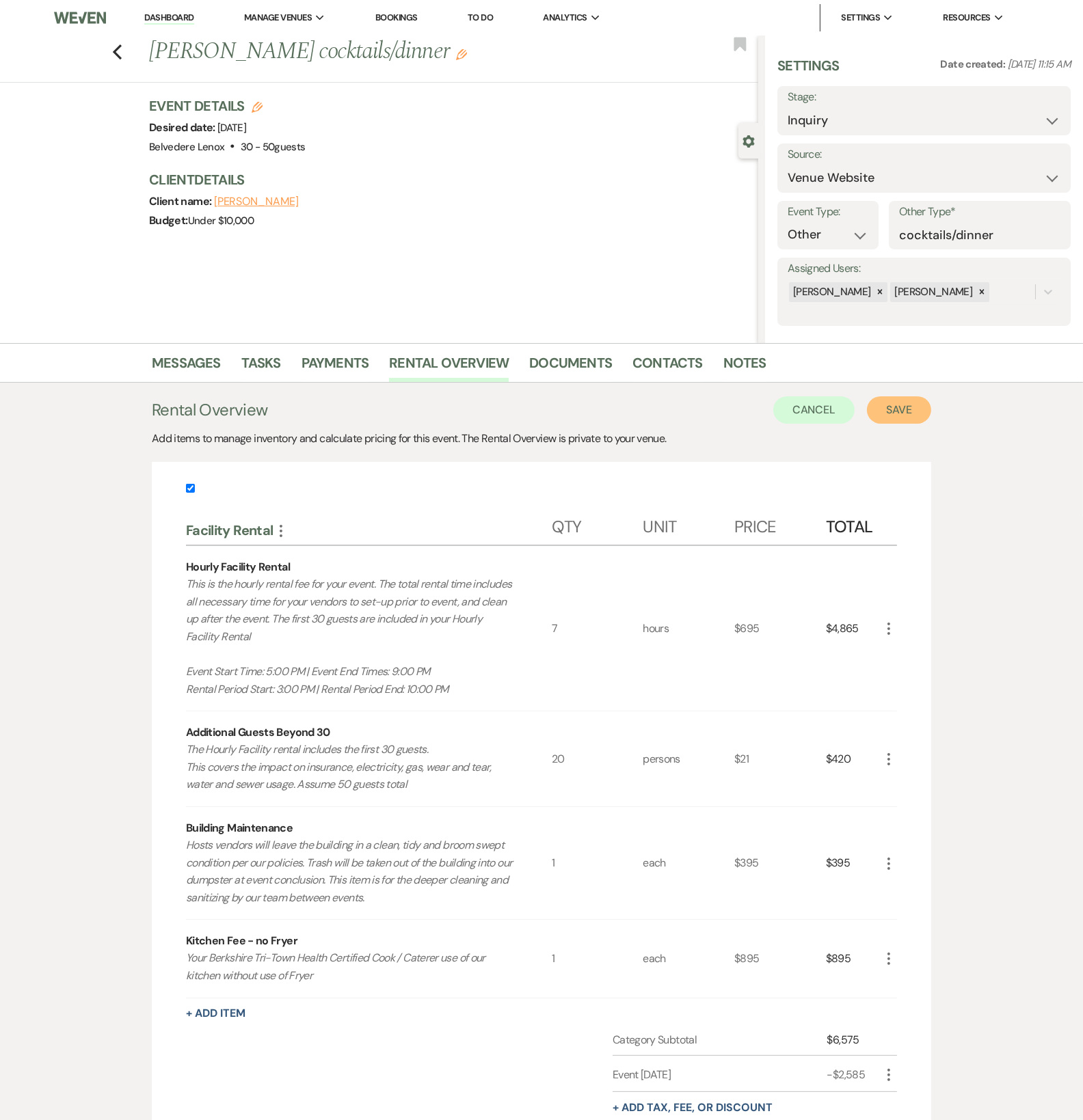
click at [902, 407] on button "Save" at bounding box center [899, 410] width 64 height 27
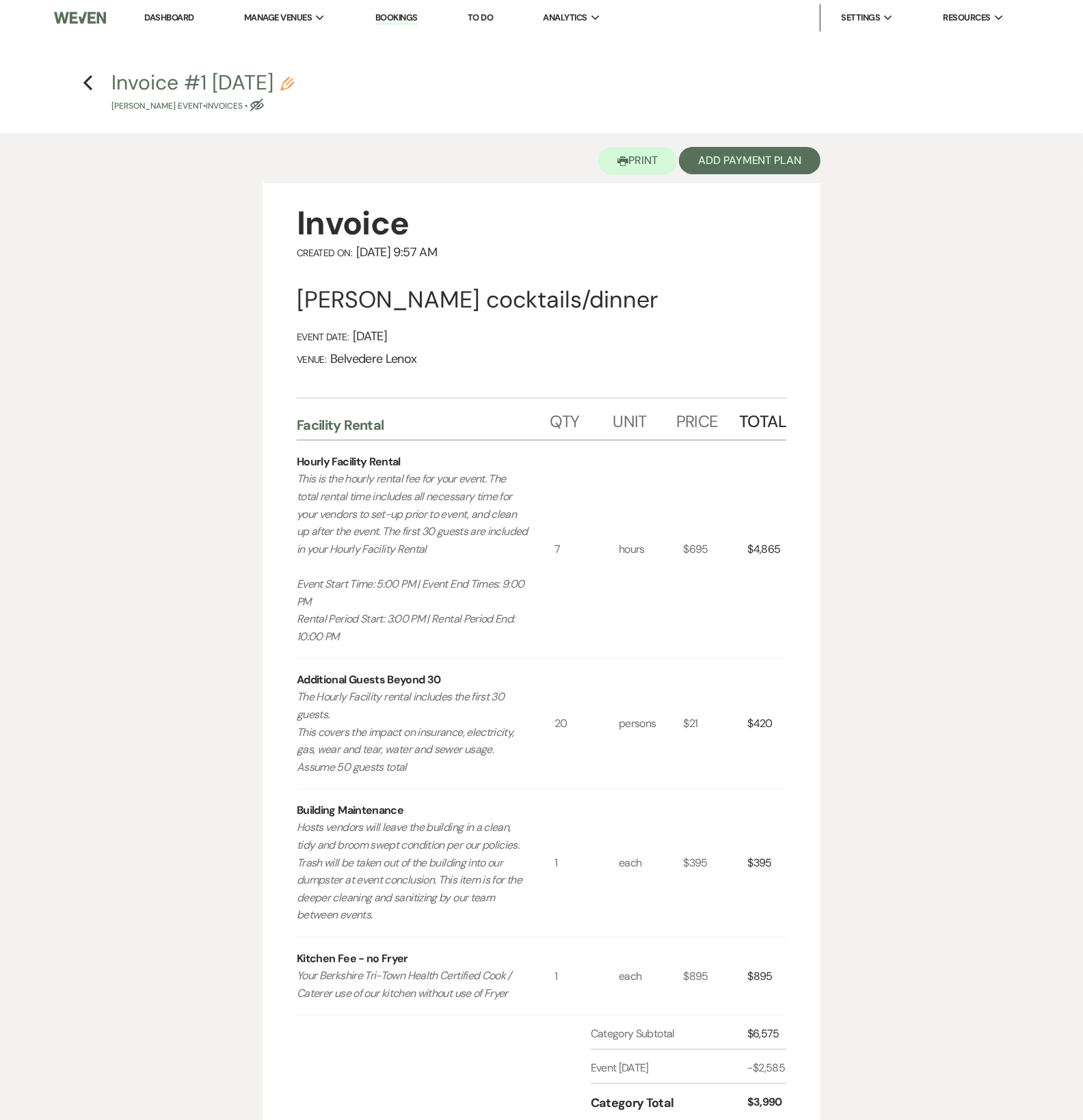
click at [95, 84] on h4 "Previous Invoice #1 [DATE] Pencil [PERSON_NAME] Event • Invoices • Eye Blocked" at bounding box center [541, 91] width 984 height 44
click at [89, 85] on icon "Previous" at bounding box center [87, 82] width 11 height 16
select select "5"
select select "13"
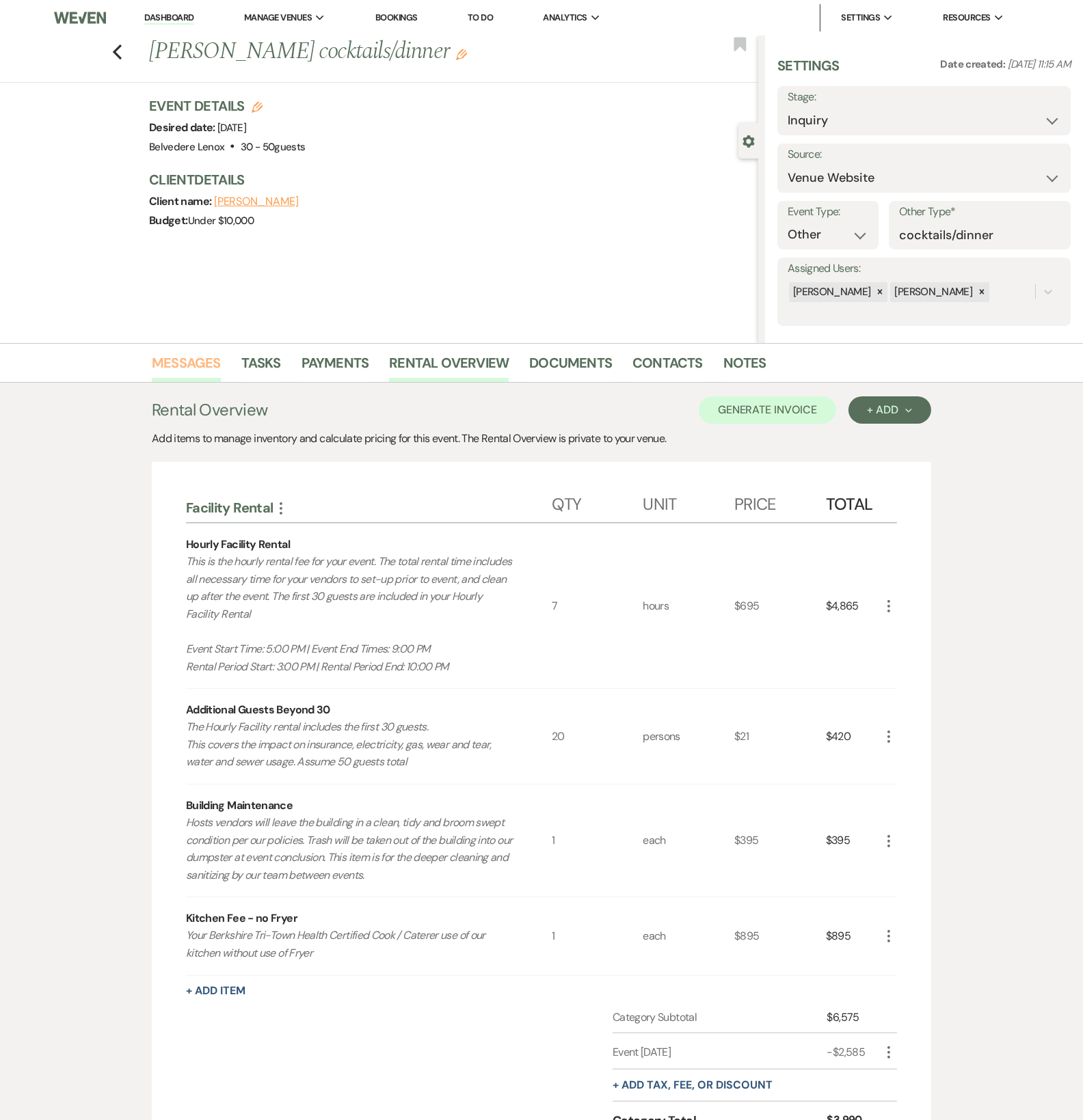
click at [183, 361] on link "Messages" at bounding box center [186, 366] width 69 height 30
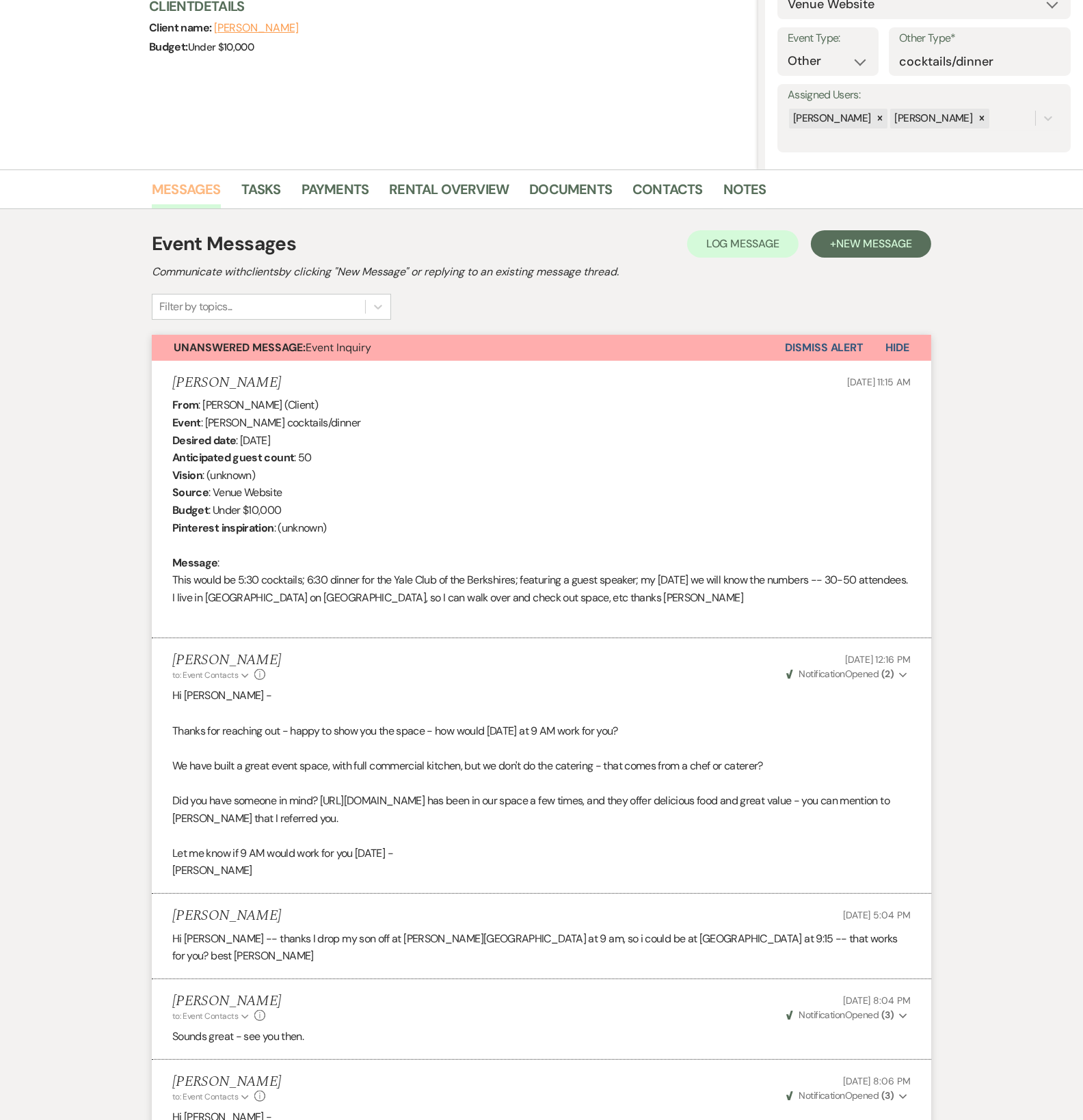
scroll to position [628, 0]
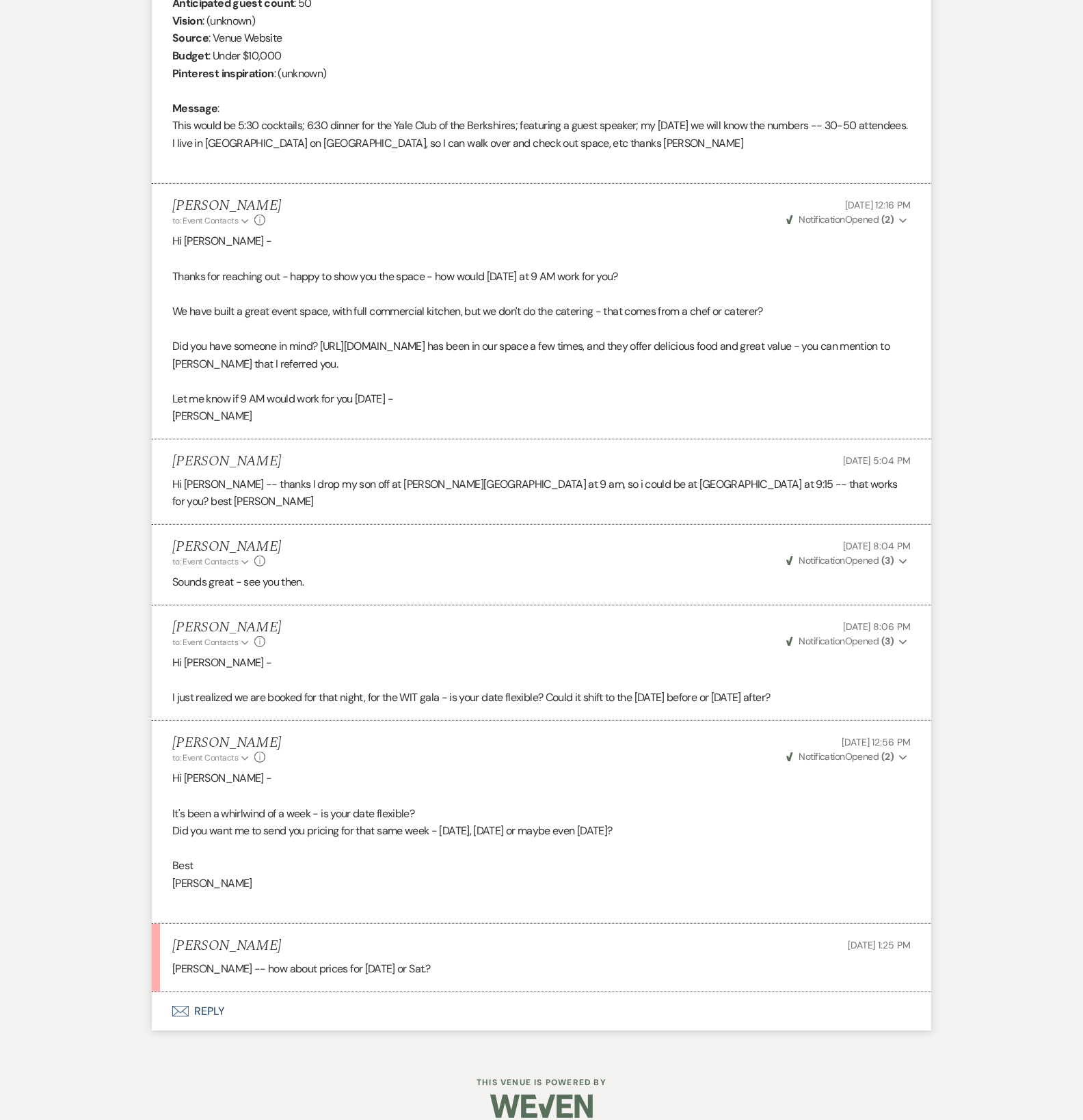
click at [209, 992] on button "Envelope Reply" at bounding box center [541, 1011] width 779 height 38
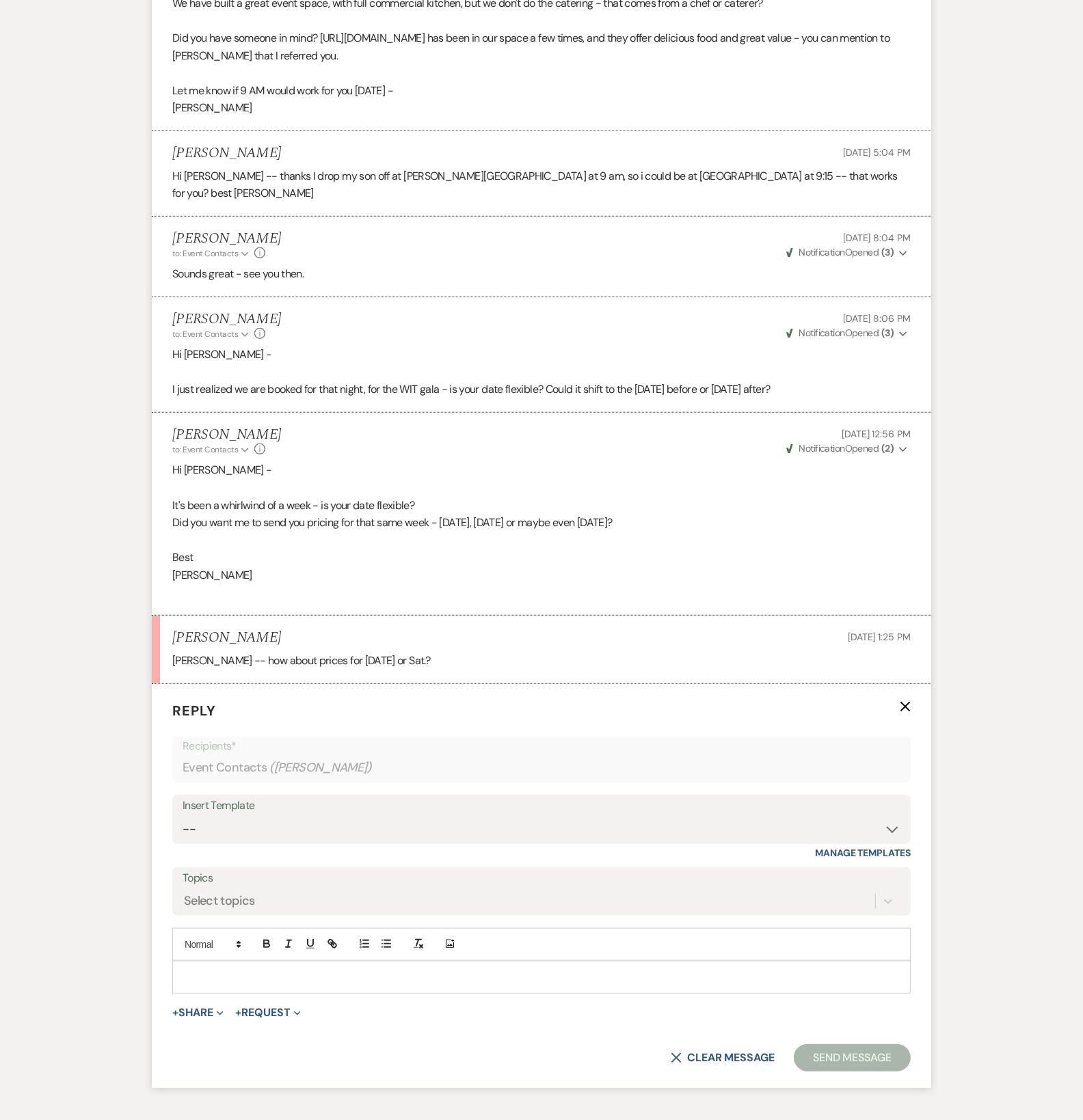
scroll to position [938, 0]
click at [240, 968] on p at bounding box center [541, 975] width 717 height 15
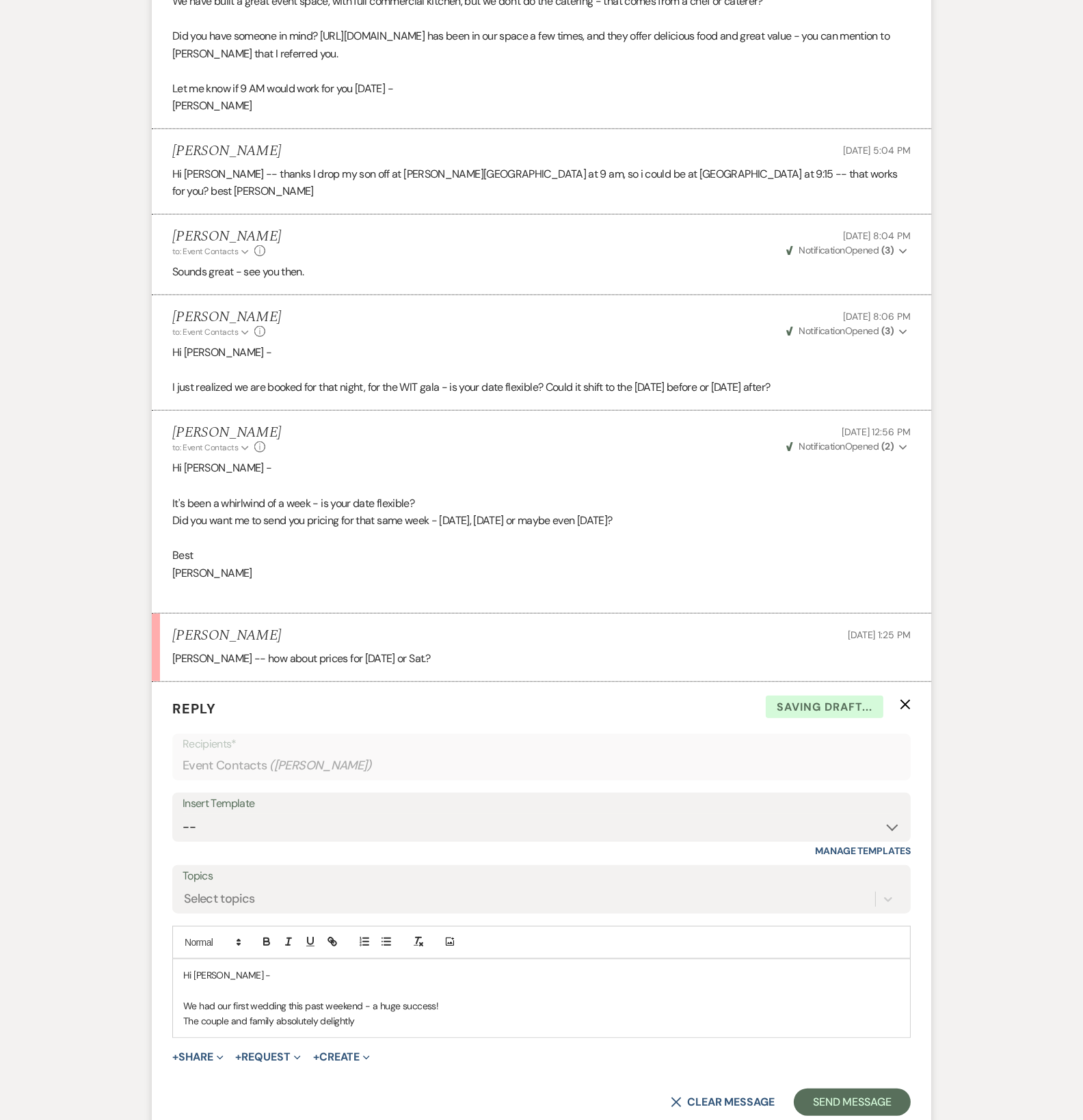
click at [355, 1013] on p "The couple and family absolutely delightly" at bounding box center [541, 1021] width 717 height 15
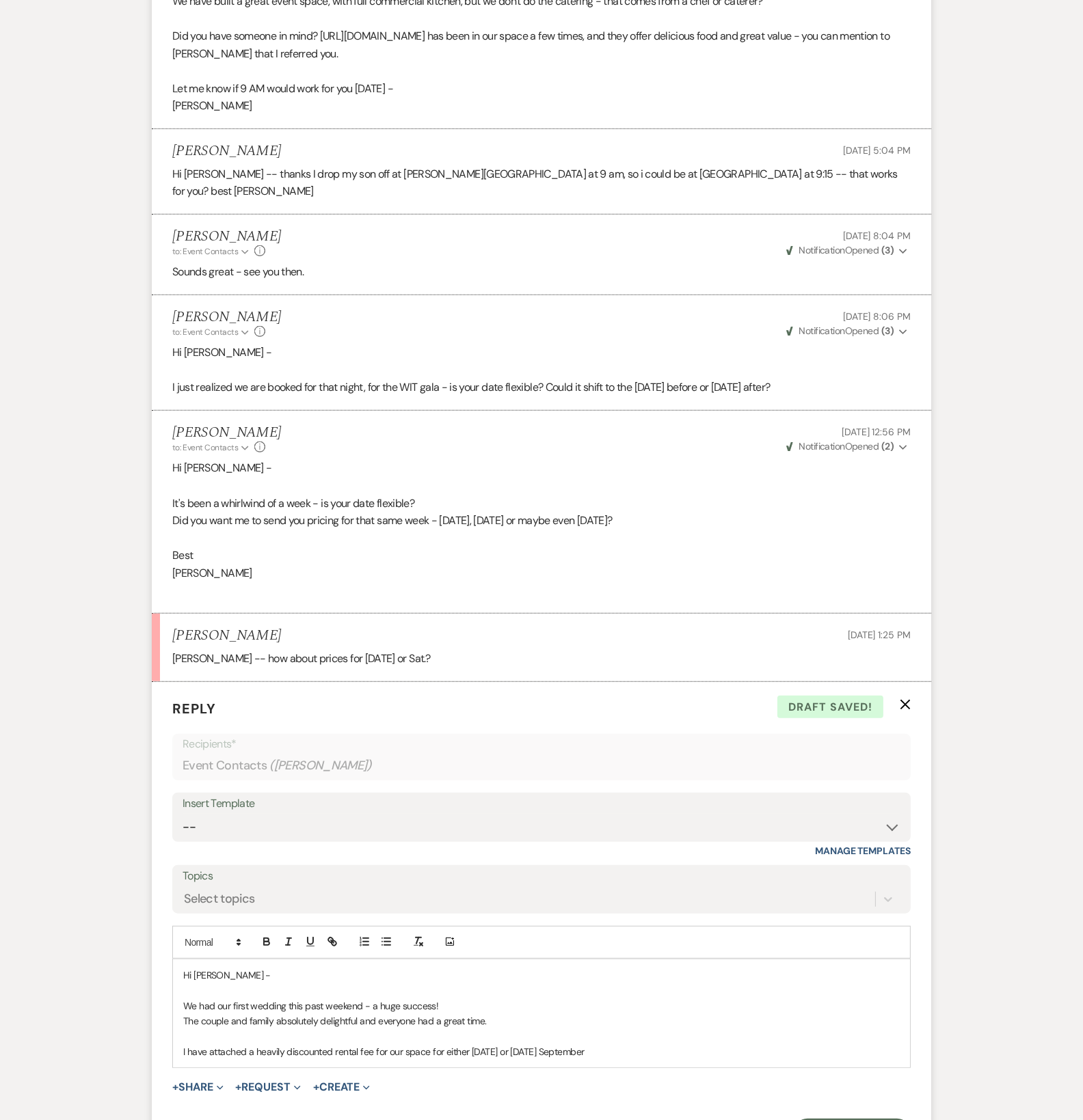
scroll to position [1087, 0]
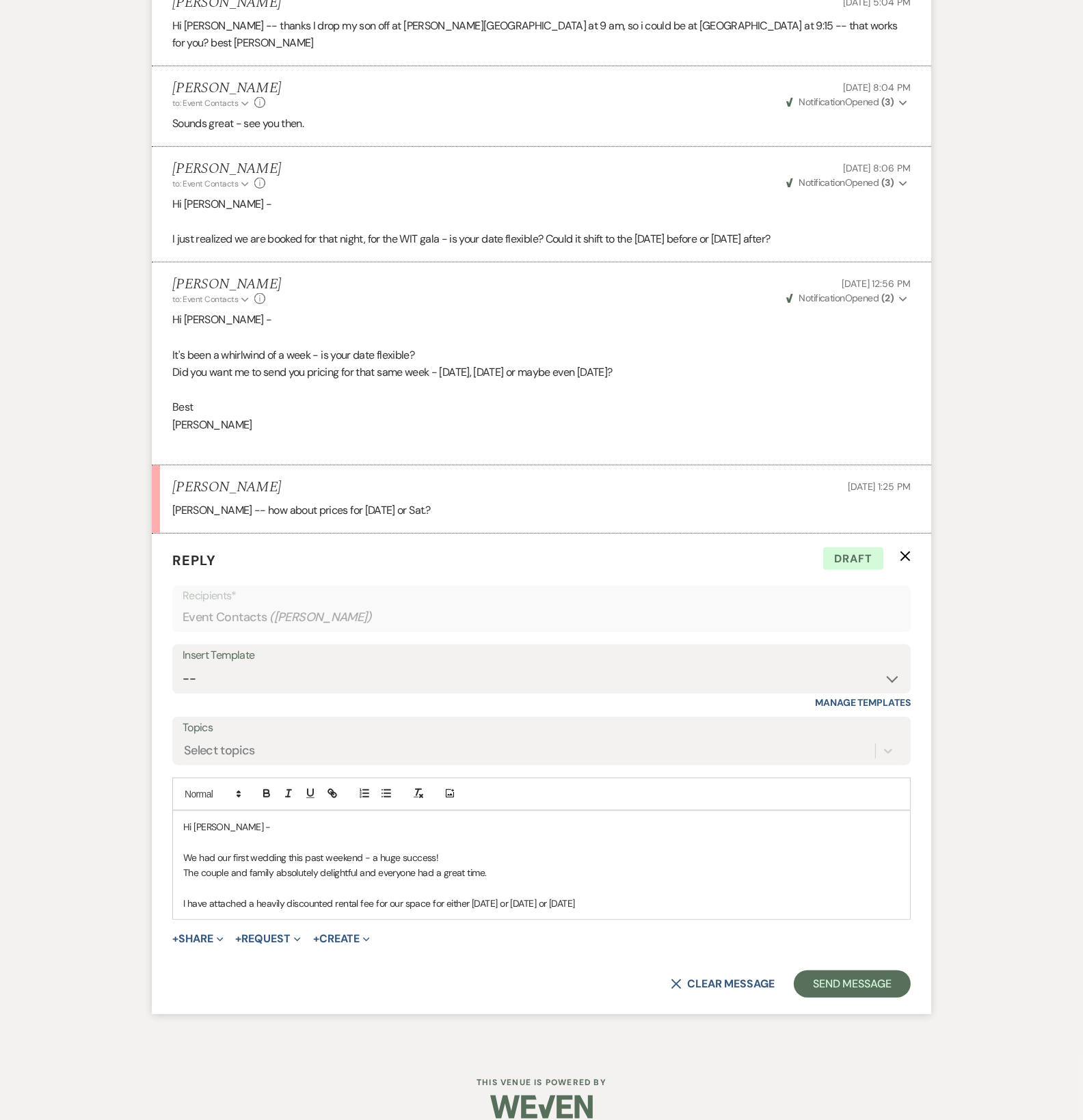
click at [599, 896] on p "I have attached a heavily discounted rental fee for our space for either [DATE]…" at bounding box center [541, 903] width 717 height 15
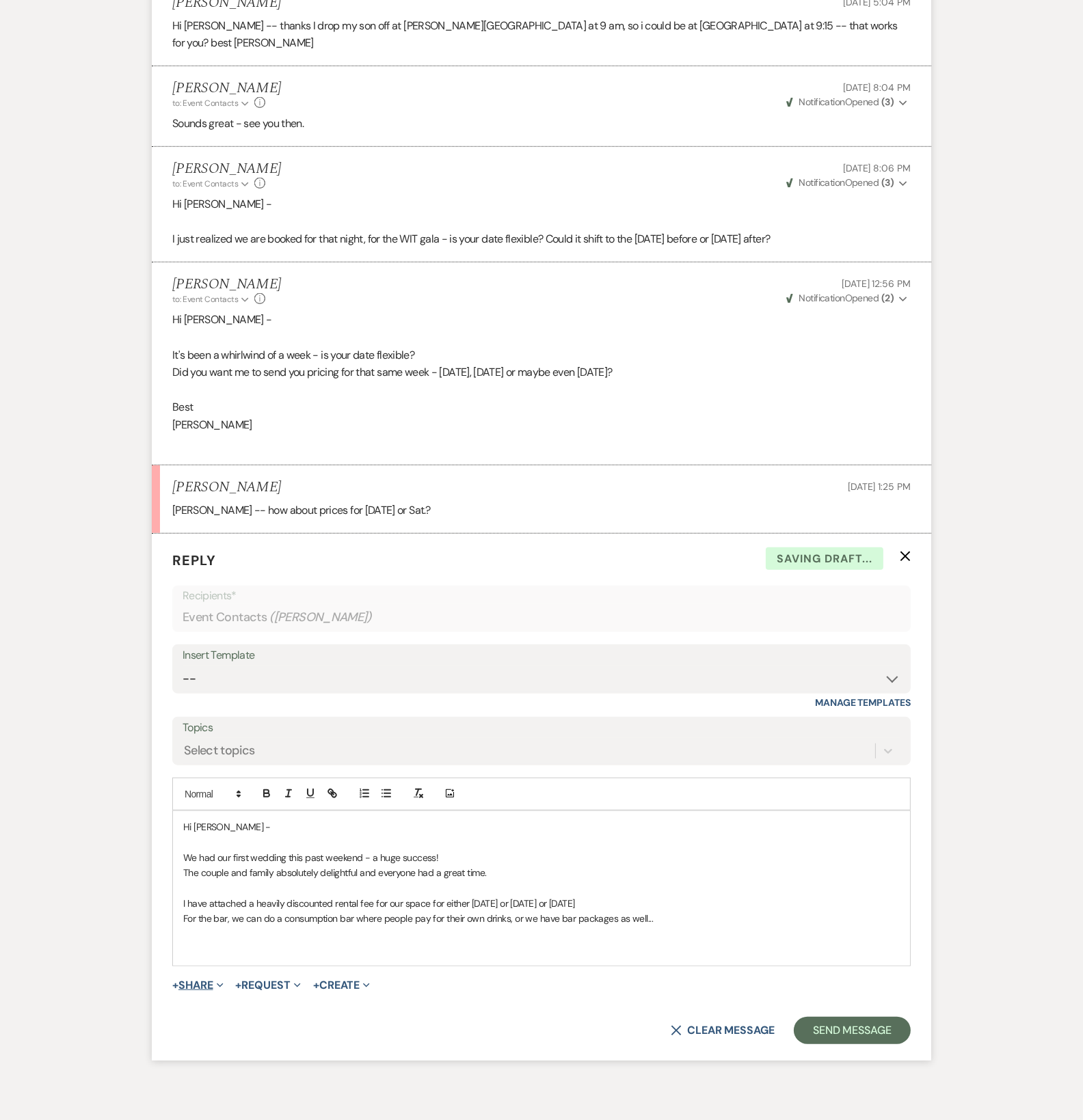
click at [188, 980] on button "+ Share Expand" at bounding box center [197, 986] width 51 height 11
click at [222, 1005] on span "Doc Upload Documents" at bounding box center [227, 1012] width 78 height 15
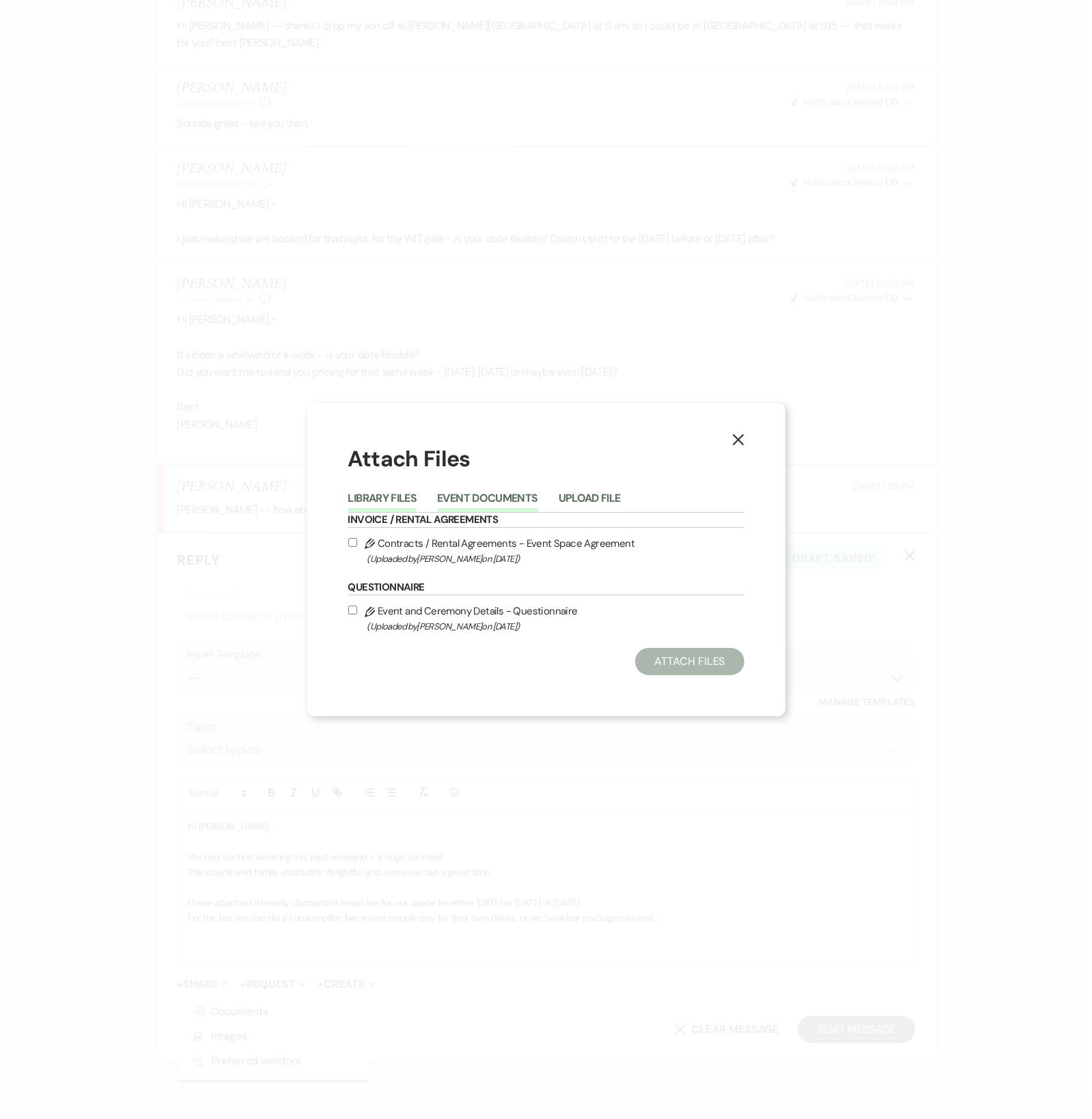
click at [508, 499] on button "Event Documents" at bounding box center [487, 503] width 100 height 19
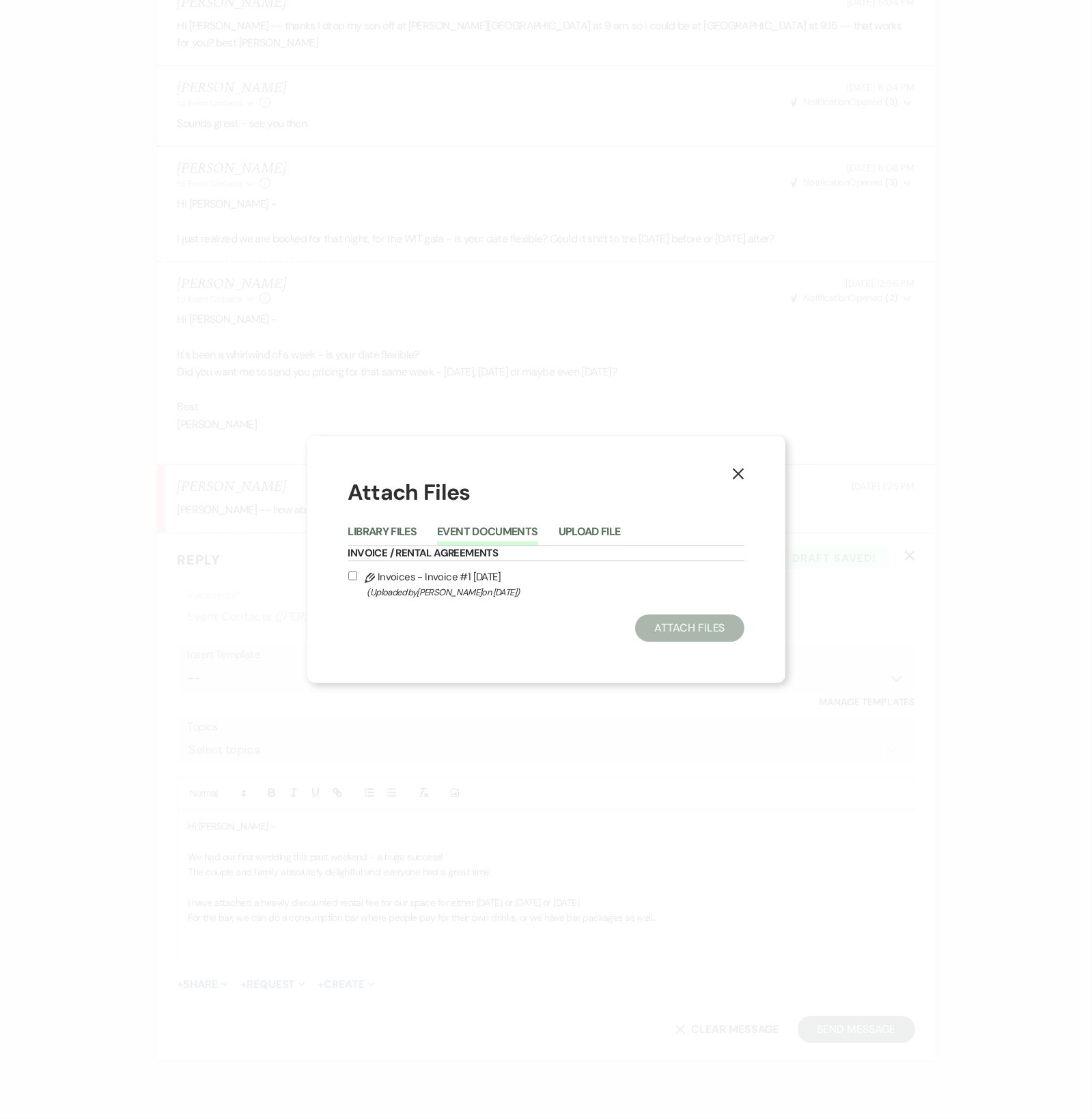
click at [461, 584] on span "(Uploaded by [PERSON_NAME] on [DATE] )" at bounding box center [556, 591] width 377 height 15
click at [357, 580] on input "Pencil Invoices - Invoice #1 [DATE] (Uploaded by [PERSON_NAME] on [DATE] )" at bounding box center [352, 575] width 9 height 9
checkbox input "true"
click at [685, 617] on button "Attach Files" at bounding box center [689, 629] width 108 height 27
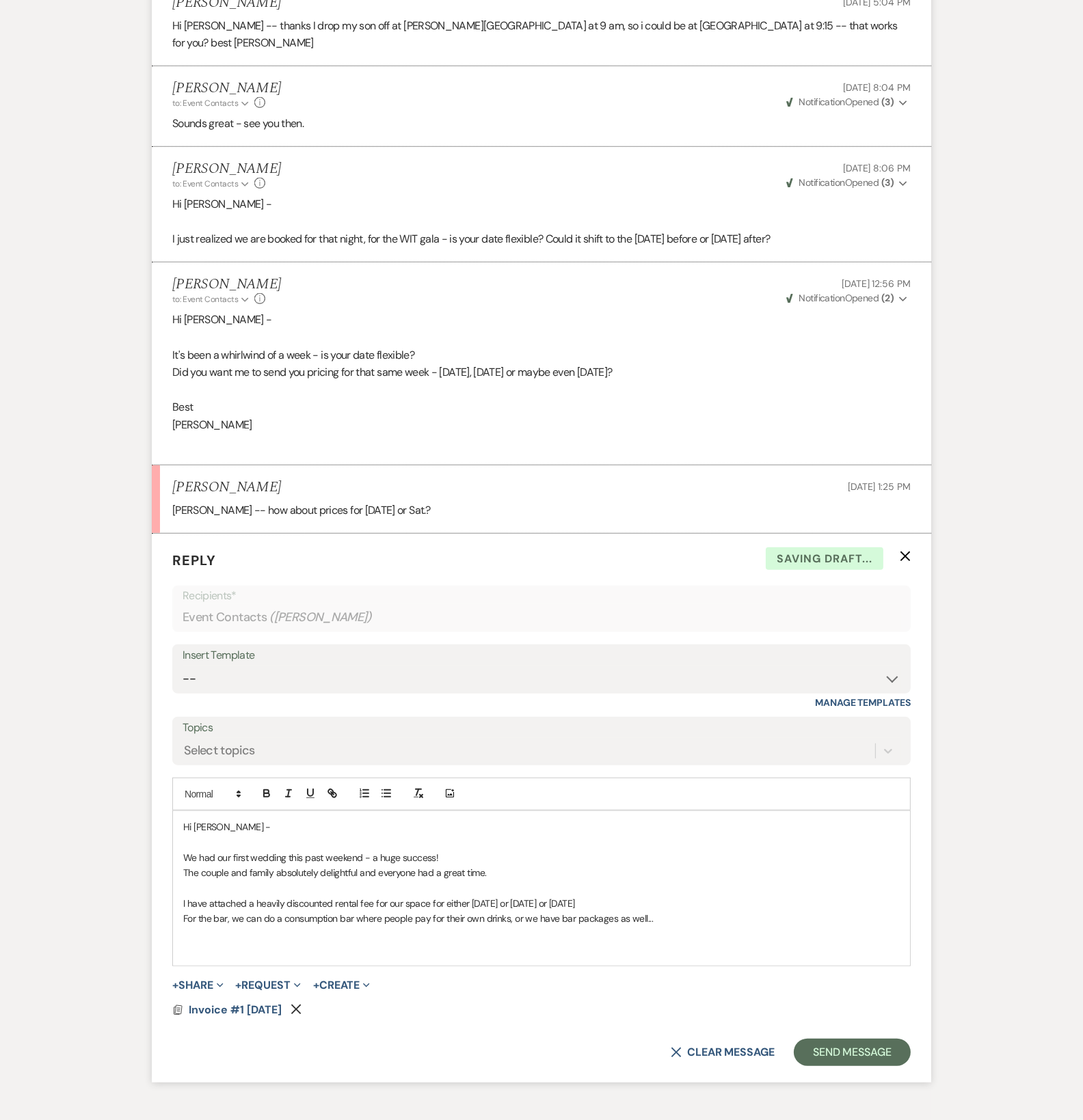
click at [252, 927] on p at bounding box center [541, 934] width 717 height 15
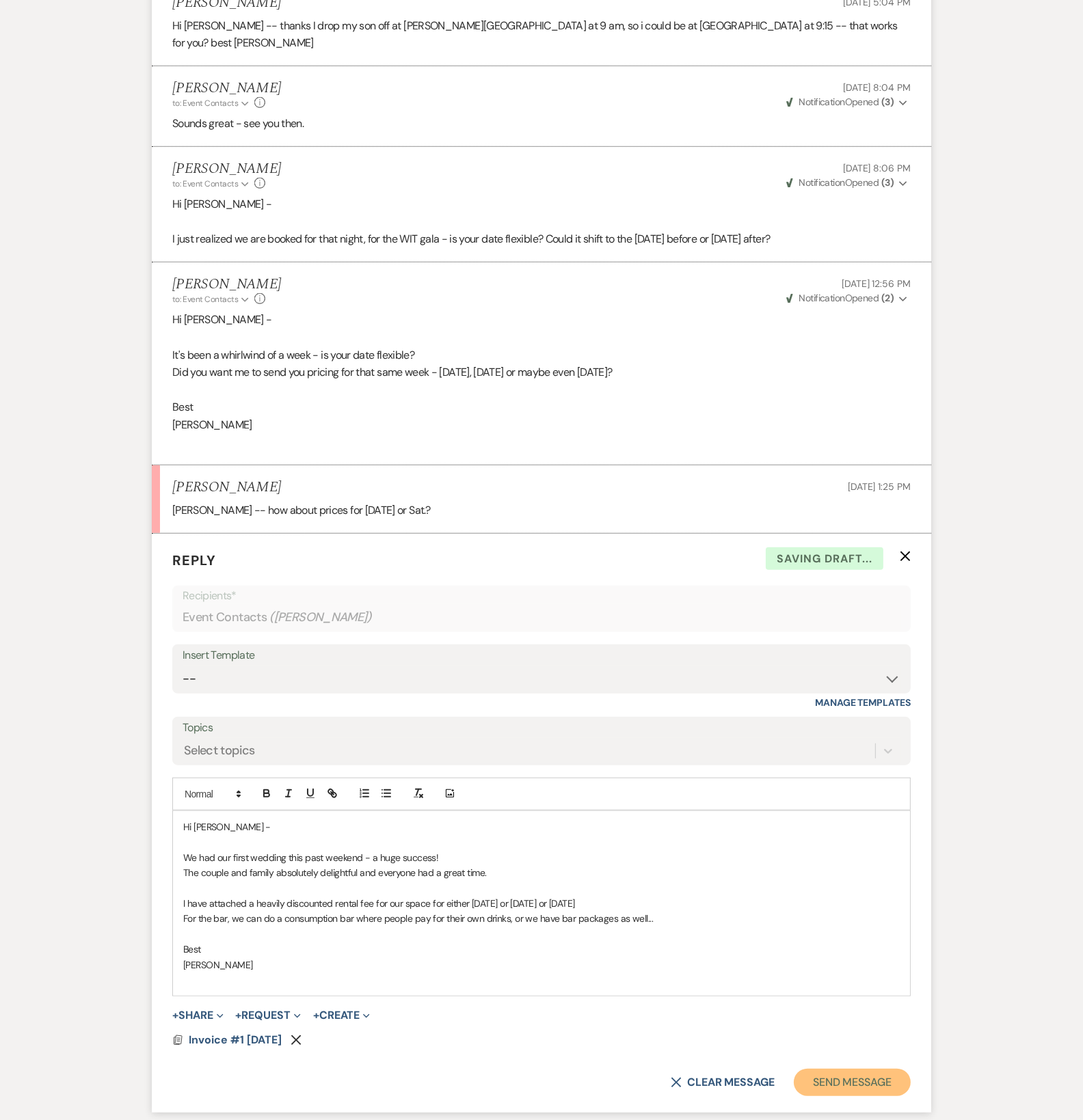
click at [845, 1069] on button "Send Message" at bounding box center [852, 1083] width 117 height 27
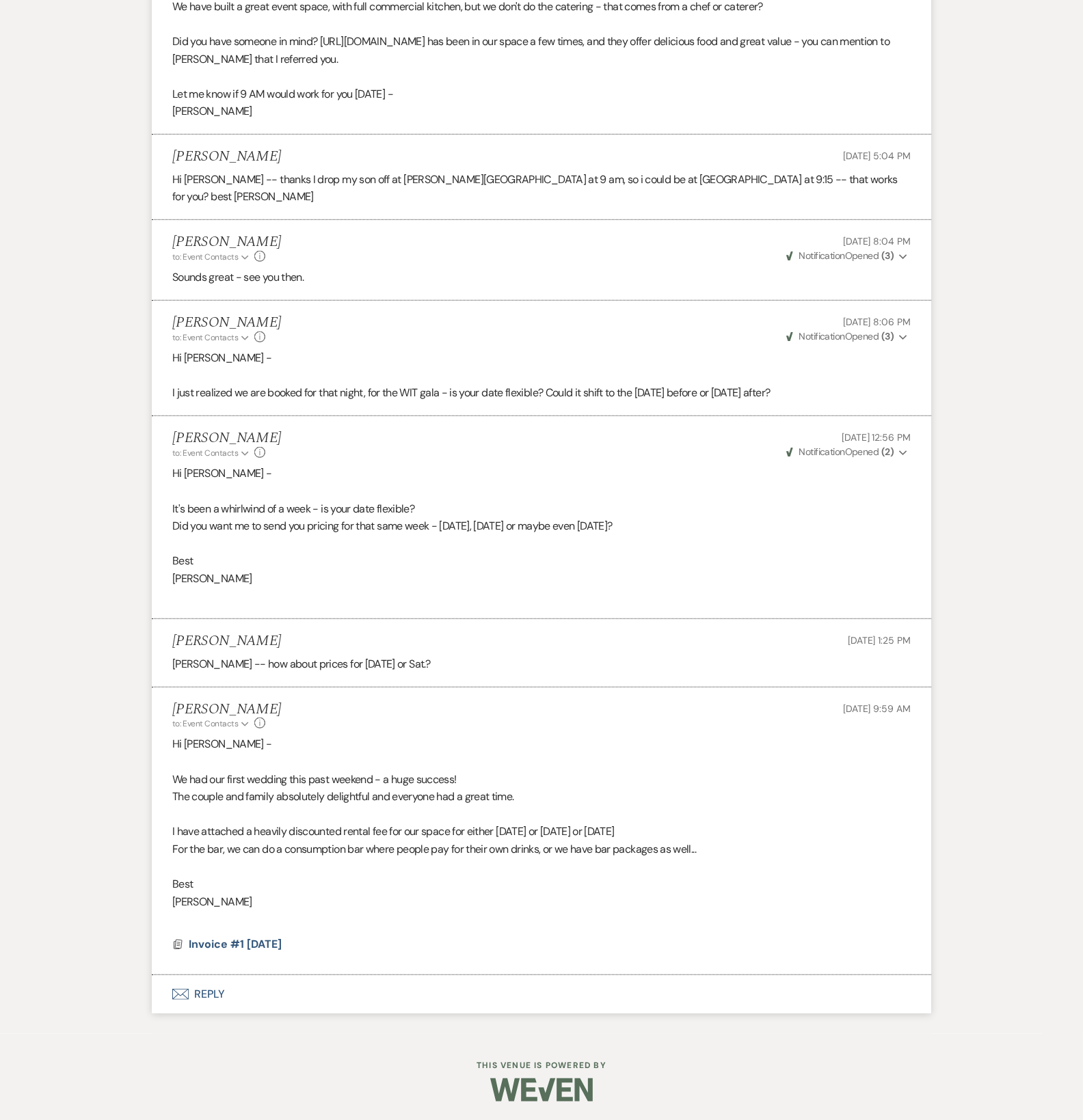
scroll to position [915, 0]
